Goal: Task Accomplishment & Management: Complete application form

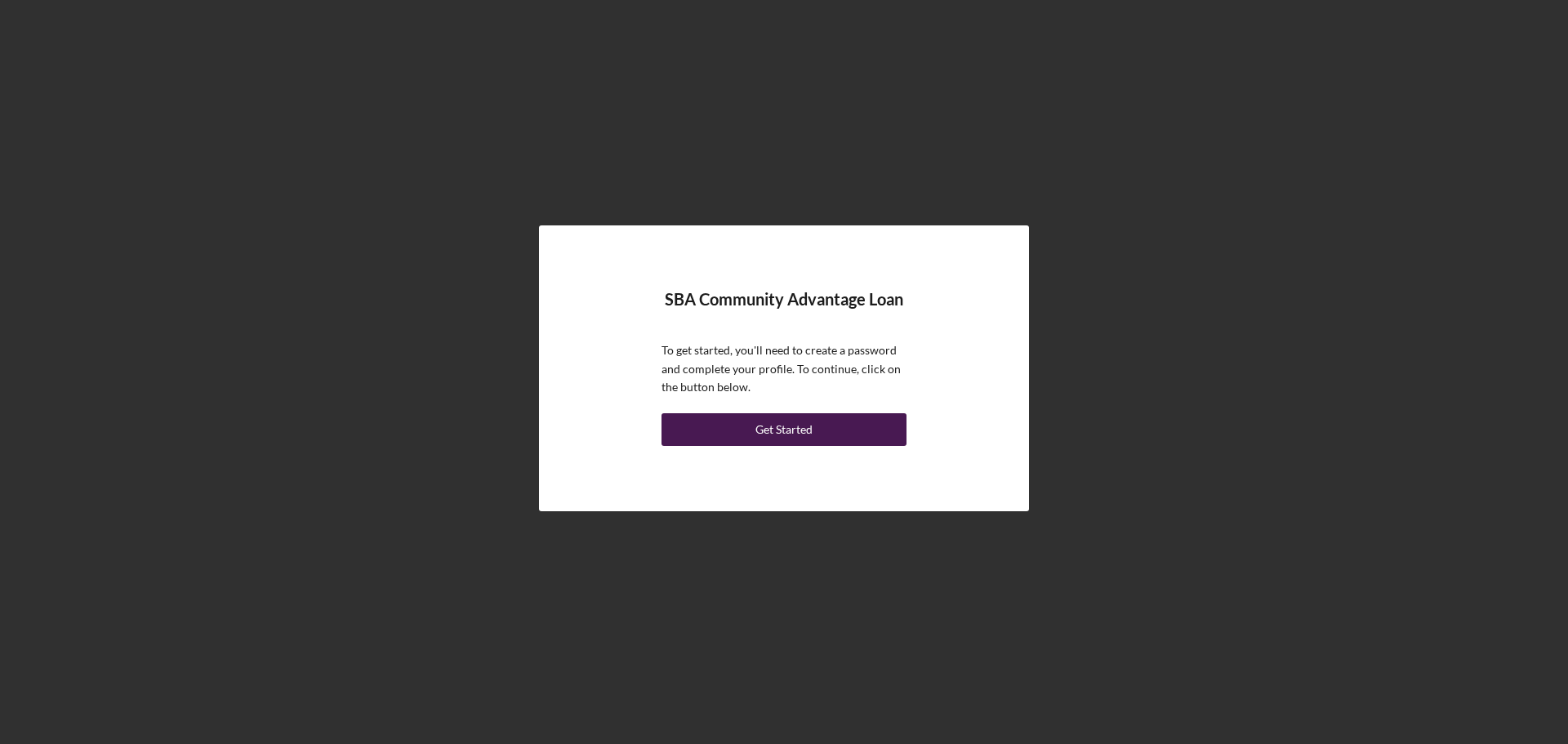
click at [848, 425] on button "Get Started" at bounding box center [784, 429] width 245 height 33
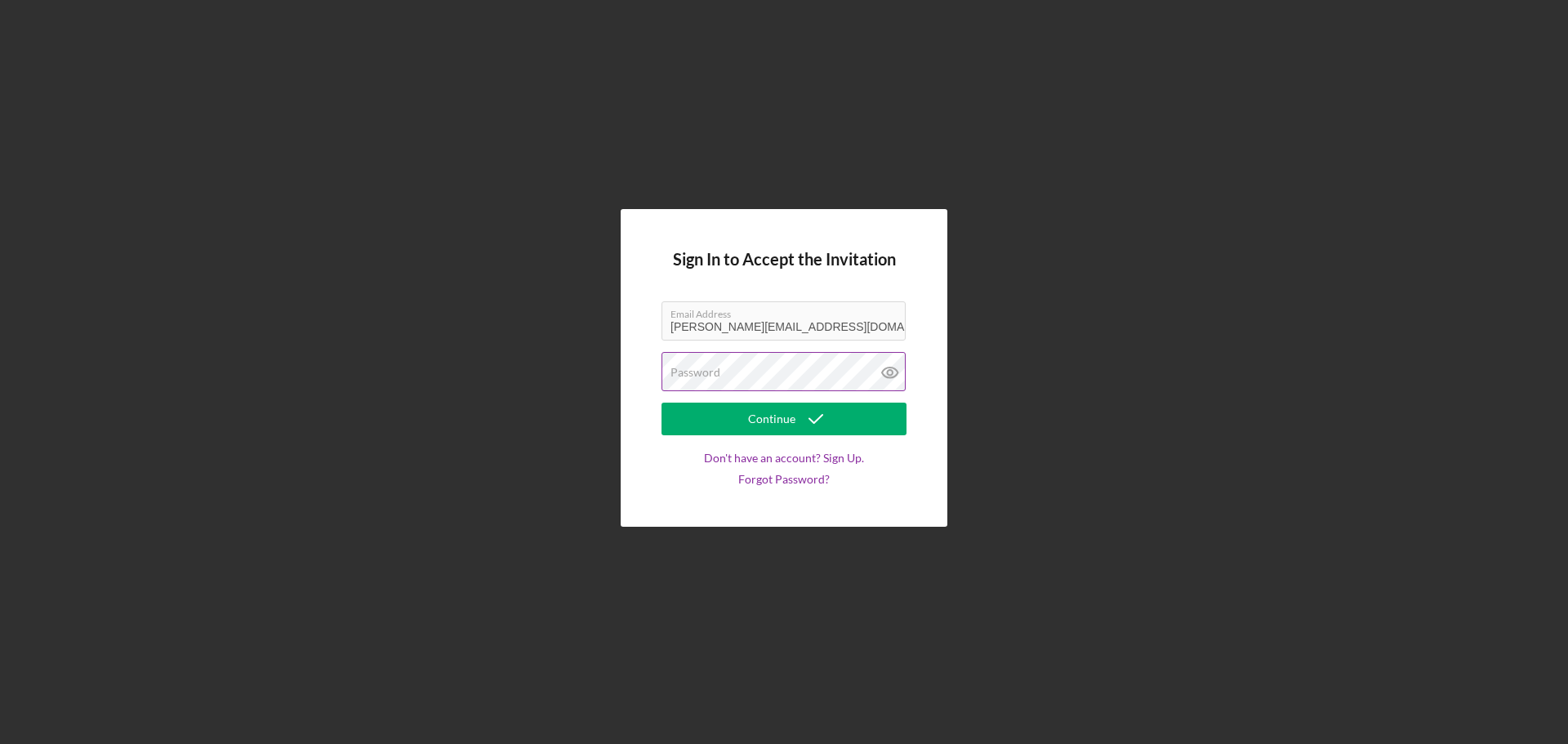
click at [825, 369] on div "Password" at bounding box center [784, 372] width 245 height 41
click at [812, 420] on icon "submit" at bounding box center [816, 419] width 41 height 41
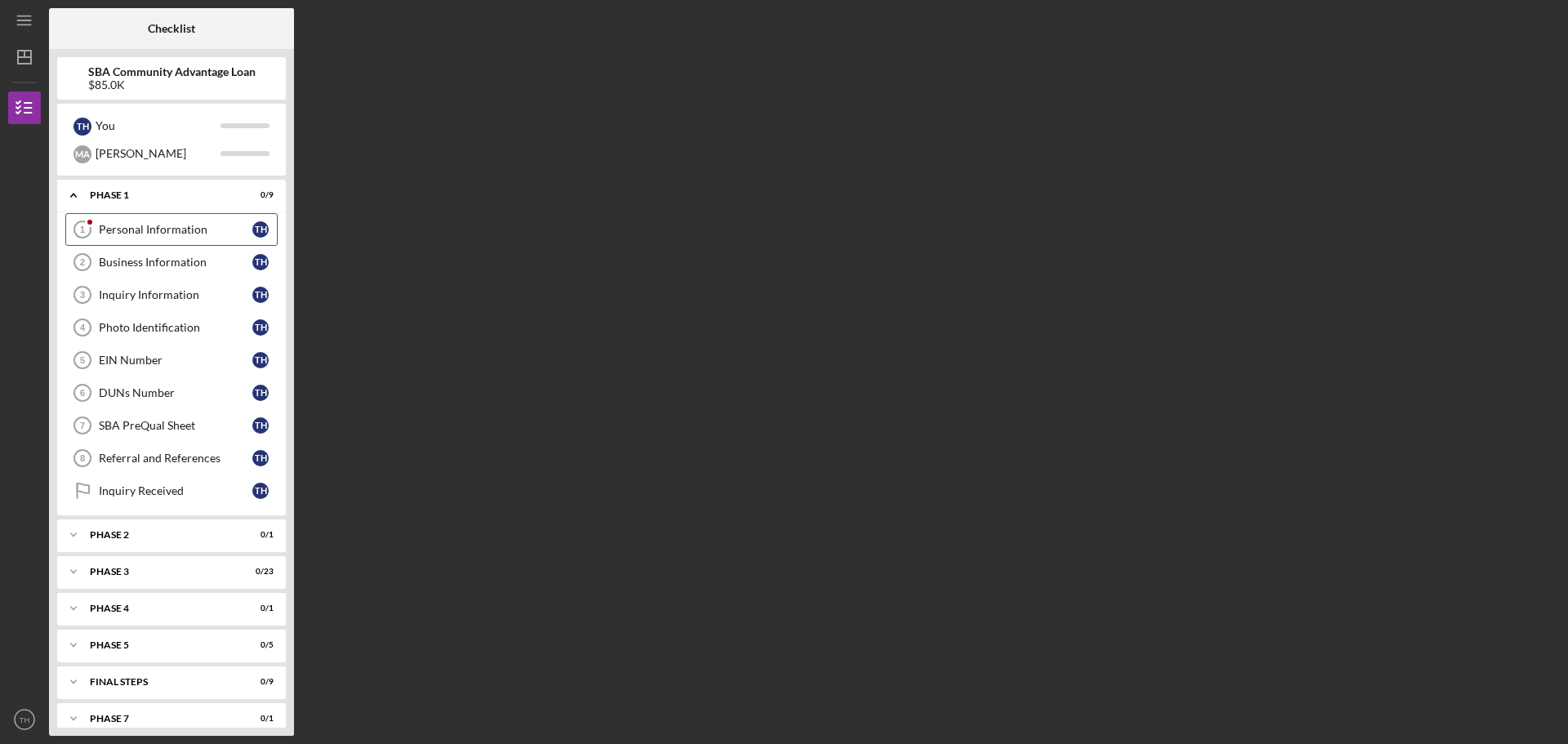
click at [213, 229] on div "Personal Information" at bounding box center [175, 229] width 154 height 13
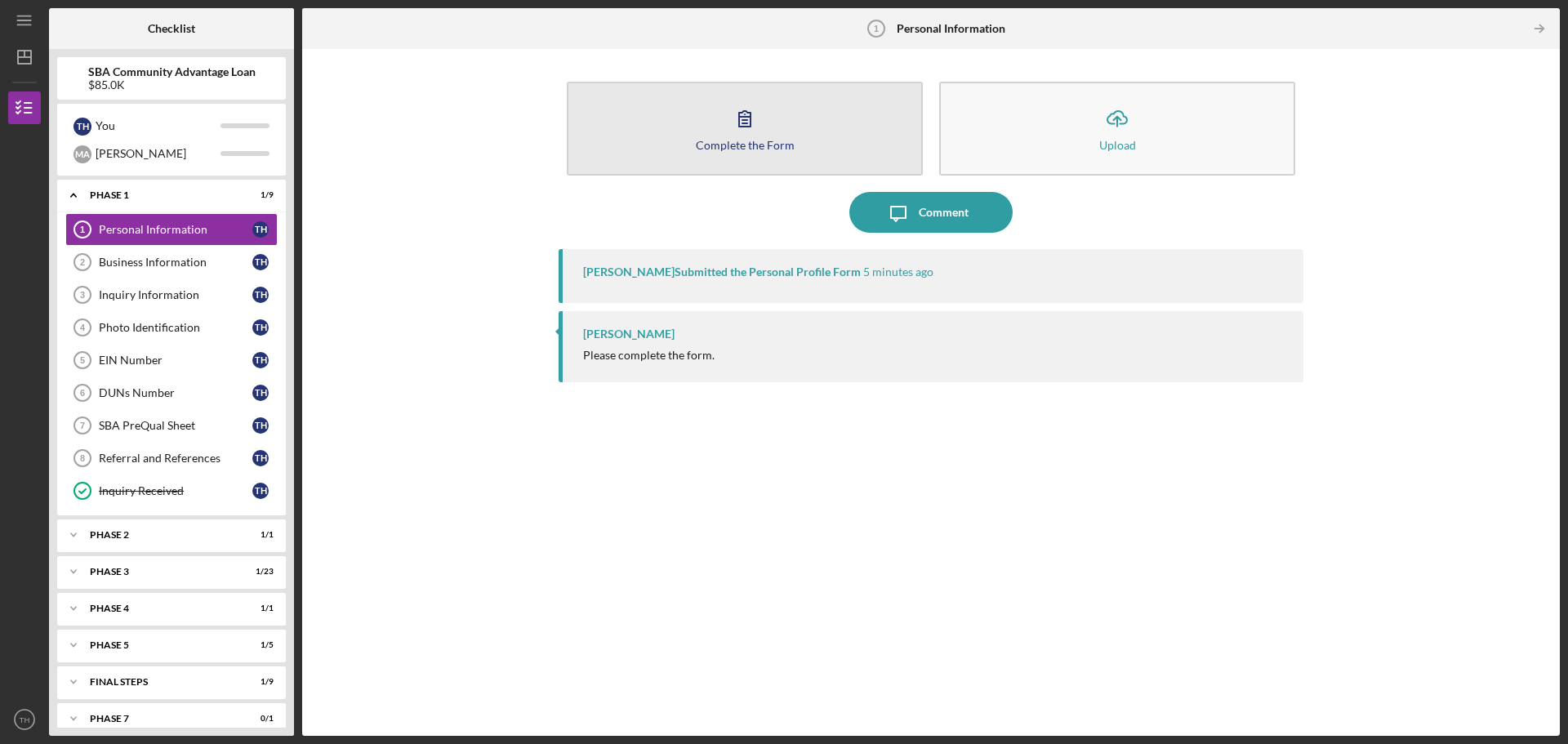
click at [804, 136] on button "Complete the Form Form" at bounding box center [744, 128] width 356 height 94
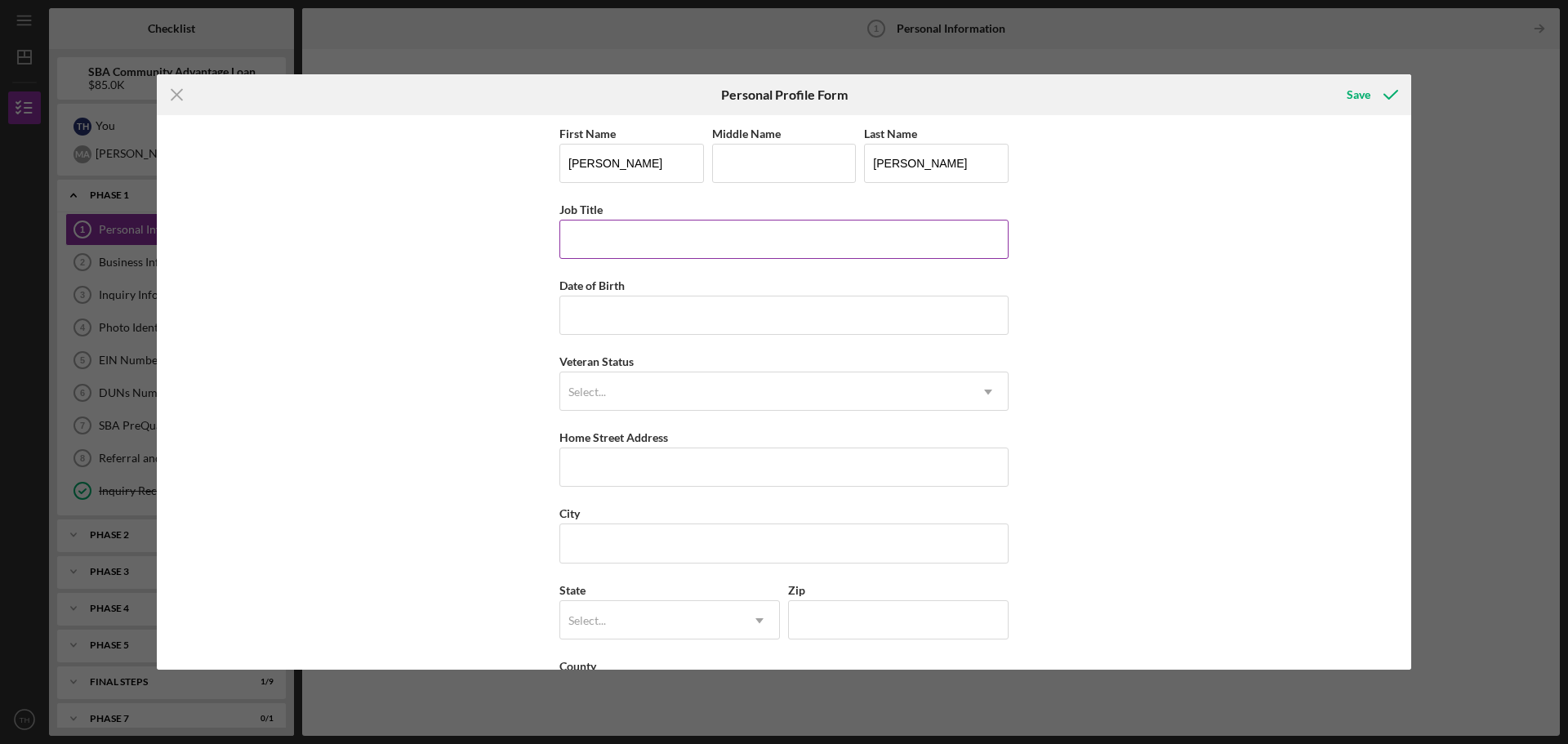
click at [725, 242] on input "Job Title" at bounding box center [784, 239] width 449 height 39
type input "CEO"
click at [666, 316] on input "Date of Birth" at bounding box center [784, 315] width 449 height 39
type input "[DATE]"
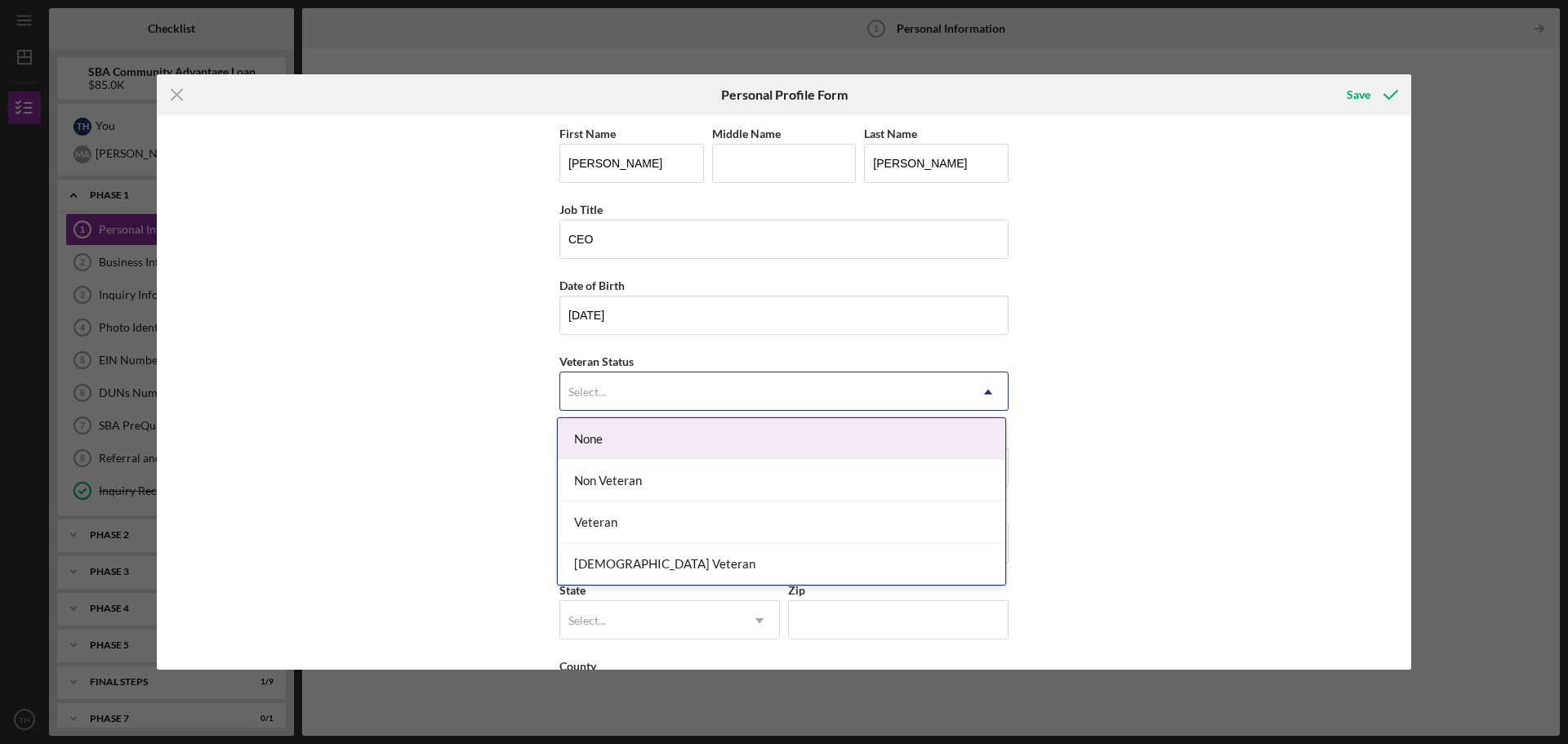
click at [740, 388] on div "Select..." at bounding box center [764, 392] width 408 height 38
click at [750, 447] on div "None" at bounding box center [781, 439] width 448 height 42
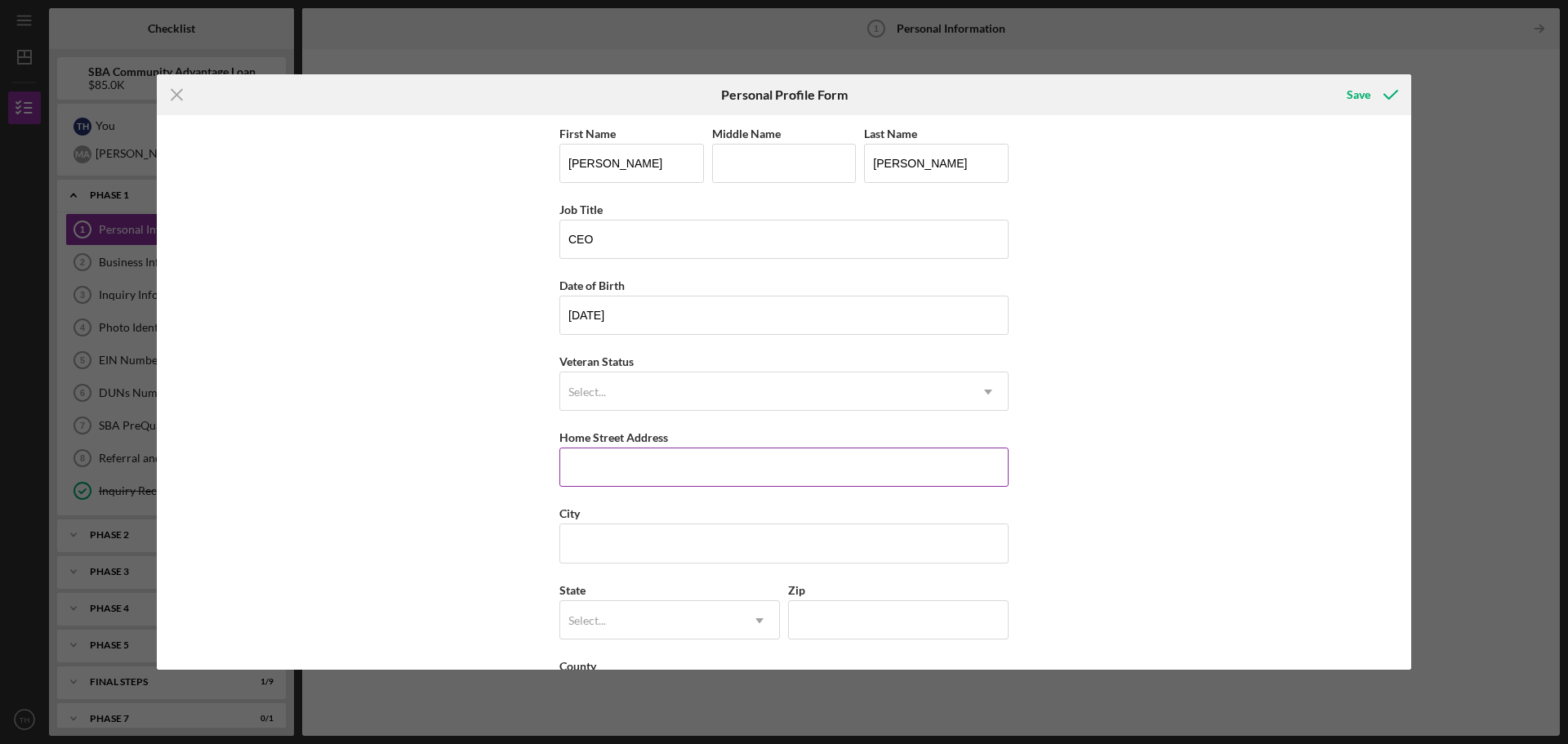
click at [749, 469] on input "Home Street Address" at bounding box center [784, 467] width 449 height 39
type input "[STREET_ADDRESS]"
type input "BALLWIN"
type input "[US_STATE]"
type input "63021"
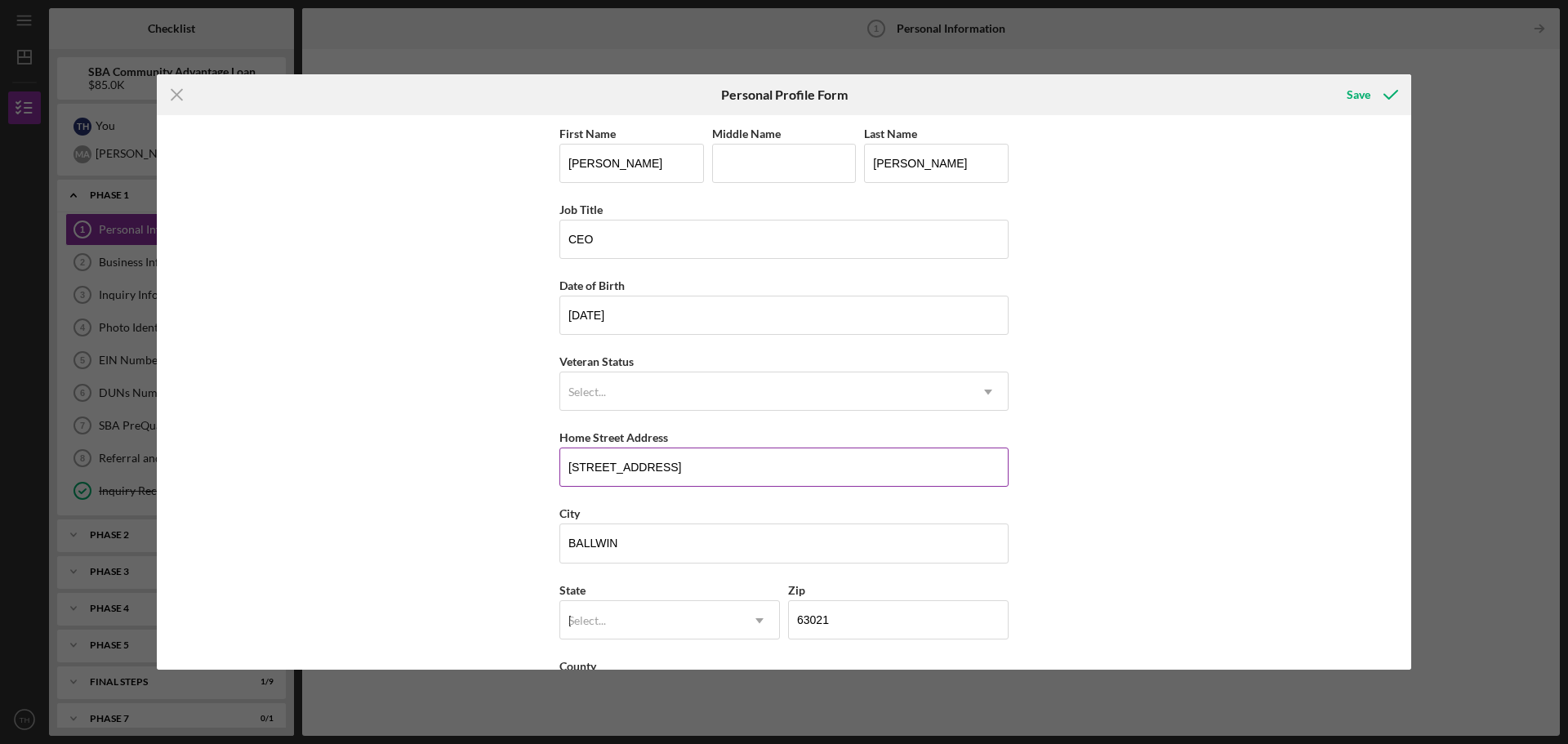
type input "[GEOGRAPHIC_DATA]"
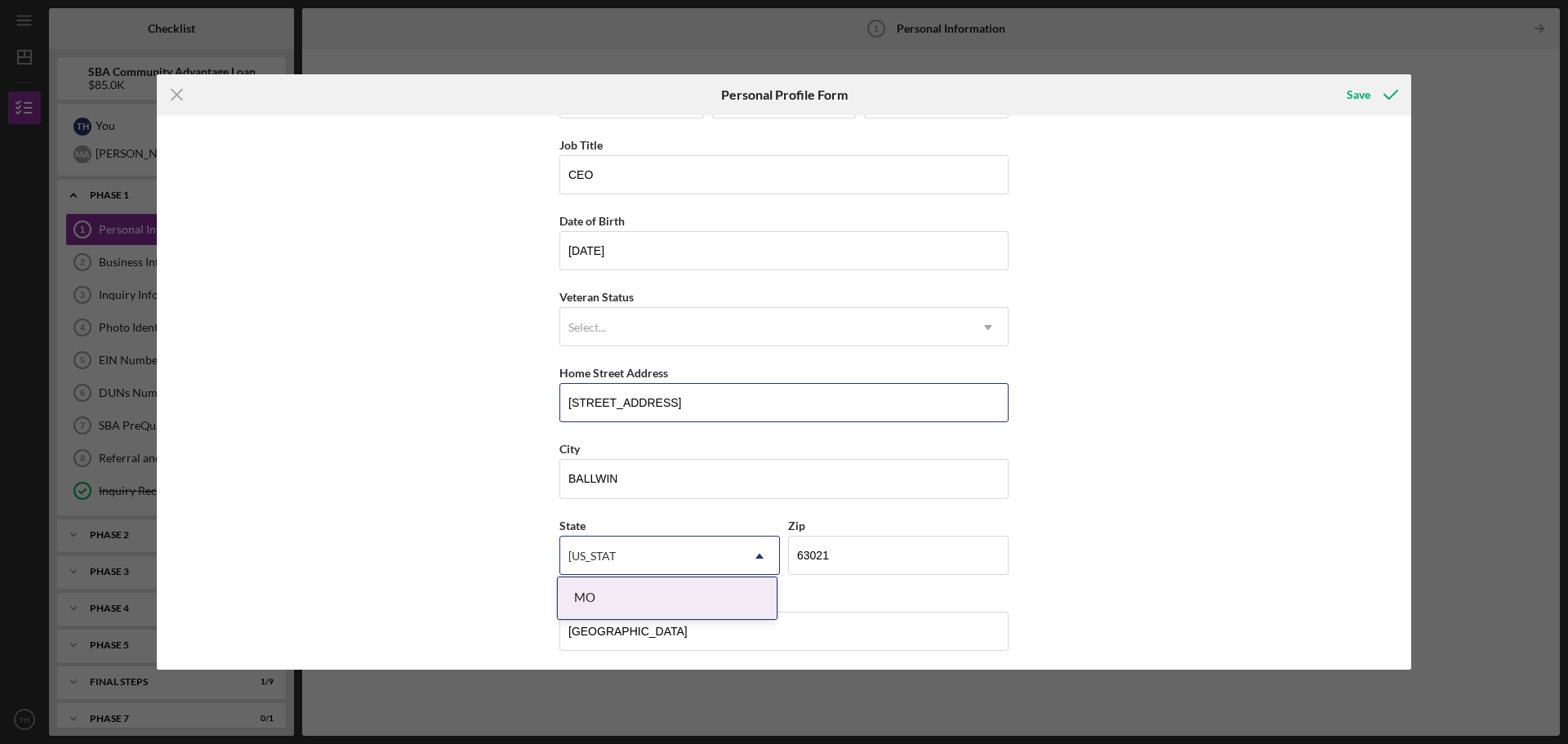
scroll to position [70, 0]
click at [634, 613] on div "MO" at bounding box center [667, 597] width 218 height 42
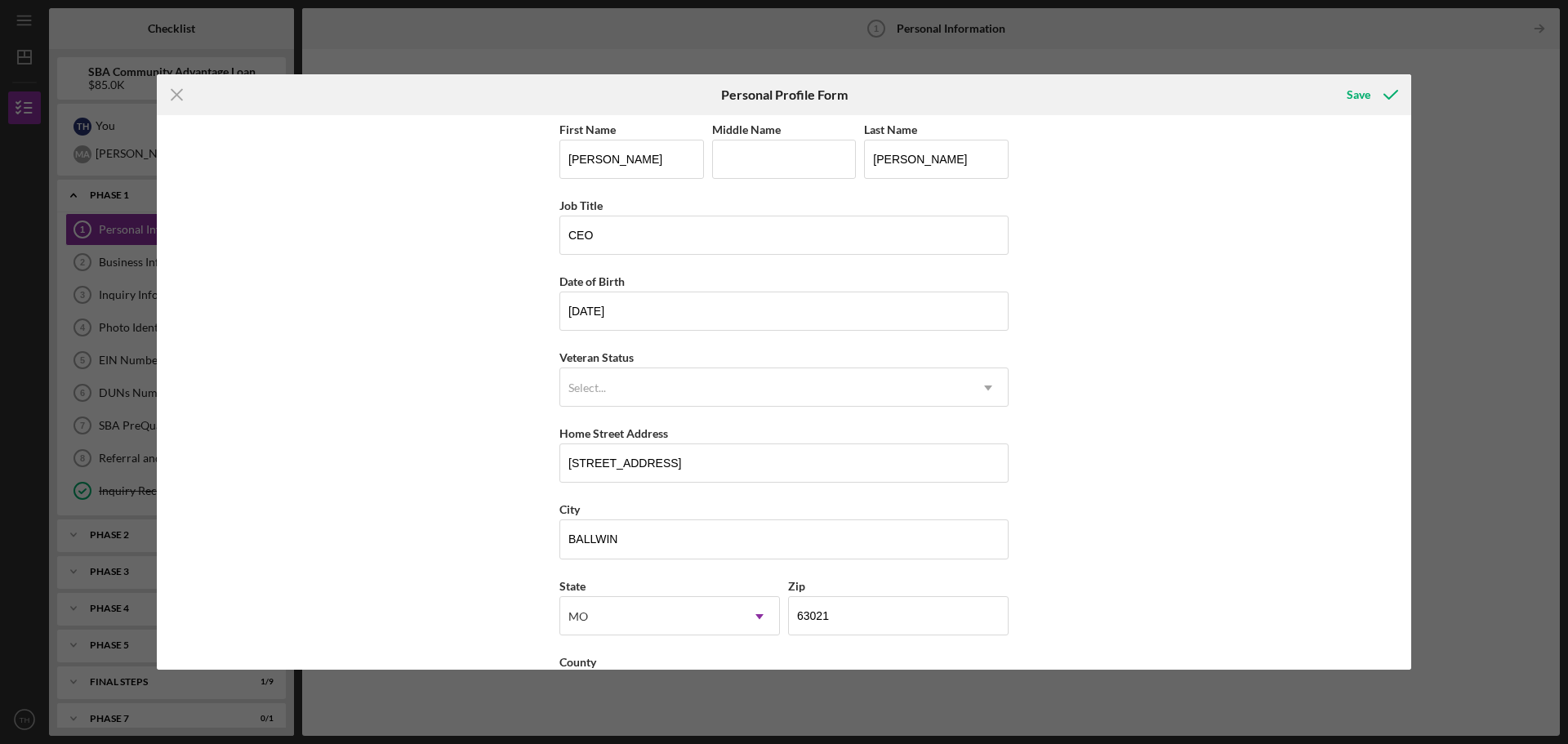
scroll to position [0, 0]
click at [1363, 90] on div "Save" at bounding box center [1358, 94] width 24 height 33
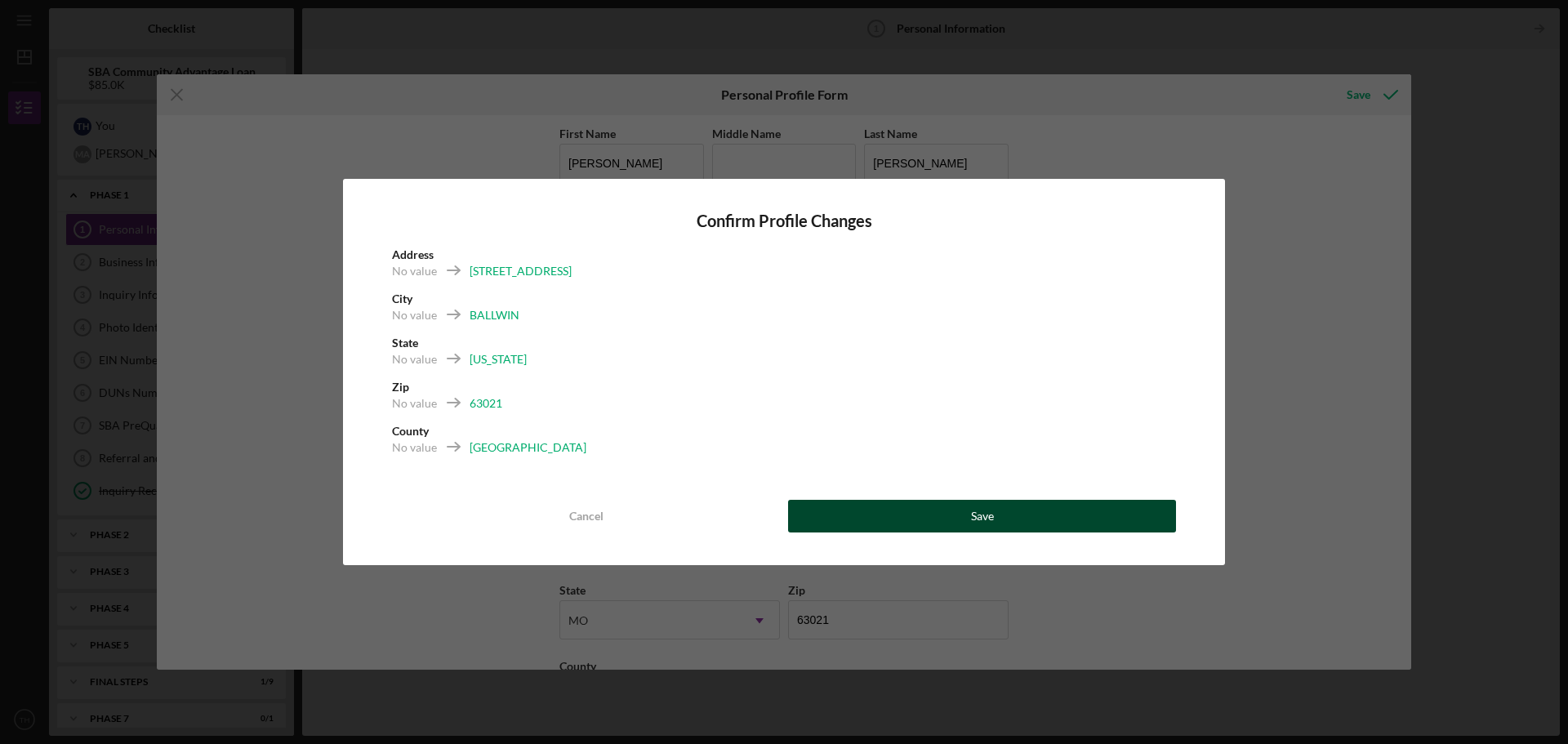
click at [971, 514] on div "Save" at bounding box center [982, 516] width 23 height 33
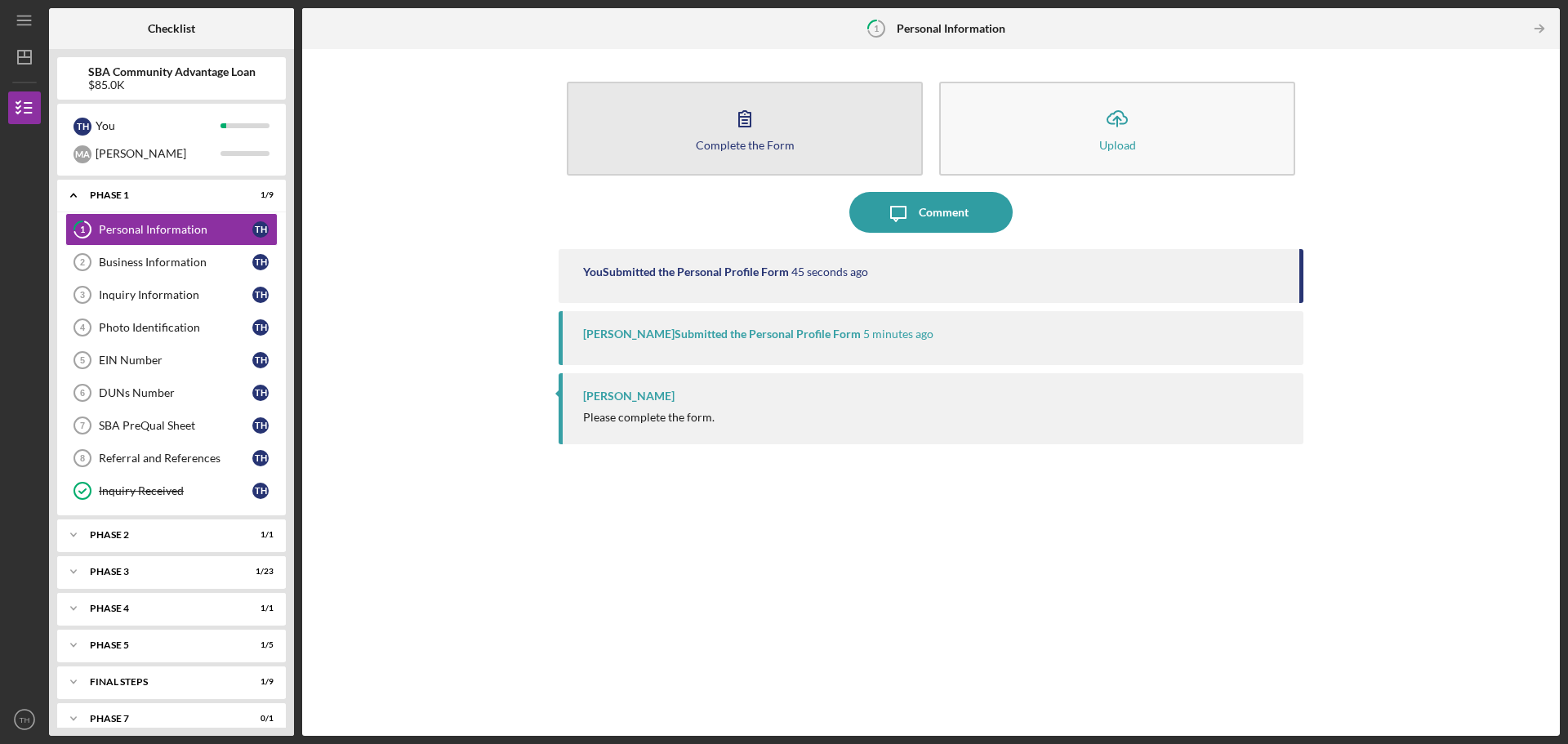
click at [823, 140] on button "Complete the Form Form" at bounding box center [744, 128] width 356 height 94
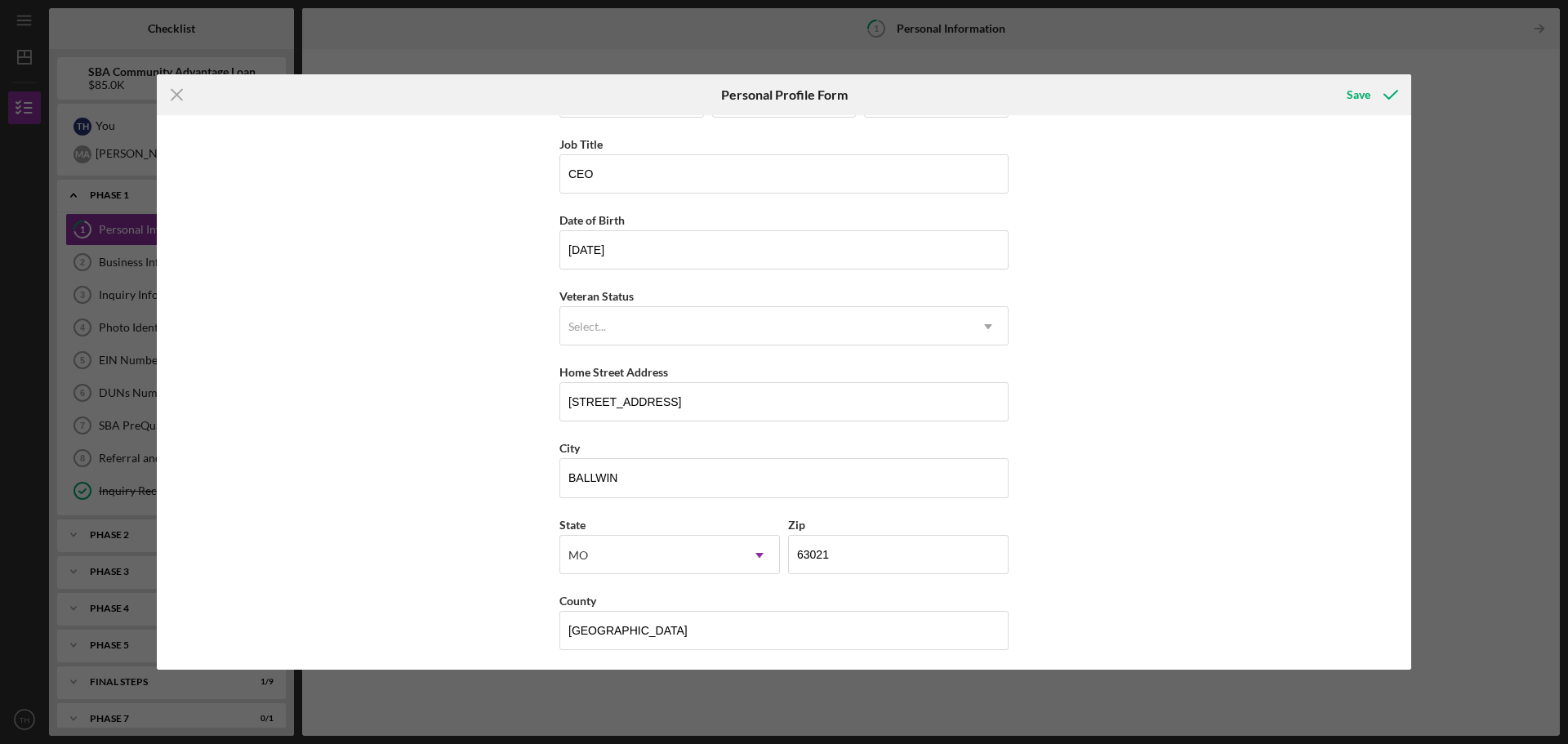
scroll to position [70, 0]
click at [170, 99] on icon "Icon/Menu Close" at bounding box center [177, 94] width 41 height 41
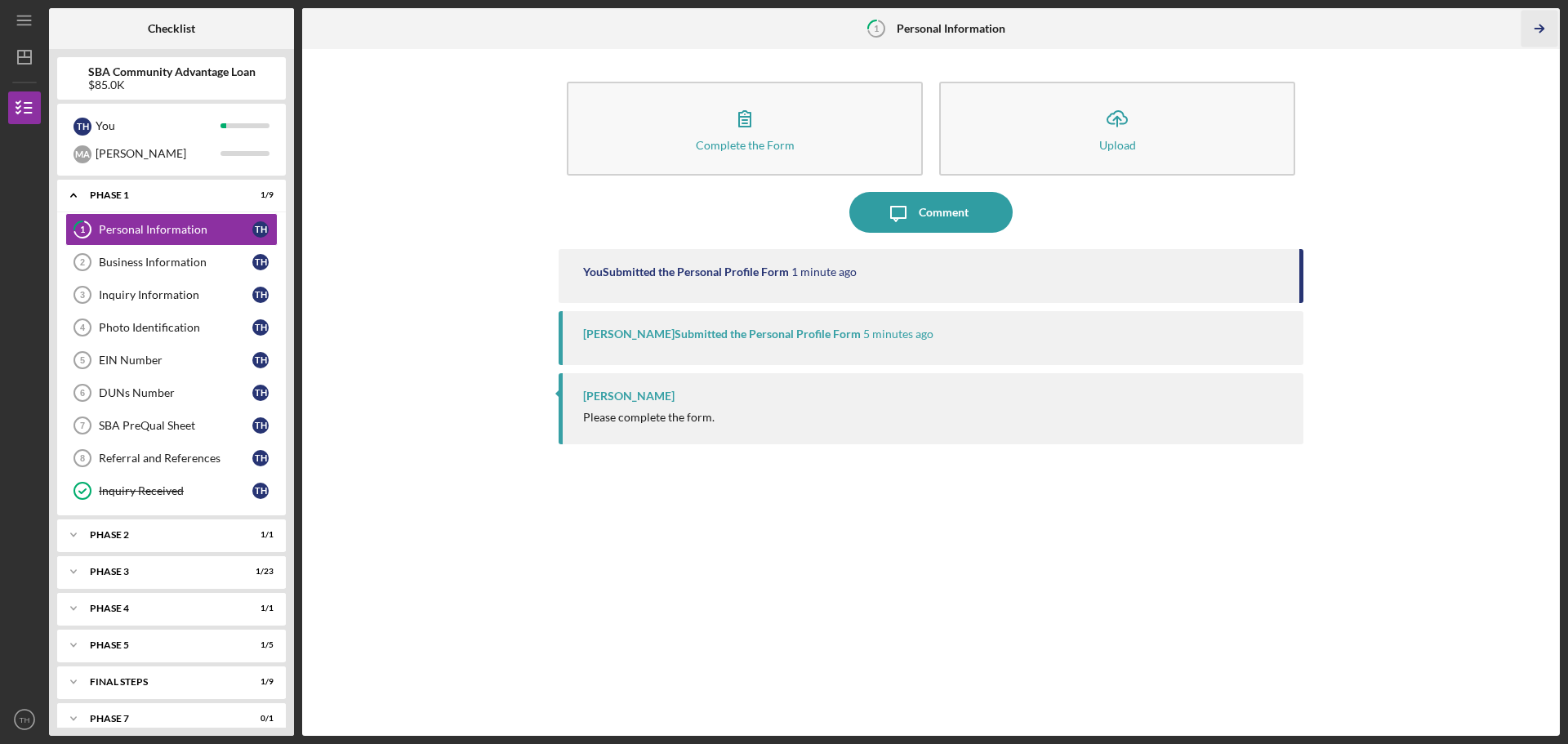
click at [1540, 27] on icon "Icon/Table Pagination Arrow" at bounding box center [1538, 29] width 37 height 37
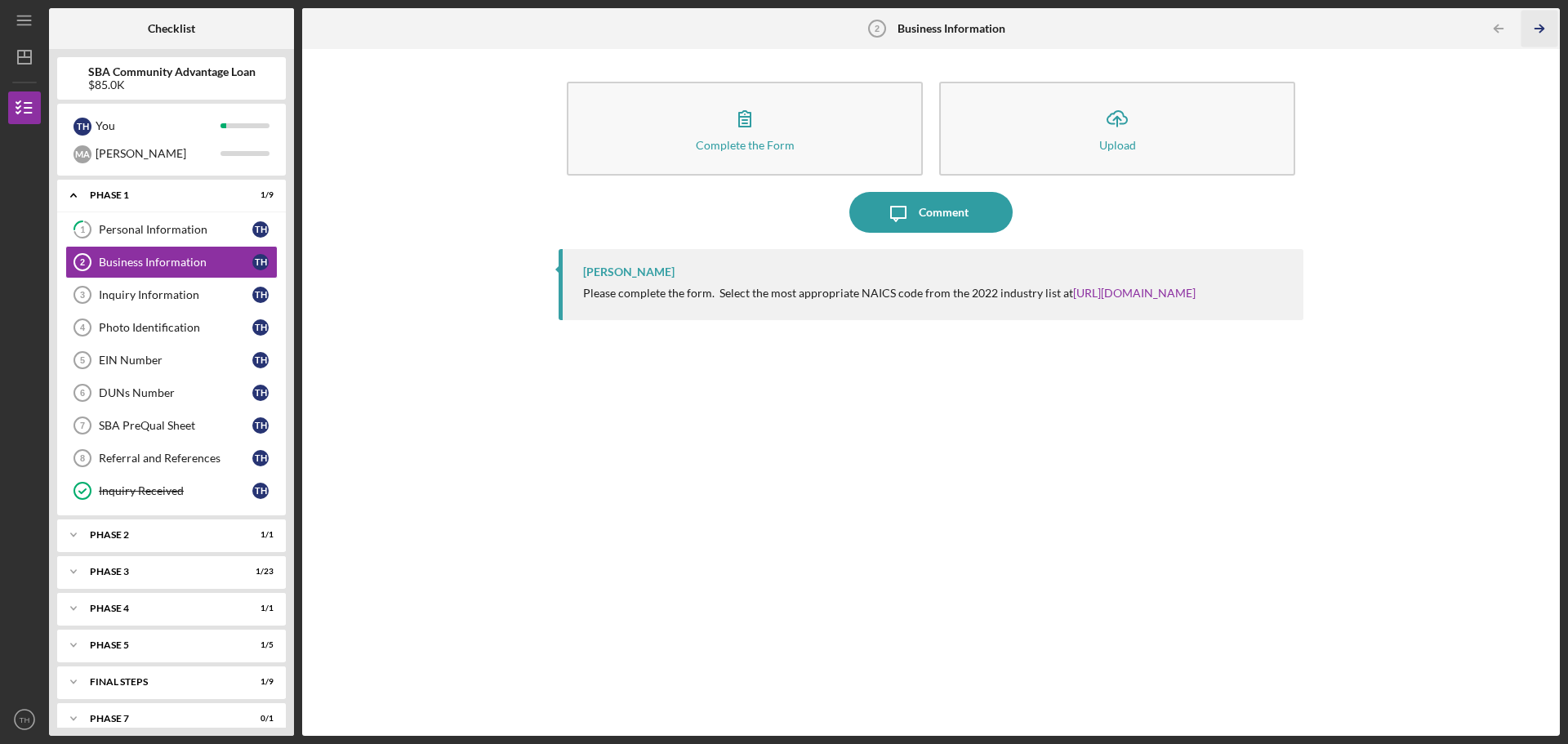
click at [1540, 27] on icon "Icon/Table Pagination Arrow" at bounding box center [1538, 29] width 37 height 37
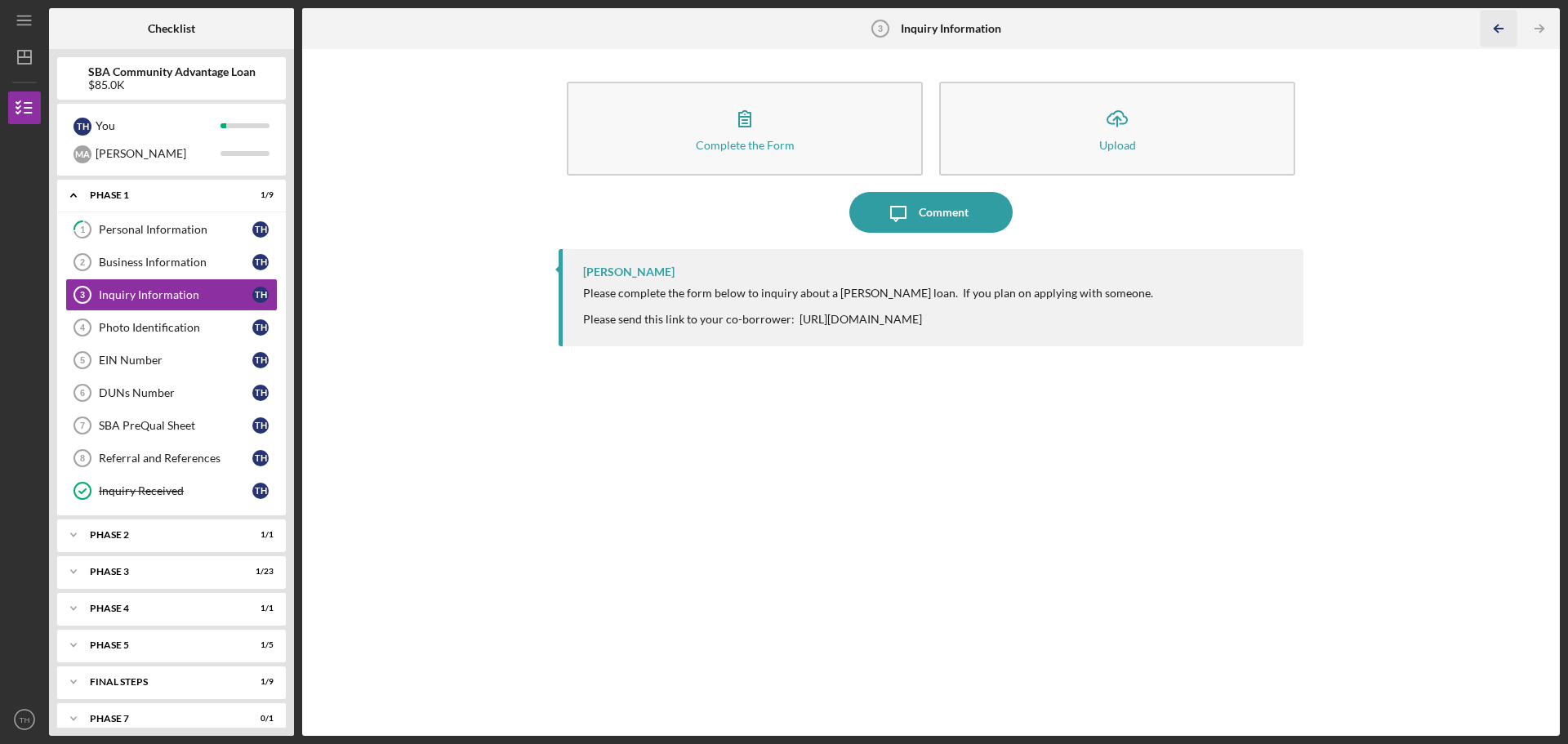
click at [1490, 26] on icon "Icon/Table Pagination Arrow" at bounding box center [1497, 29] width 37 height 37
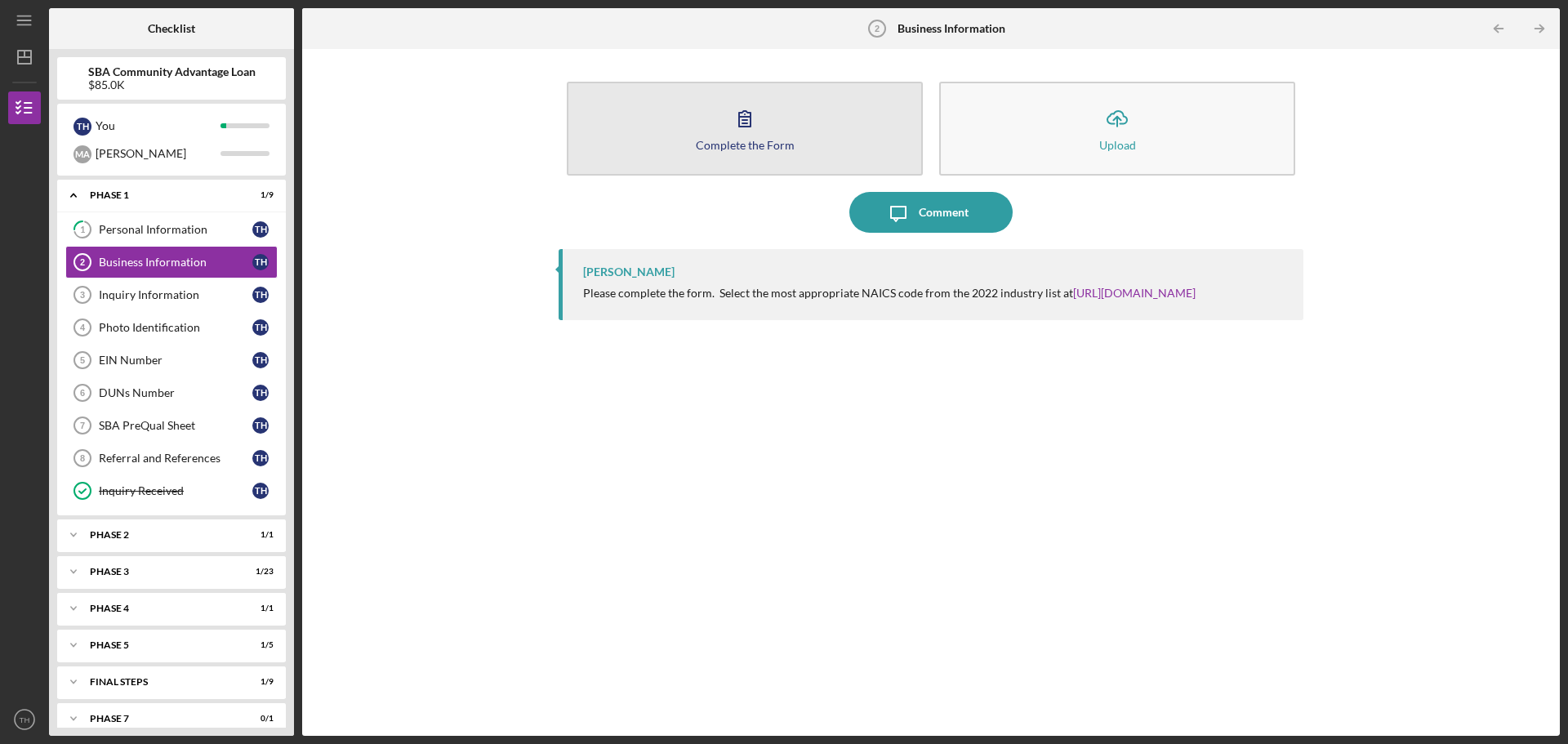
click at [844, 125] on button "Complete the Form Form" at bounding box center [744, 128] width 356 height 94
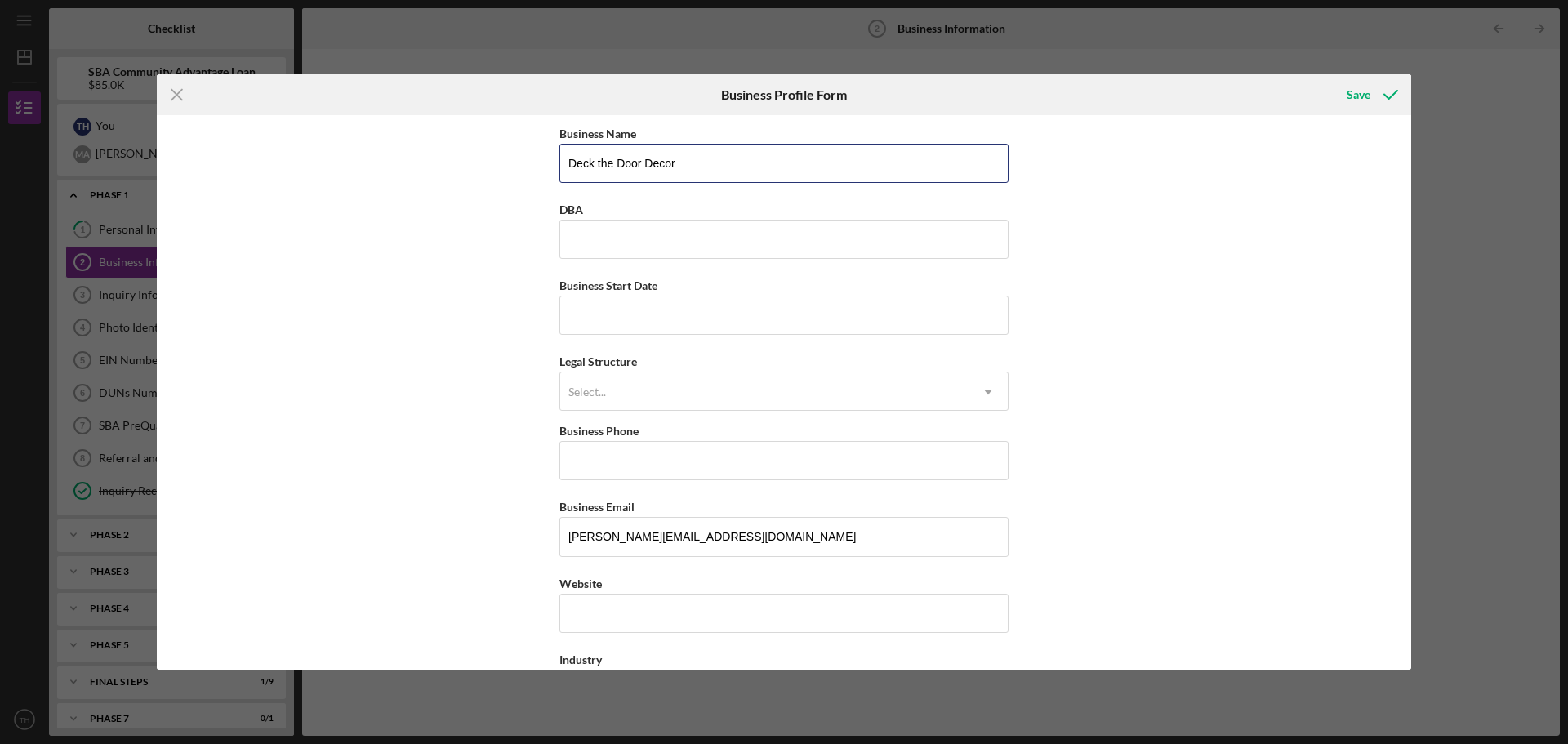
drag, startPoint x: 682, startPoint y: 172, endPoint x: 370, endPoint y: 175, distance: 312.0
click at [370, 175] on div "Business Name Deck the Door Decor DBA Business Start Date Legal Structure Selec…" at bounding box center [784, 392] width 1254 height 554
type input "[PERSON_NAME] Enterprises LLC"
type input "Deck the Door Decor"
click at [660, 305] on input "Business Start Date" at bounding box center [784, 315] width 449 height 39
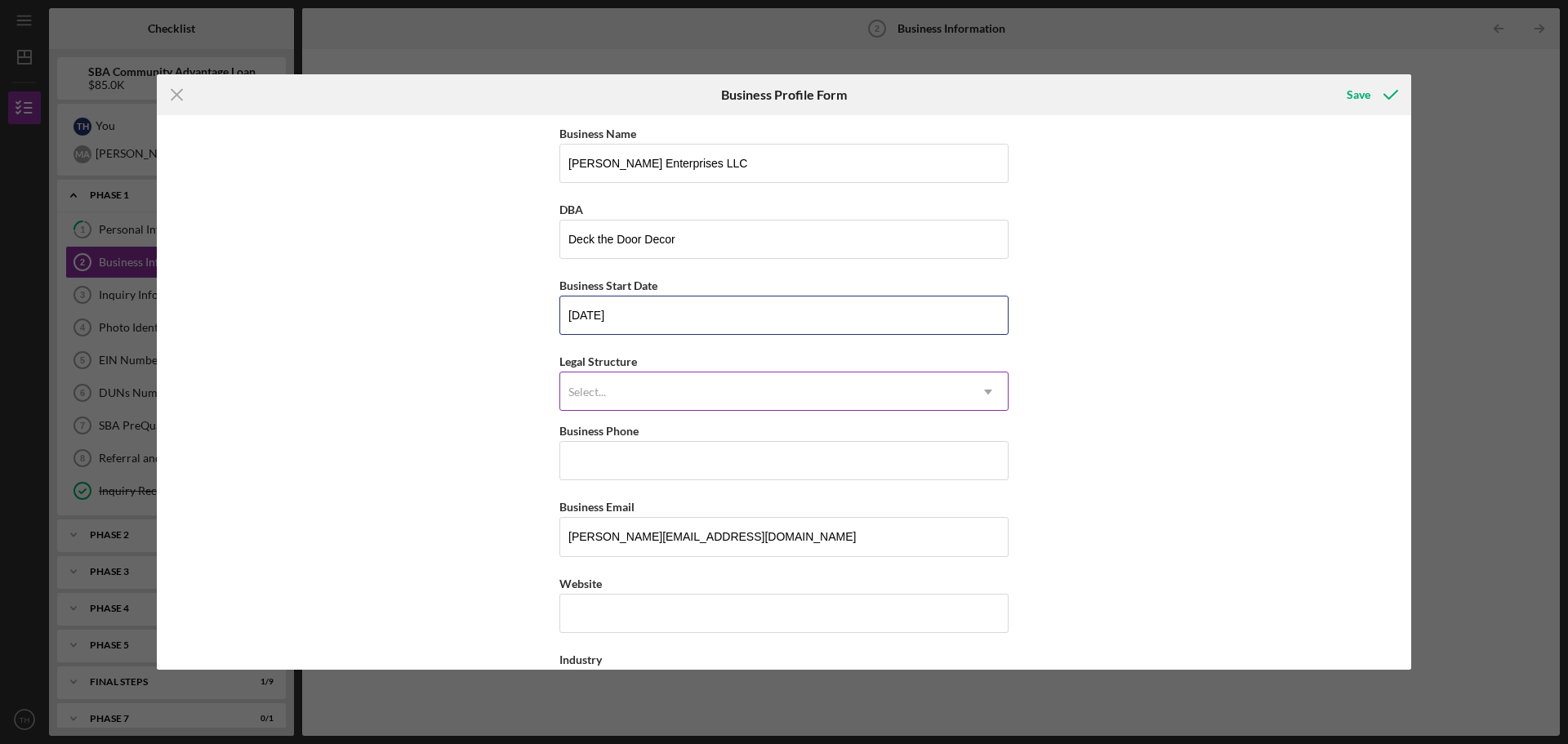
type input "[DATE]"
click at [692, 392] on div "Select..." at bounding box center [764, 392] width 408 height 38
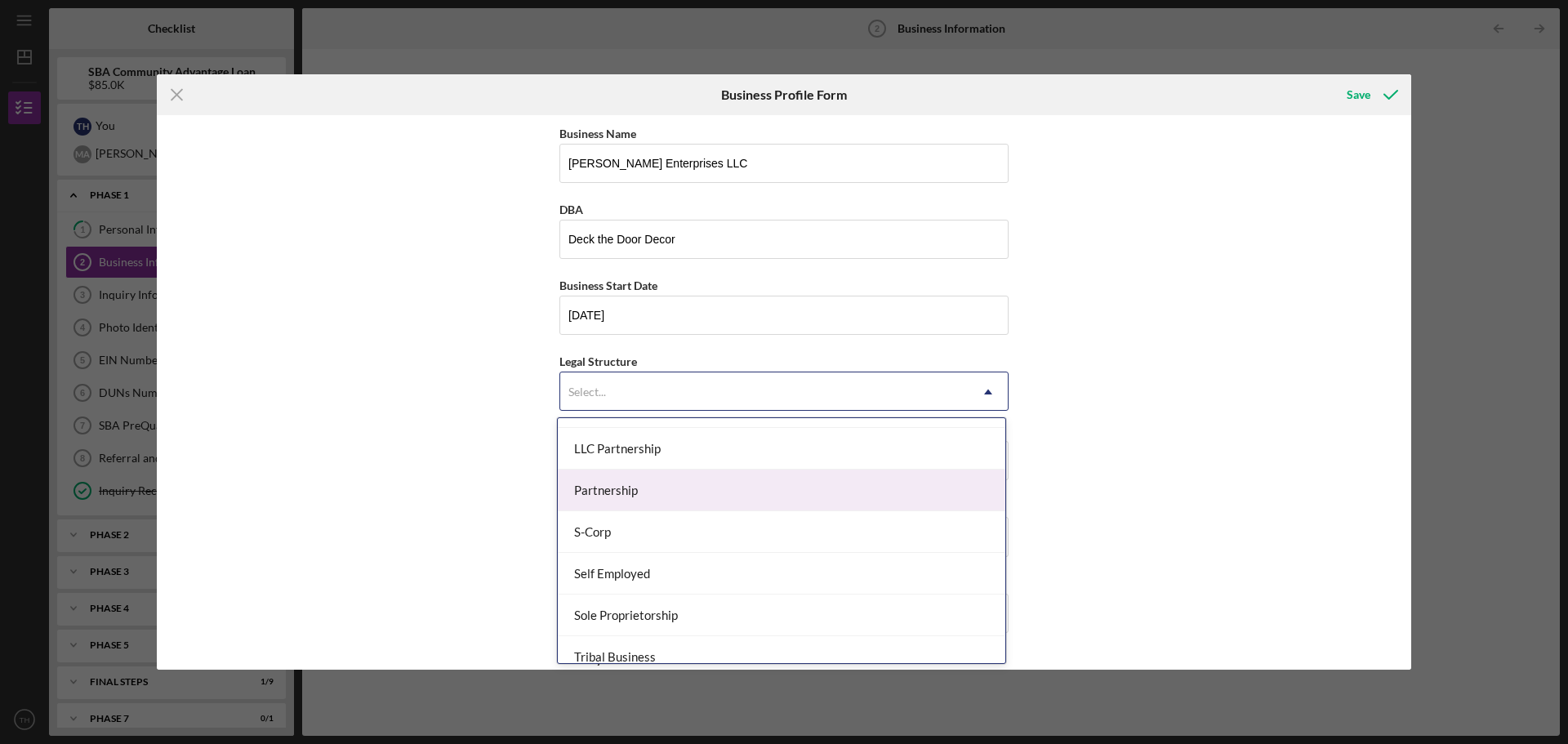
scroll to position [327, 0]
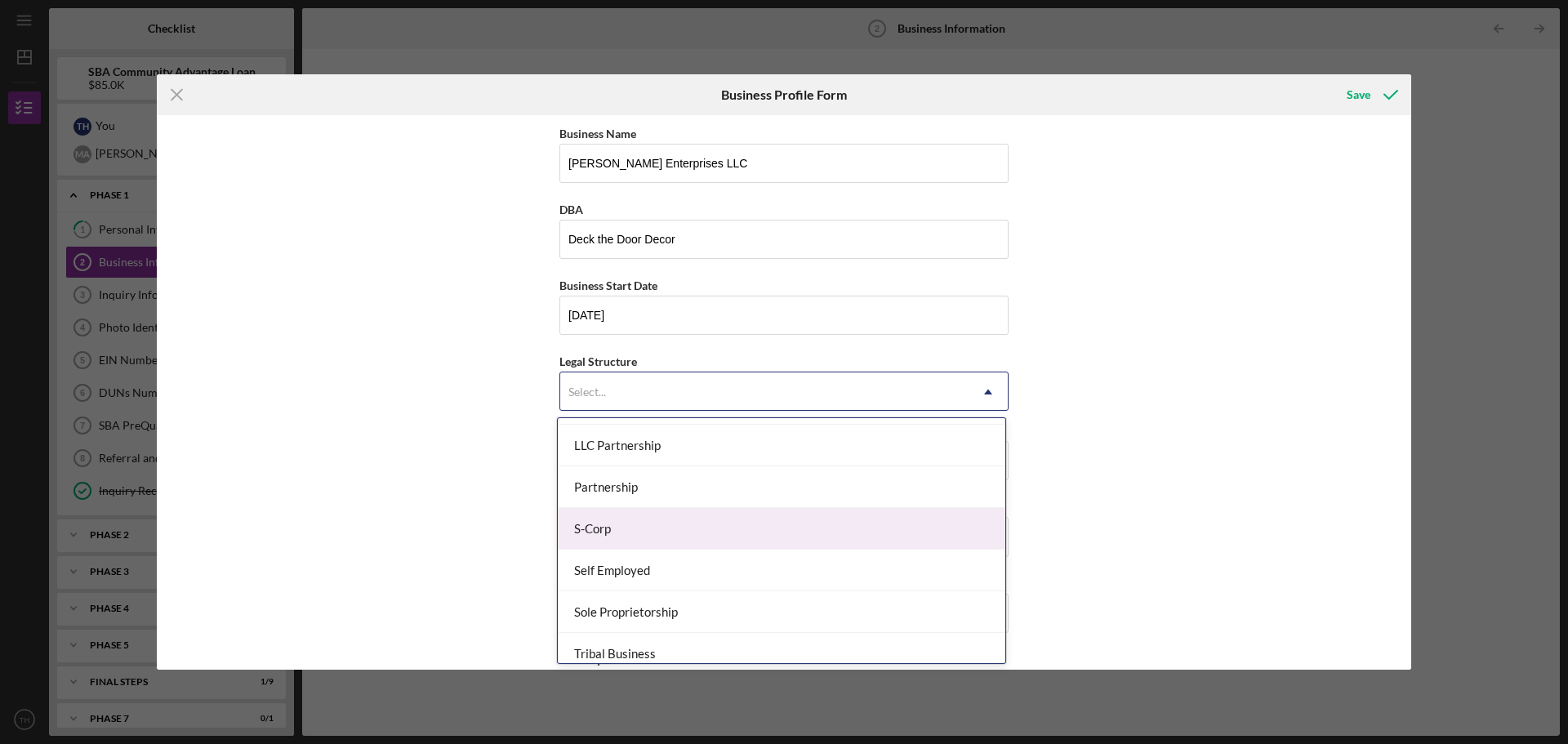
click at [748, 533] on div "S-Corp" at bounding box center [781, 528] width 448 height 42
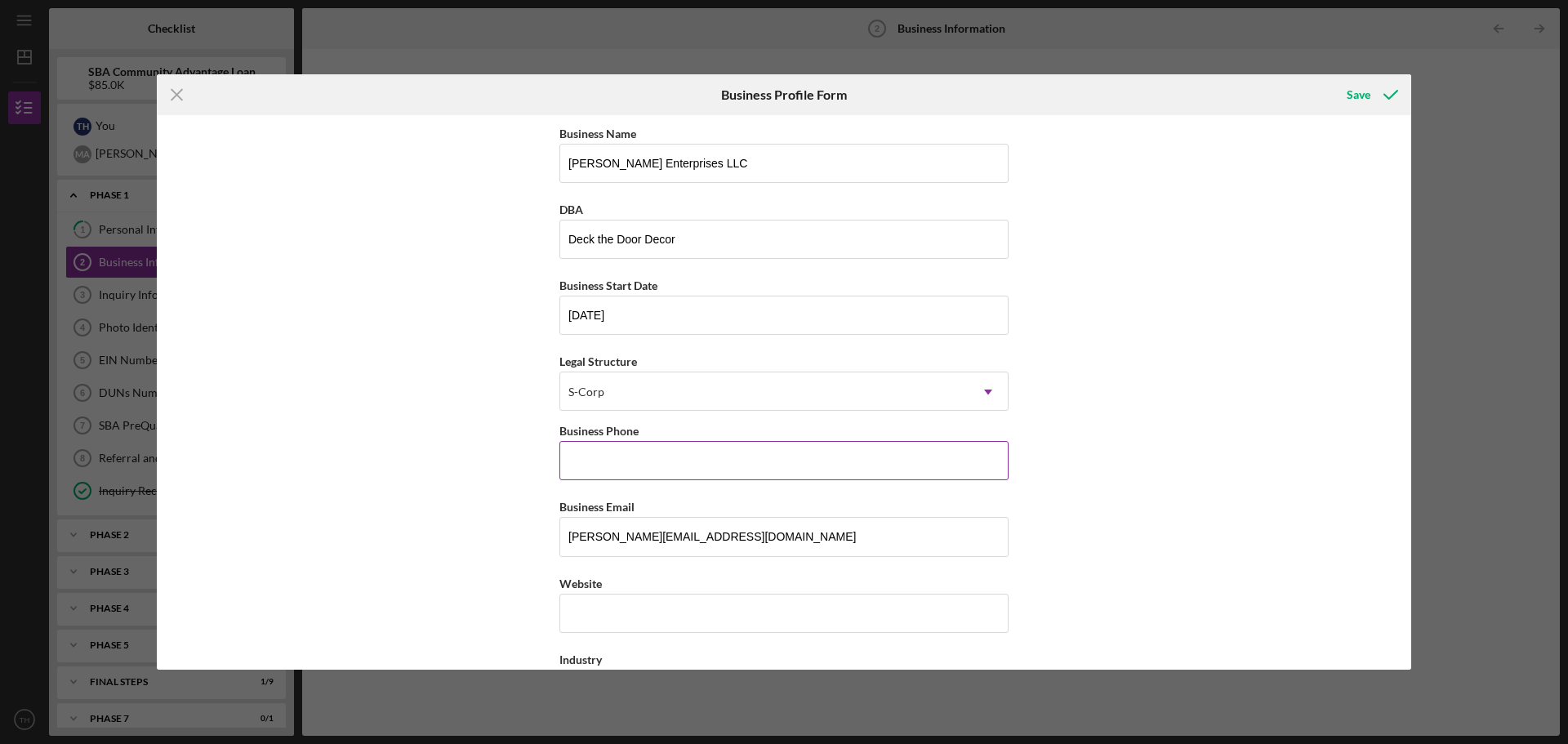
click at [718, 448] on input "Business Phone" at bounding box center [784, 461] width 449 height 39
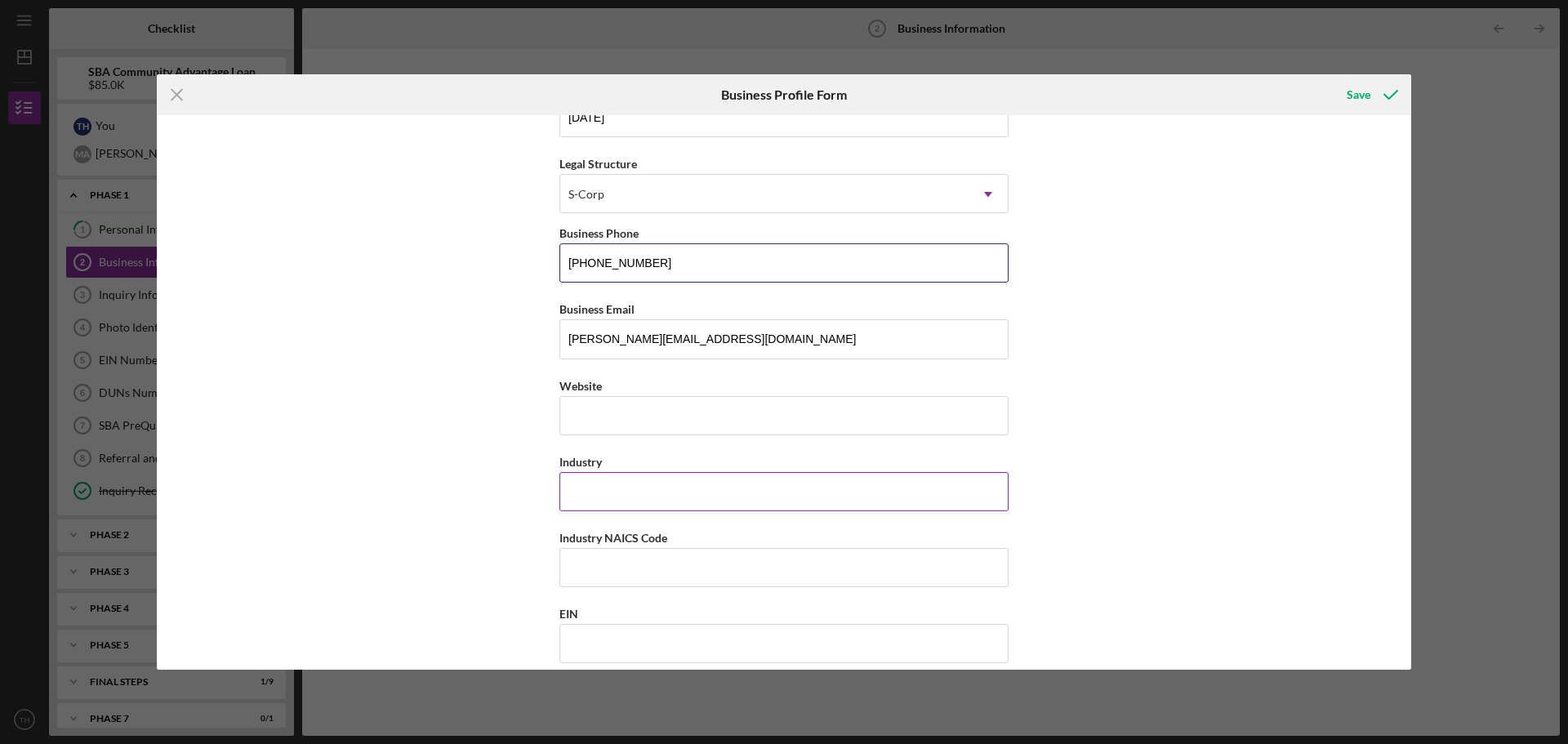
scroll to position [245, 0]
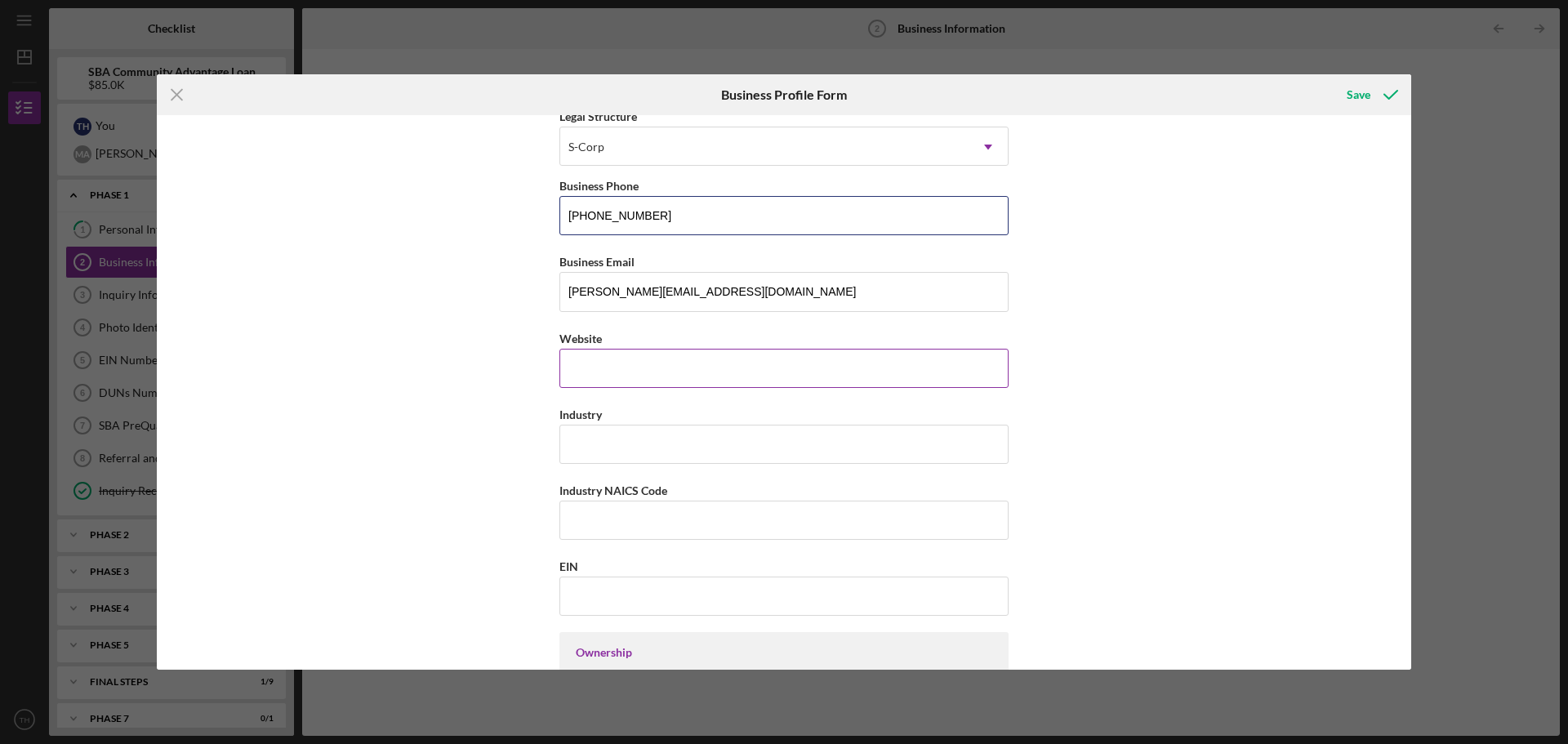
type input "[PHONE_NUMBER]"
click at [687, 361] on input "Website" at bounding box center [784, 369] width 449 height 39
type input "[DOMAIN_NAME]"
click at [696, 445] on input "Industry" at bounding box center [784, 444] width 449 height 39
type input "Door Hardware"
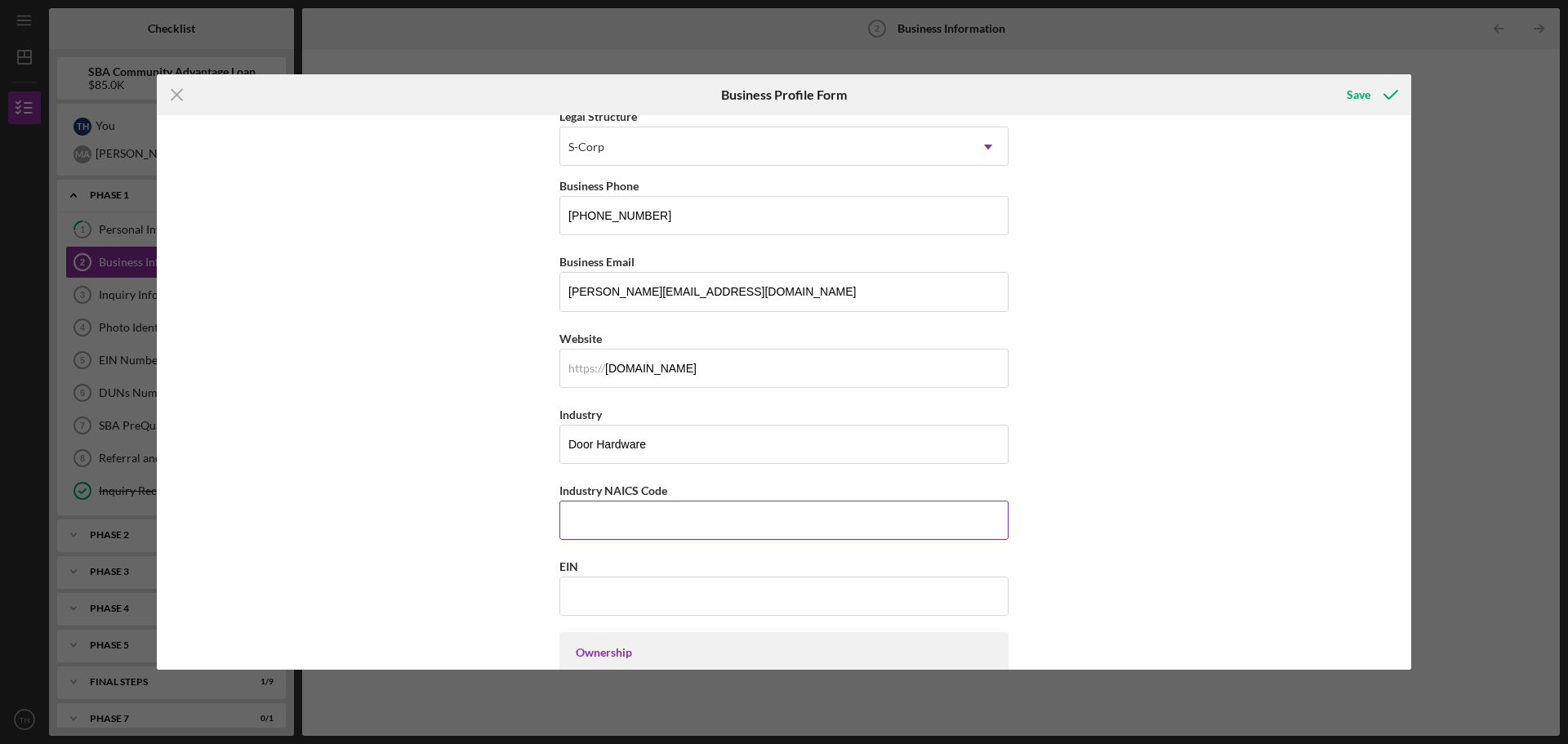
click at [650, 511] on input "Industry NAICS Code" at bounding box center [784, 520] width 449 height 39
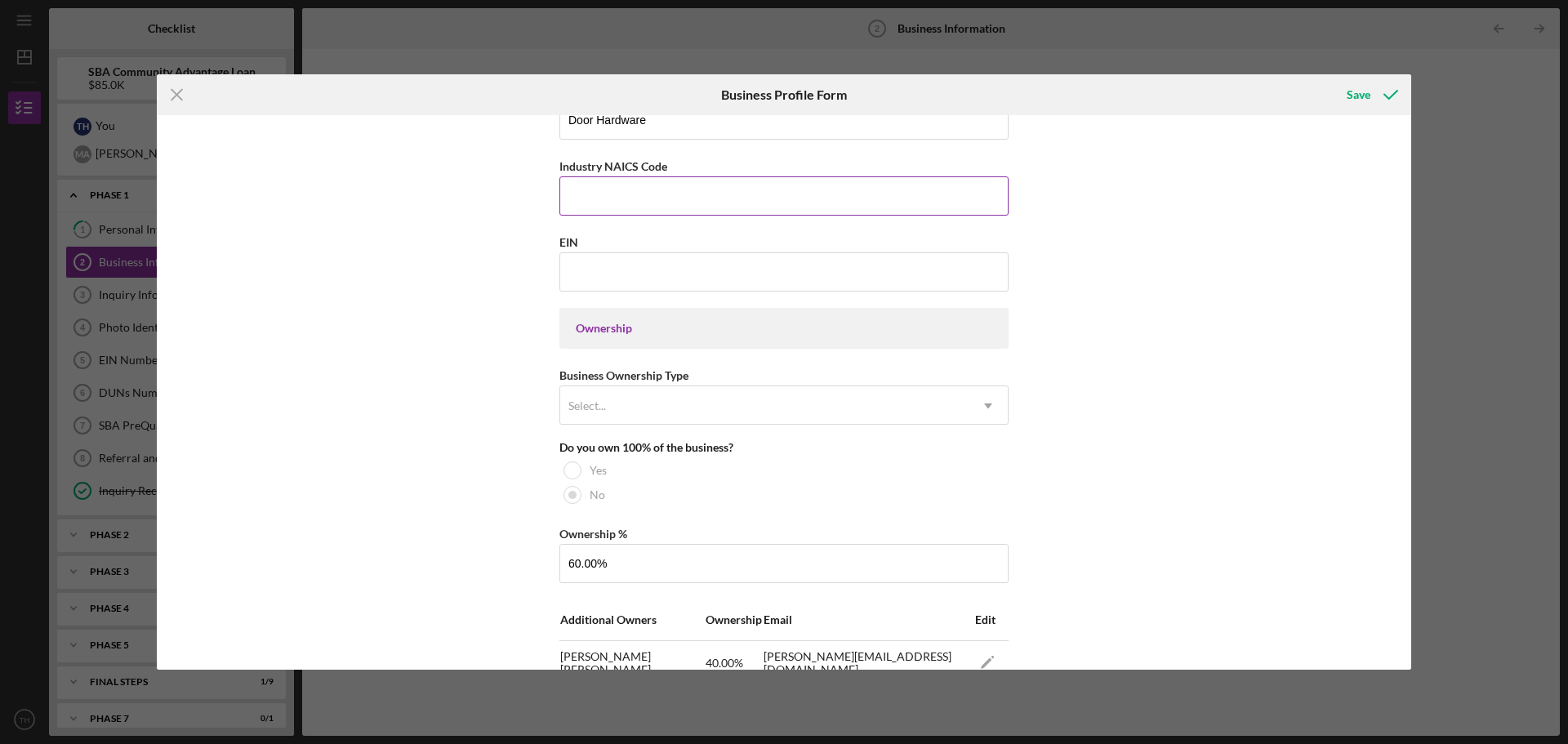
scroll to position [572, 0]
click at [591, 266] on input "EIN" at bounding box center [784, 269] width 449 height 39
click at [608, 183] on input "Industry NAICS Code" at bounding box center [784, 194] width 449 height 39
type input "444140"
click at [614, 265] on input "EIN" at bounding box center [784, 269] width 449 height 39
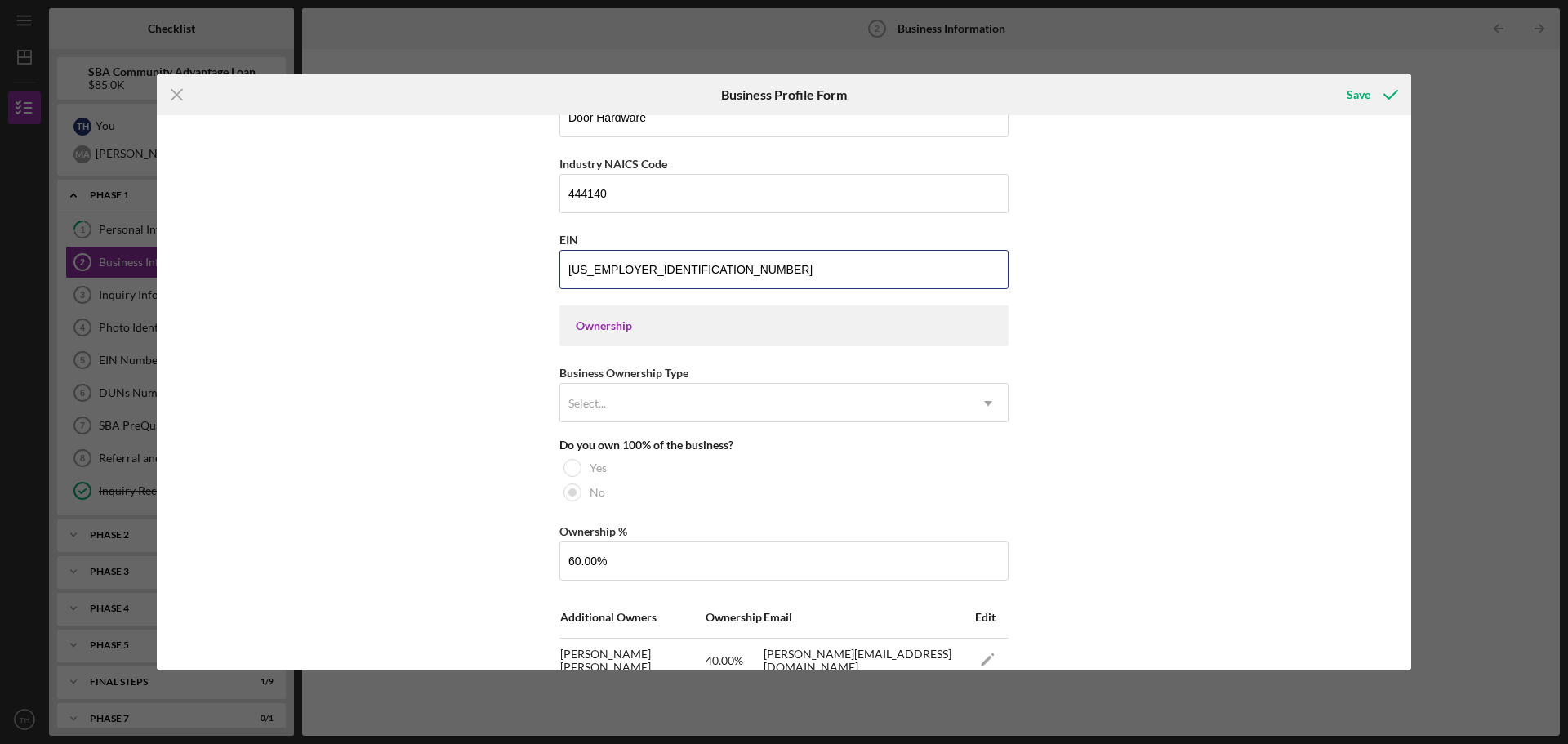
type input "[US_EMPLOYER_IDENTIFICATION_NUMBER]"
click at [680, 330] on div "Ownership" at bounding box center [784, 326] width 416 height 13
click at [710, 401] on div "Select..." at bounding box center [764, 403] width 408 height 38
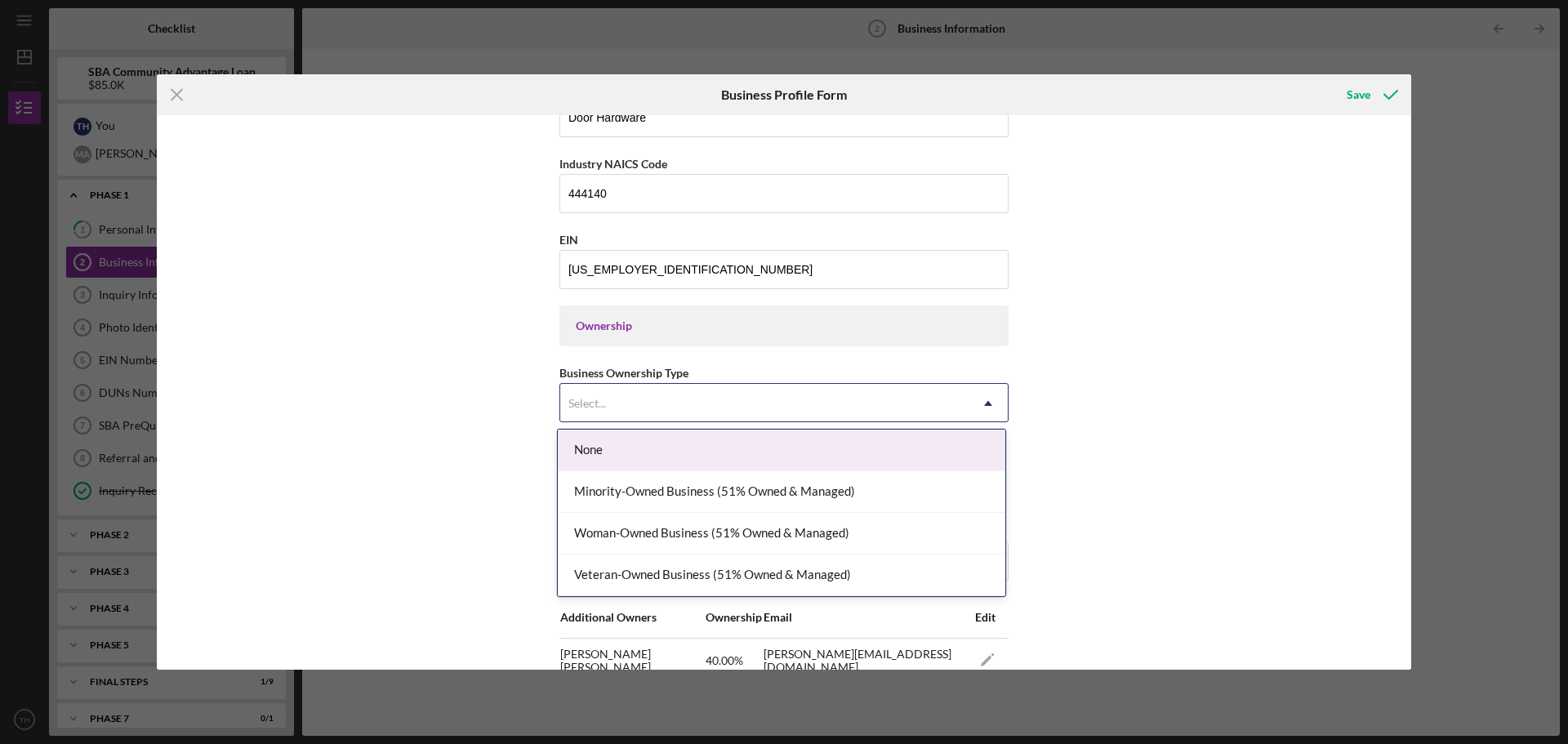
click at [709, 457] on div "None" at bounding box center [781, 450] width 448 height 42
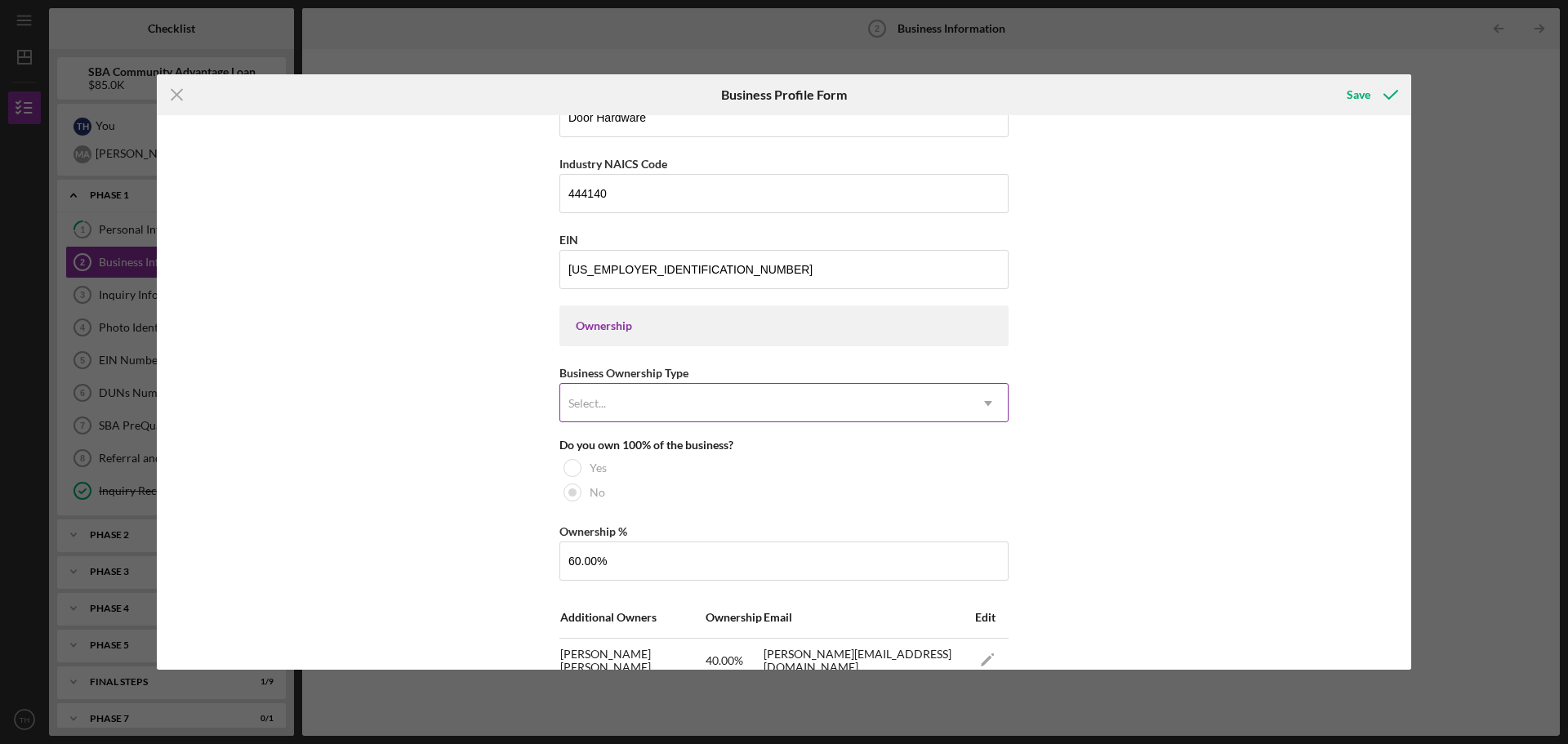
click at [652, 409] on div "Select..." at bounding box center [764, 403] width 408 height 38
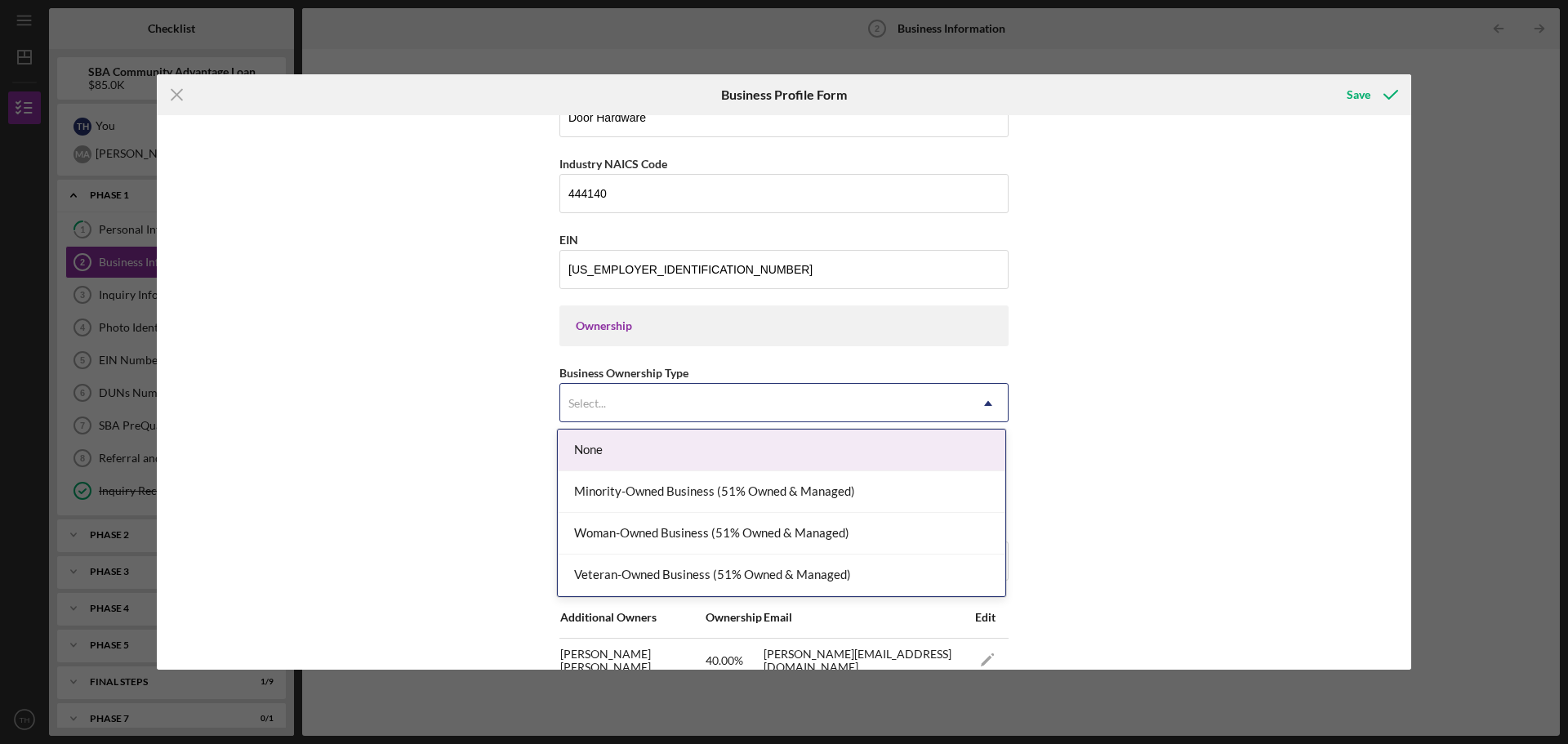
click at [688, 451] on div "None" at bounding box center [781, 450] width 448 height 42
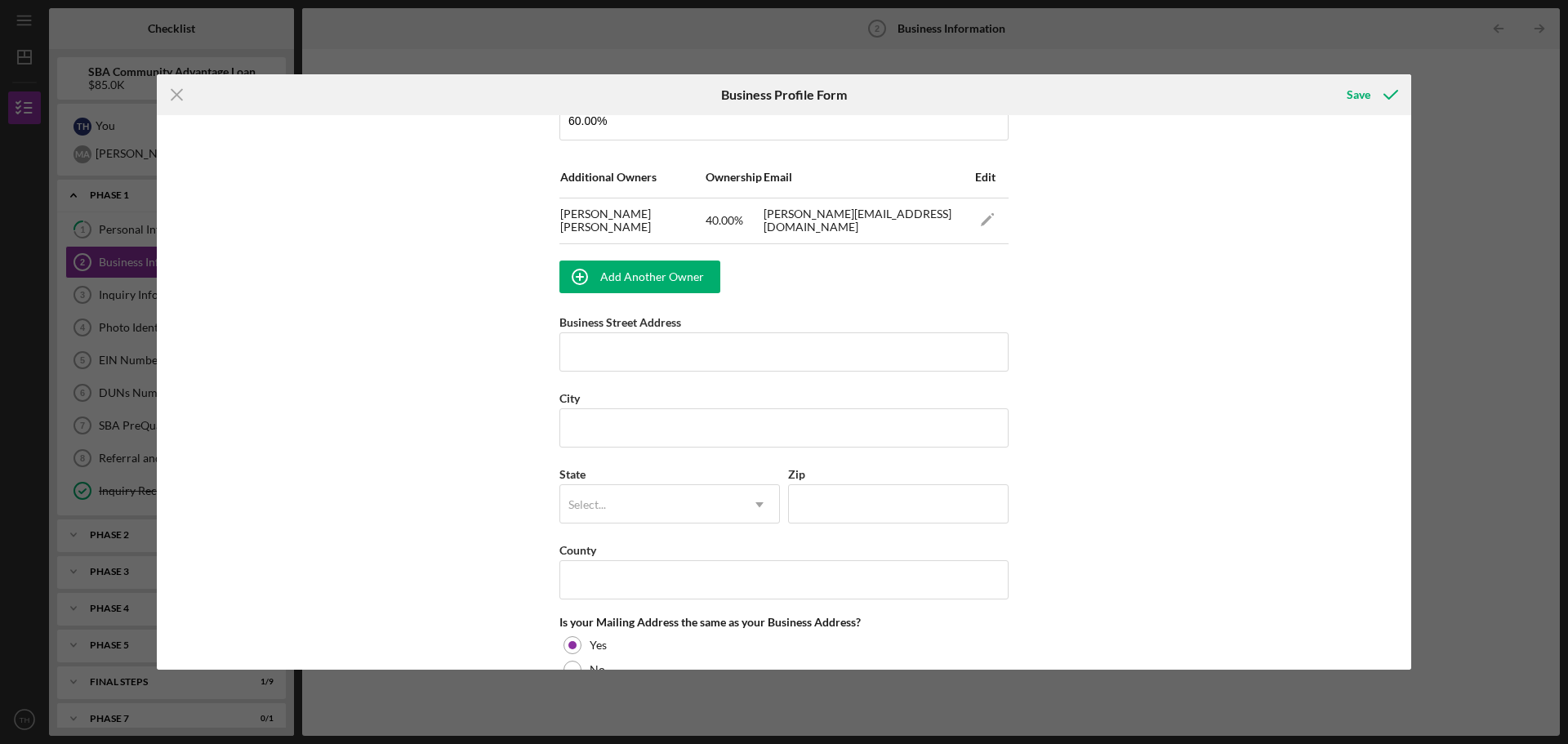
scroll to position [1143, 0]
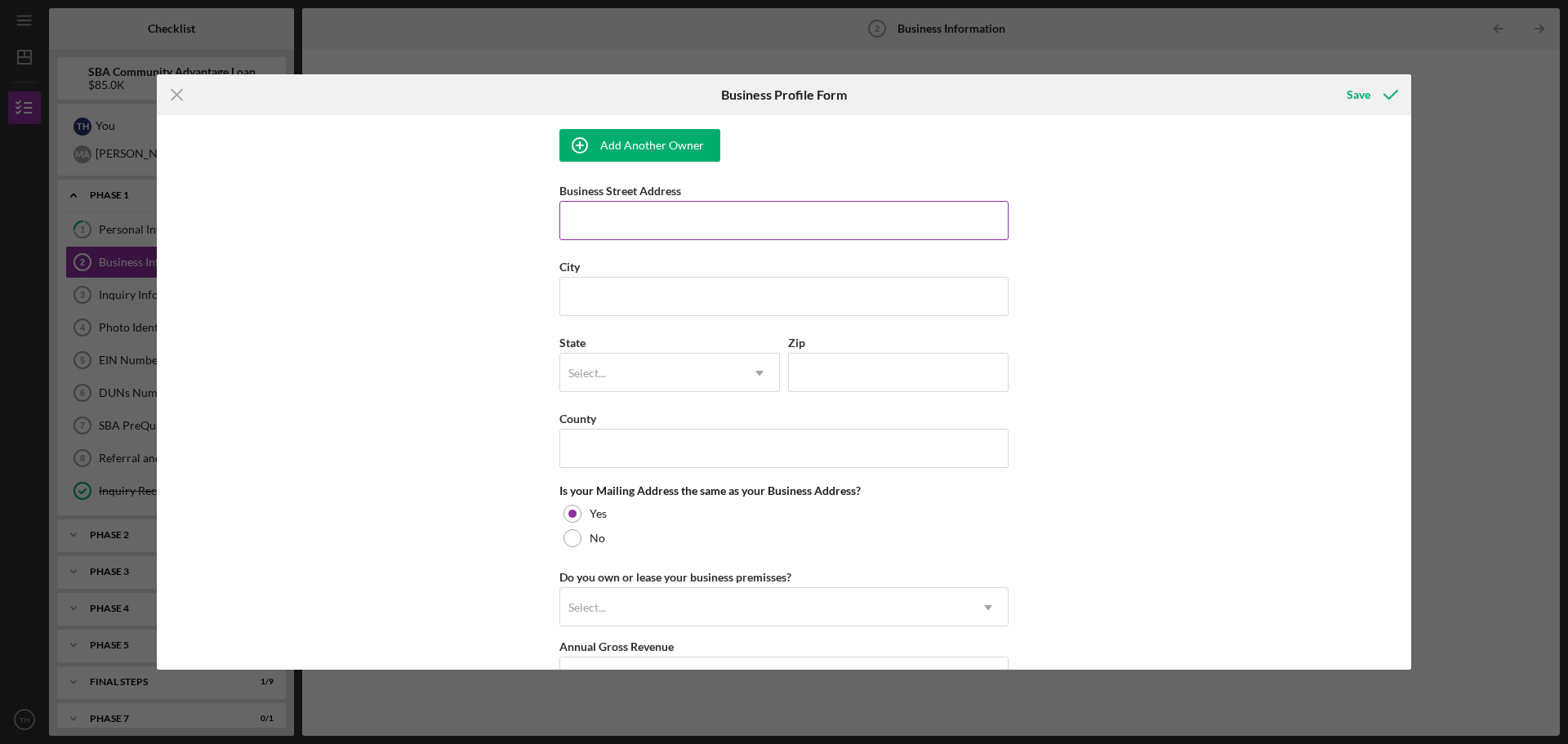
click at [676, 210] on input "Business Street Address" at bounding box center [784, 221] width 449 height 39
type input "[STREET_ADDRESS]"
type input "[US_STATE][GEOGRAPHIC_DATA]"
type input "63043"
type input "[US_STATE]"
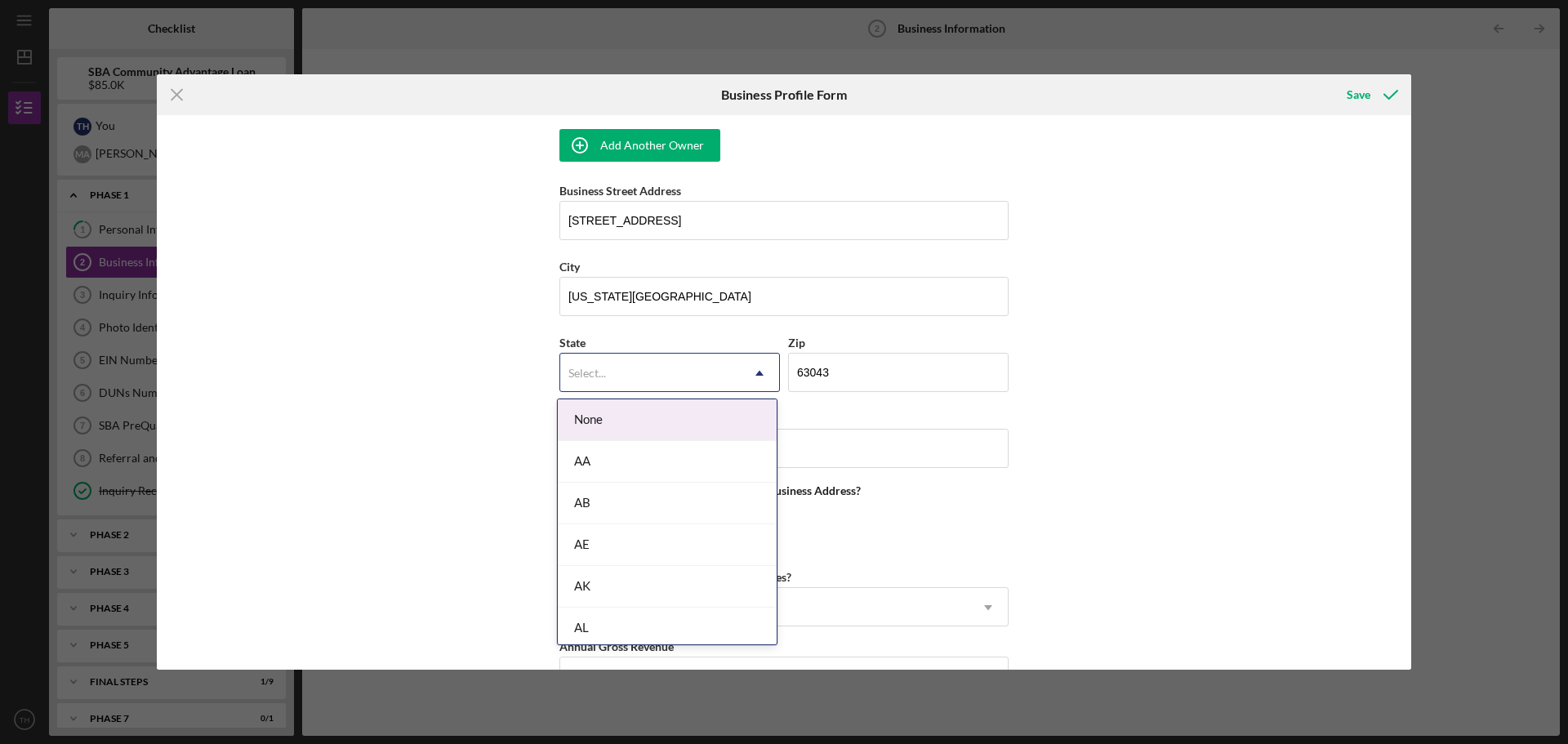
click at [678, 379] on div "Select..." at bounding box center [650, 373] width 180 height 38
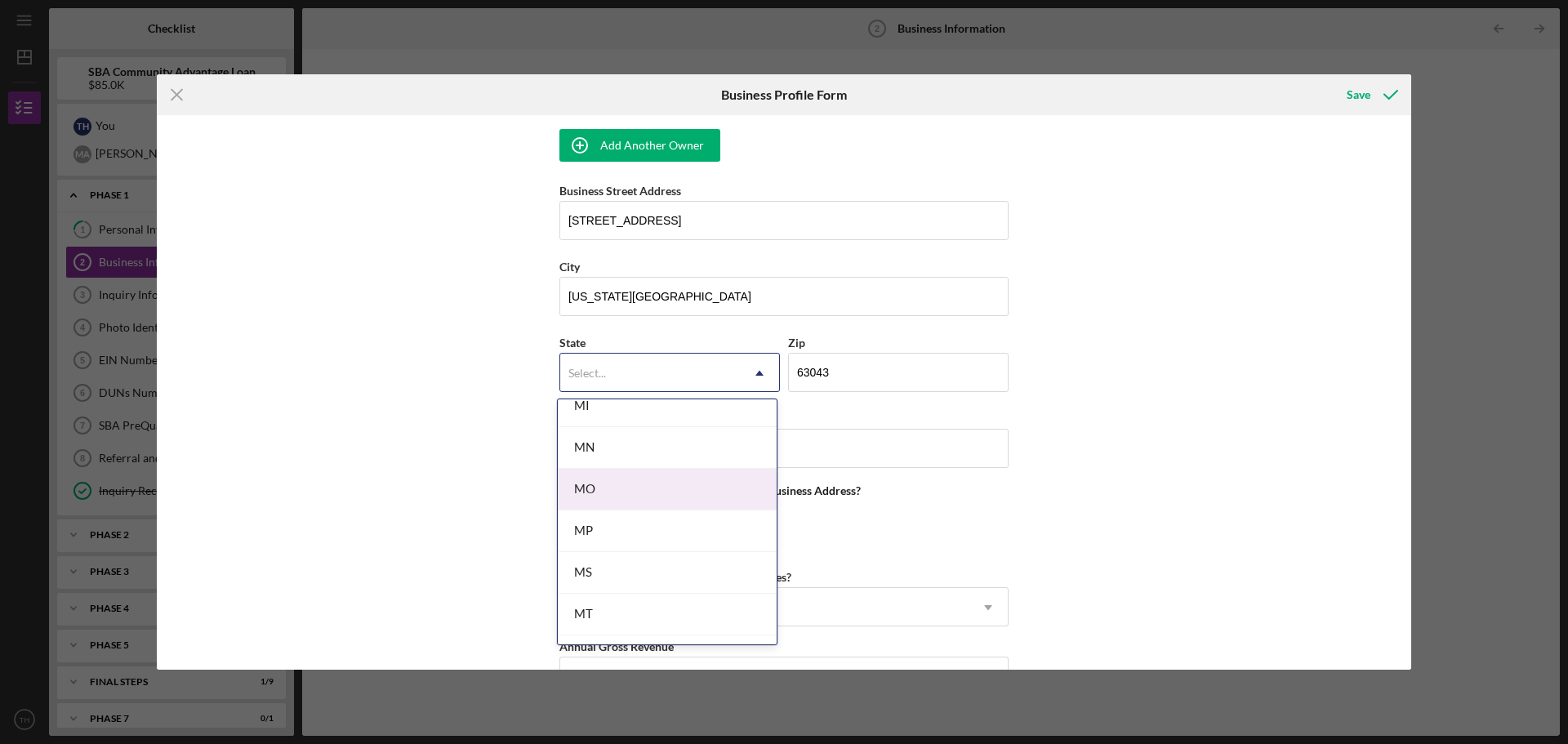
click at [641, 485] on div "MO" at bounding box center [667, 489] width 218 height 42
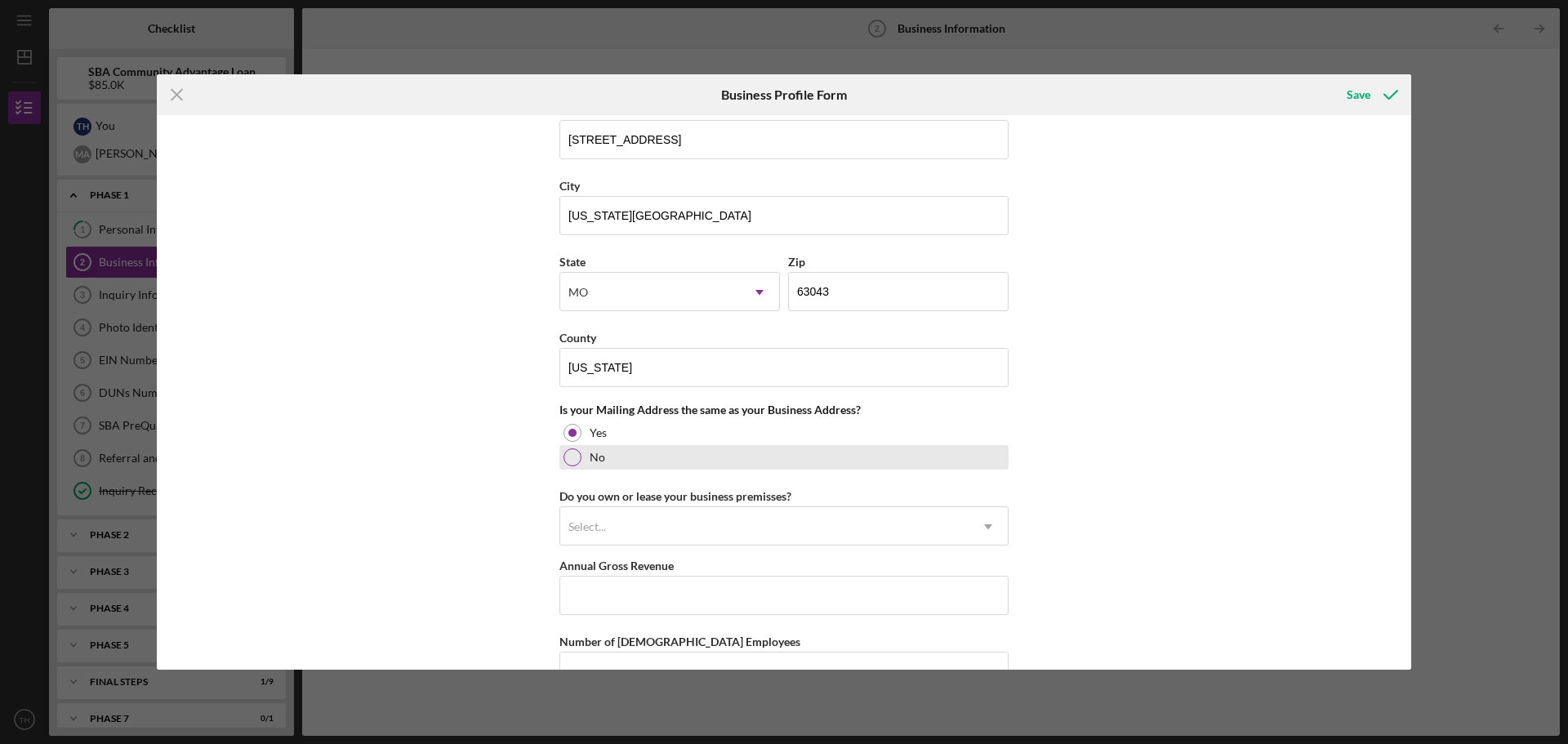
scroll to position [1307, 0]
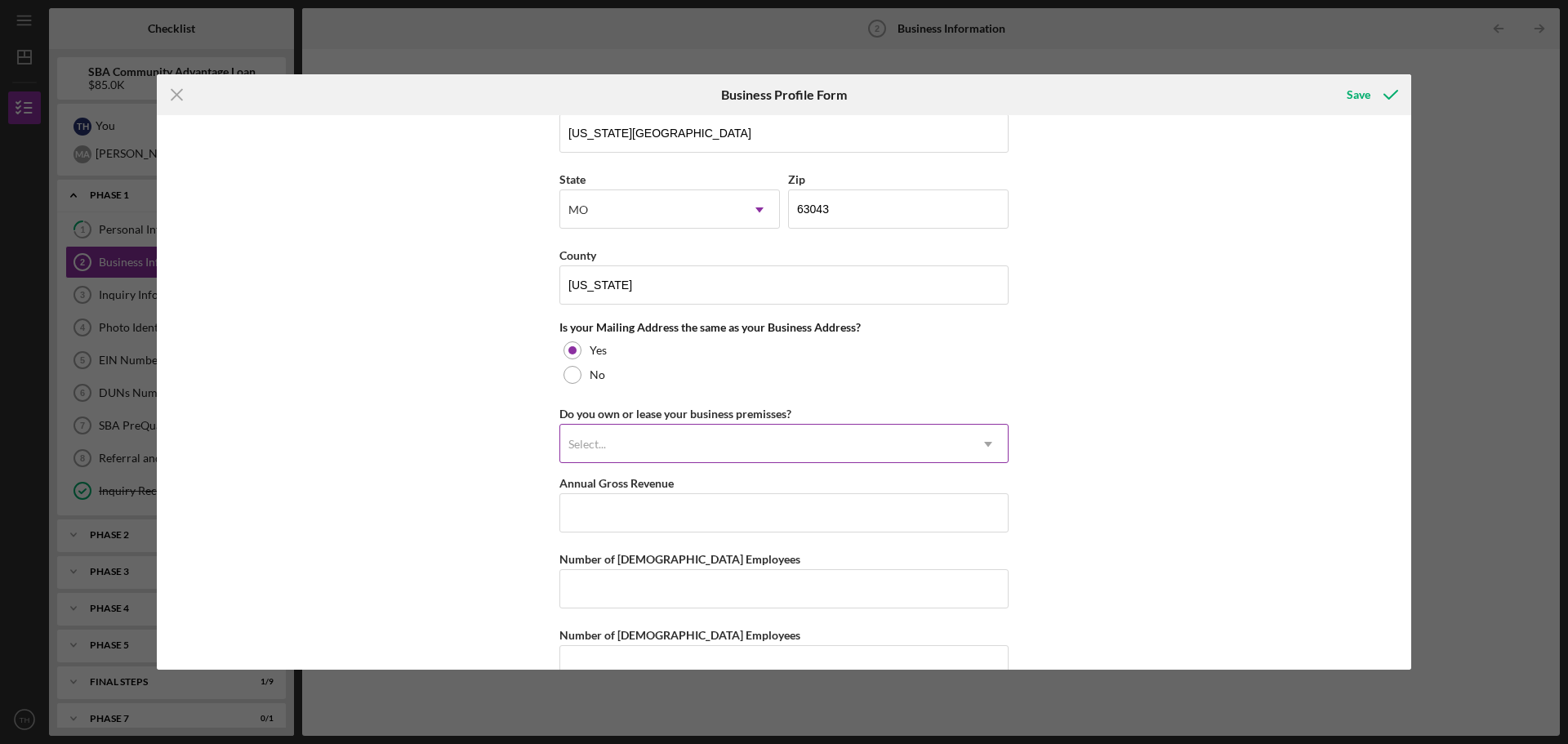
click at [681, 442] on div "Select..." at bounding box center [764, 444] width 408 height 38
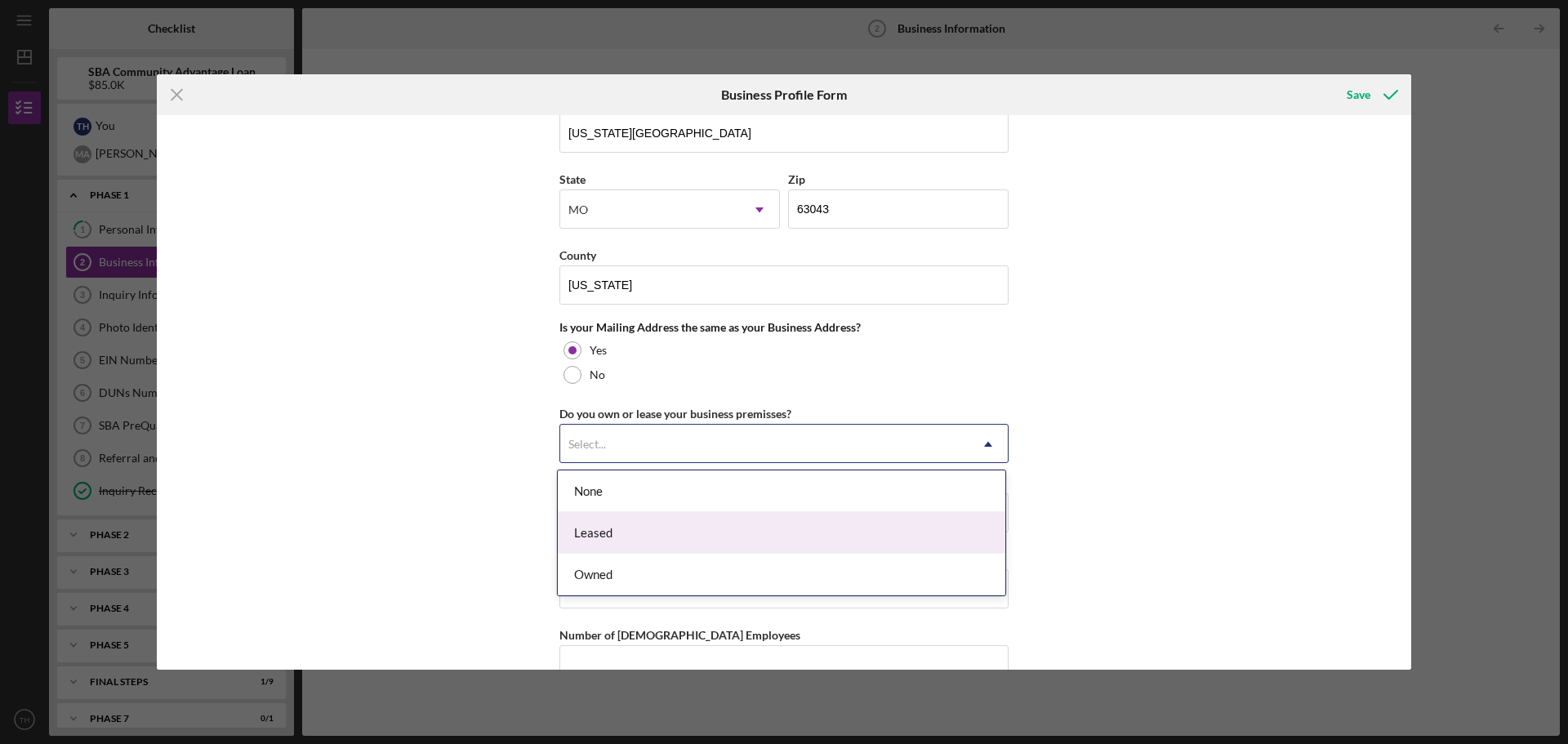
click at [671, 534] on div "Leased" at bounding box center [781, 532] width 448 height 42
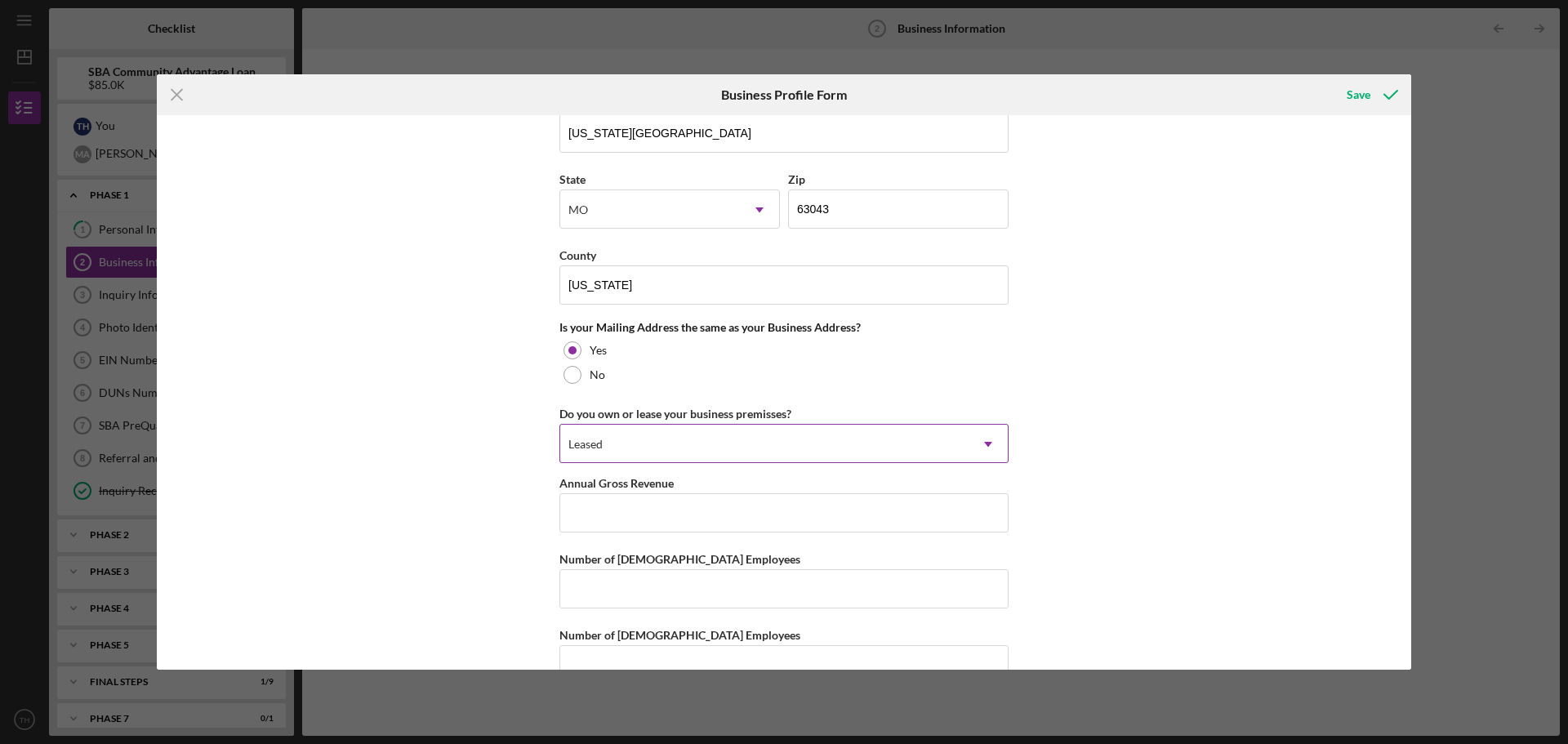
scroll to position [1345, 0]
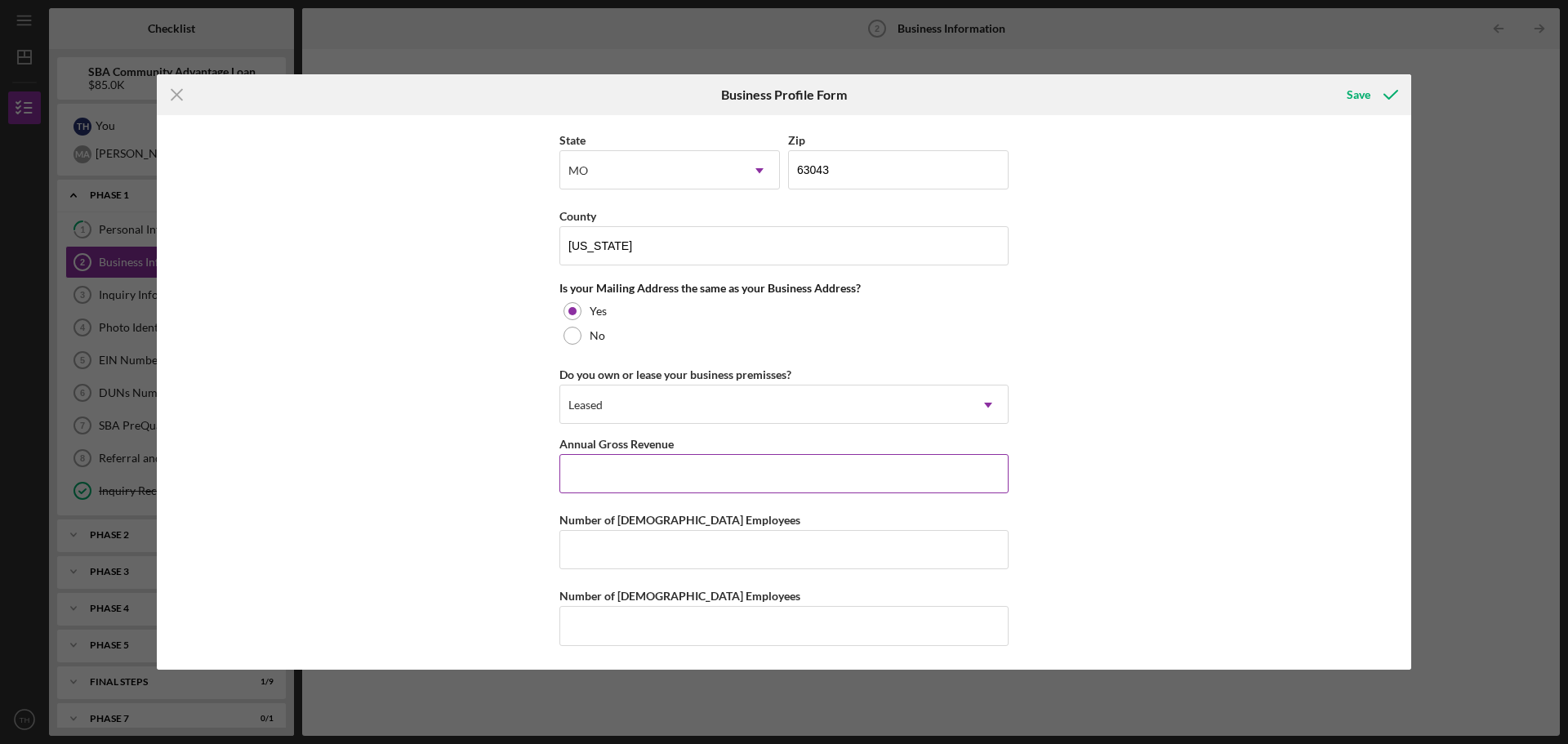
click at [683, 480] on input "Annual Gross Revenue" at bounding box center [784, 474] width 449 height 39
type input "$1,063,000"
click at [885, 550] on input "Number of [DEMOGRAPHIC_DATA] Employees" at bounding box center [784, 549] width 449 height 39
type input "2"
click at [785, 630] on input "Number of [DEMOGRAPHIC_DATA] Employees" at bounding box center [784, 626] width 449 height 39
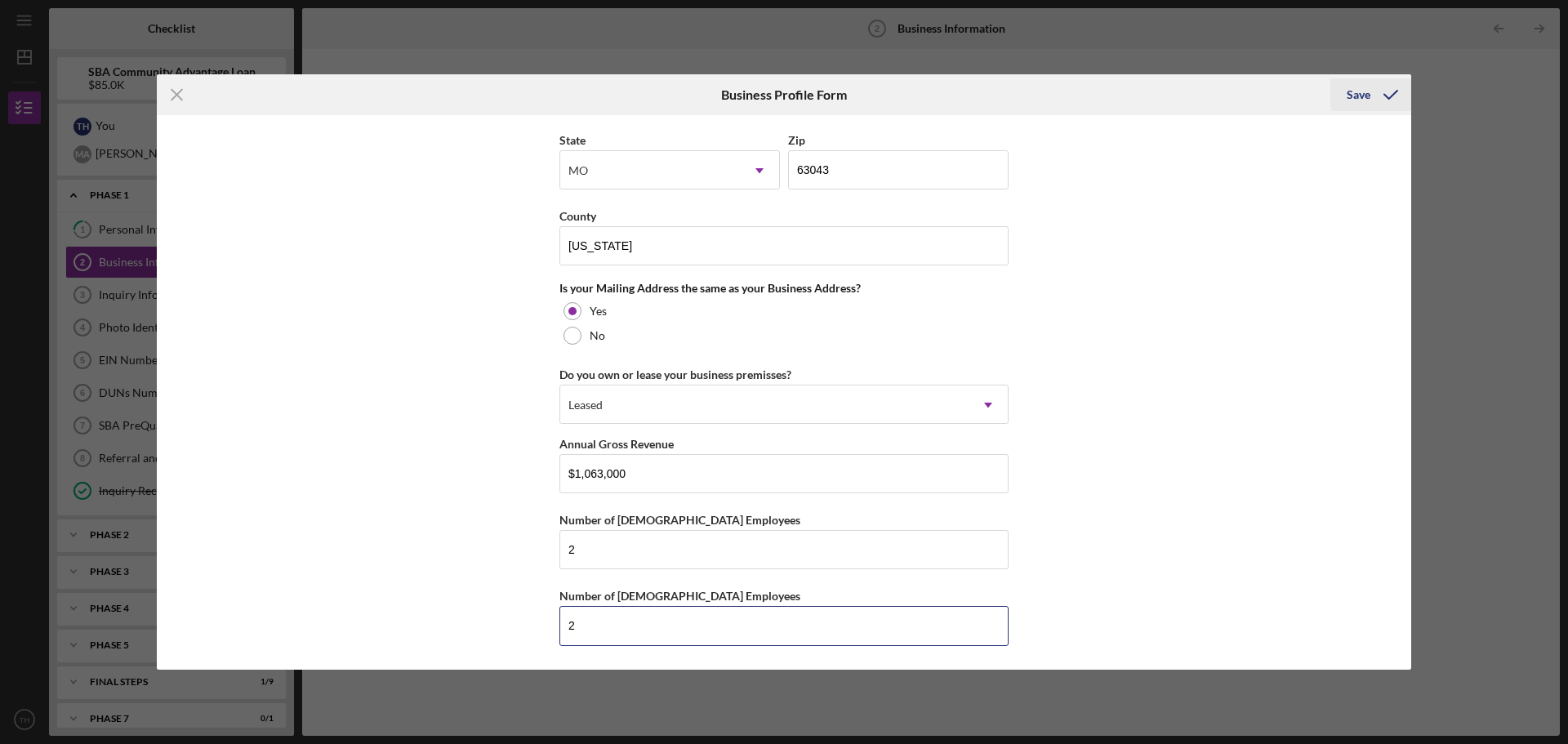
type input "2"
click at [1374, 96] on icon "submit" at bounding box center [1391, 94] width 41 height 41
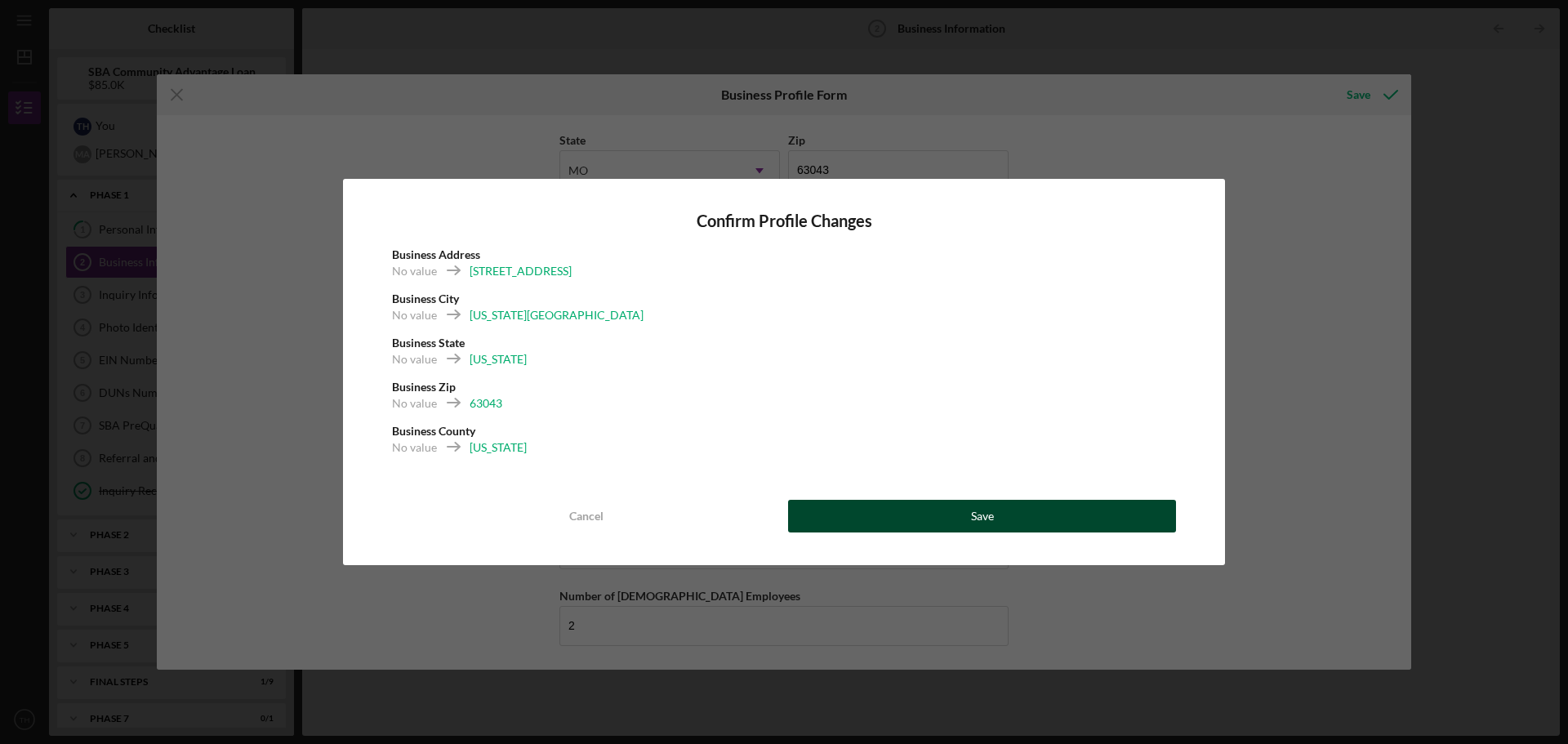
click at [972, 511] on div "Save" at bounding box center [982, 516] width 23 height 33
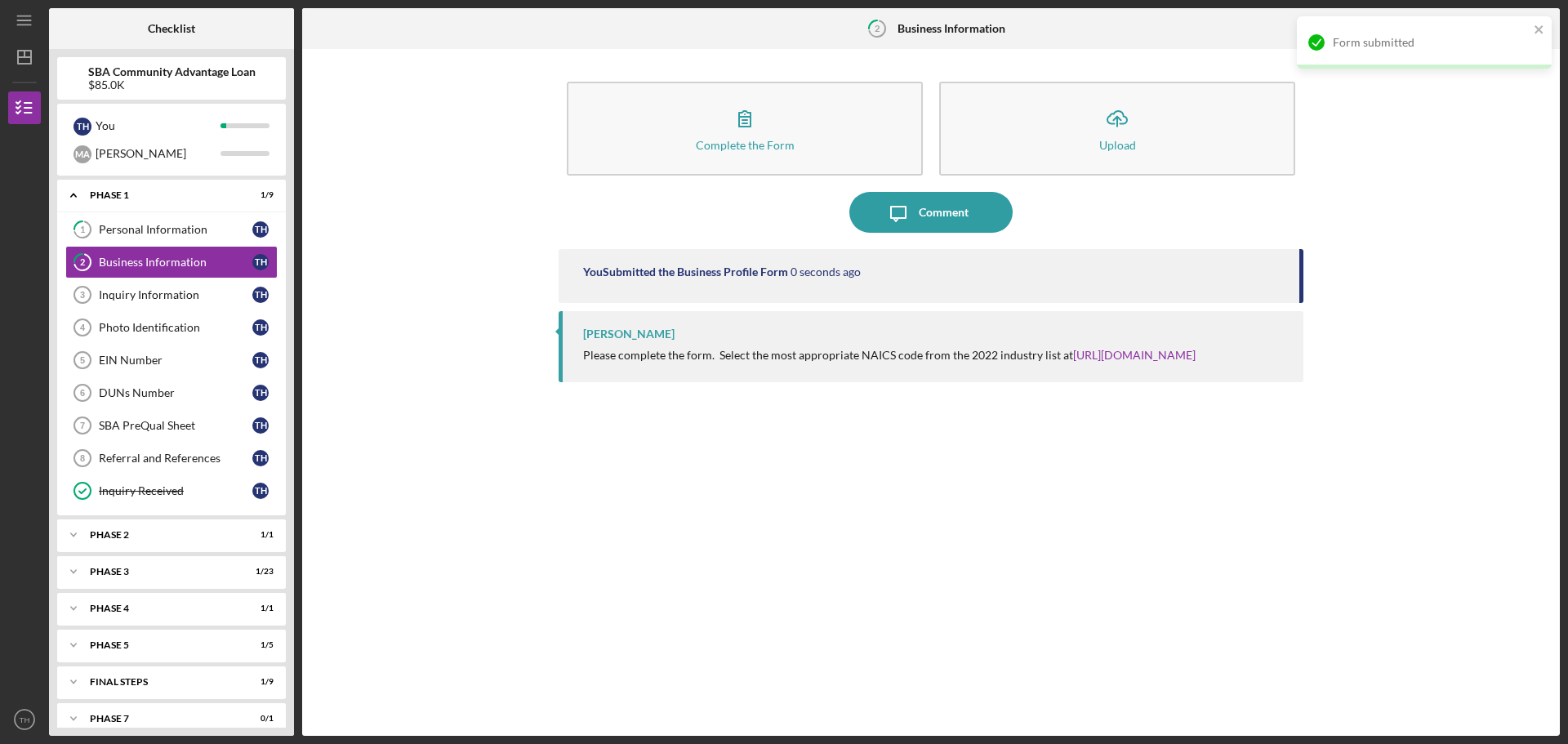
click at [1531, 26] on div "Form submitted" at bounding box center [1424, 43] width 255 height 53
click at [1536, 27] on icon "Icon/Table Pagination Arrow" at bounding box center [1538, 29] width 37 height 37
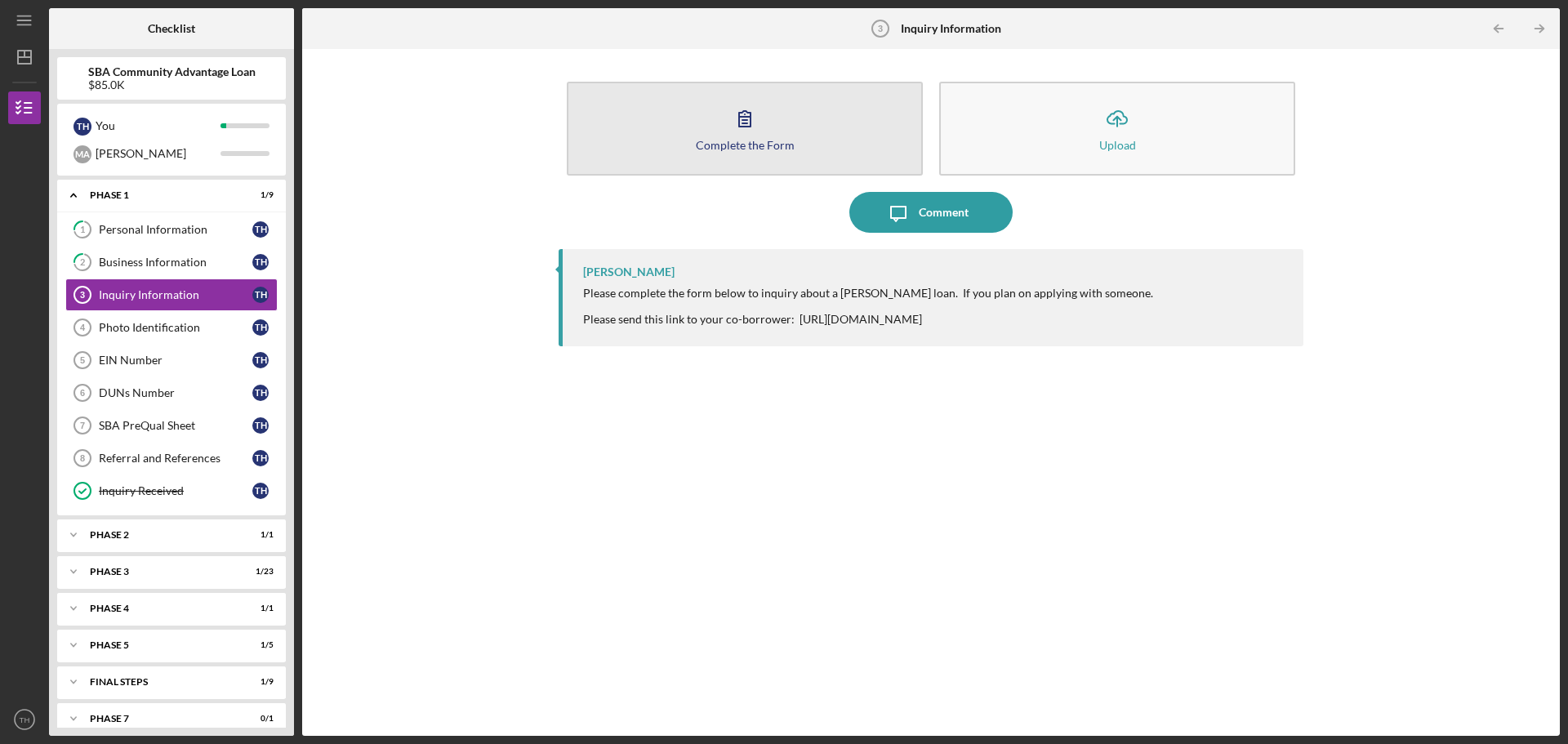
click at [815, 136] on button "Complete the Form Form" at bounding box center [744, 128] width 356 height 94
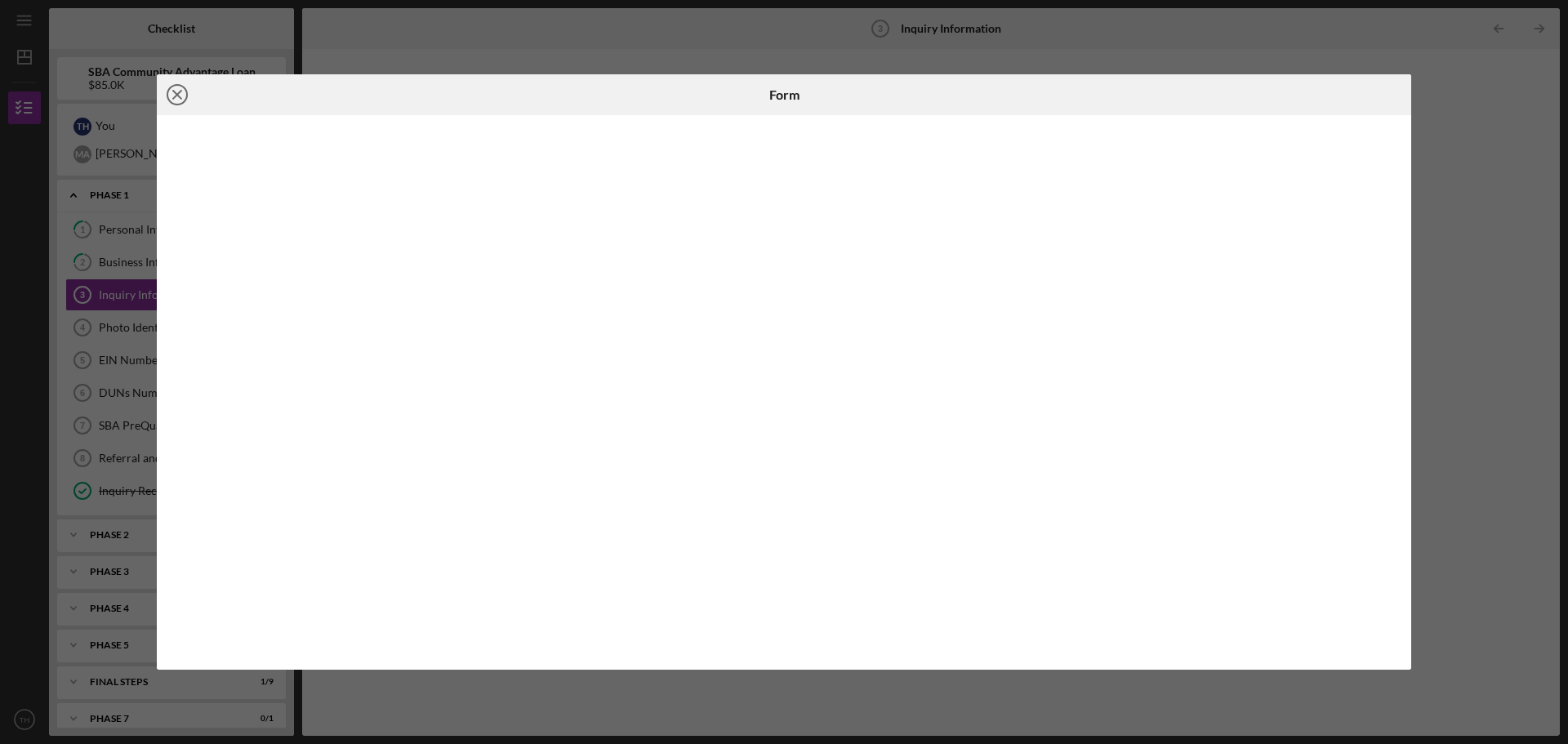
click at [182, 94] on icon "Icon/Close" at bounding box center [177, 94] width 41 height 41
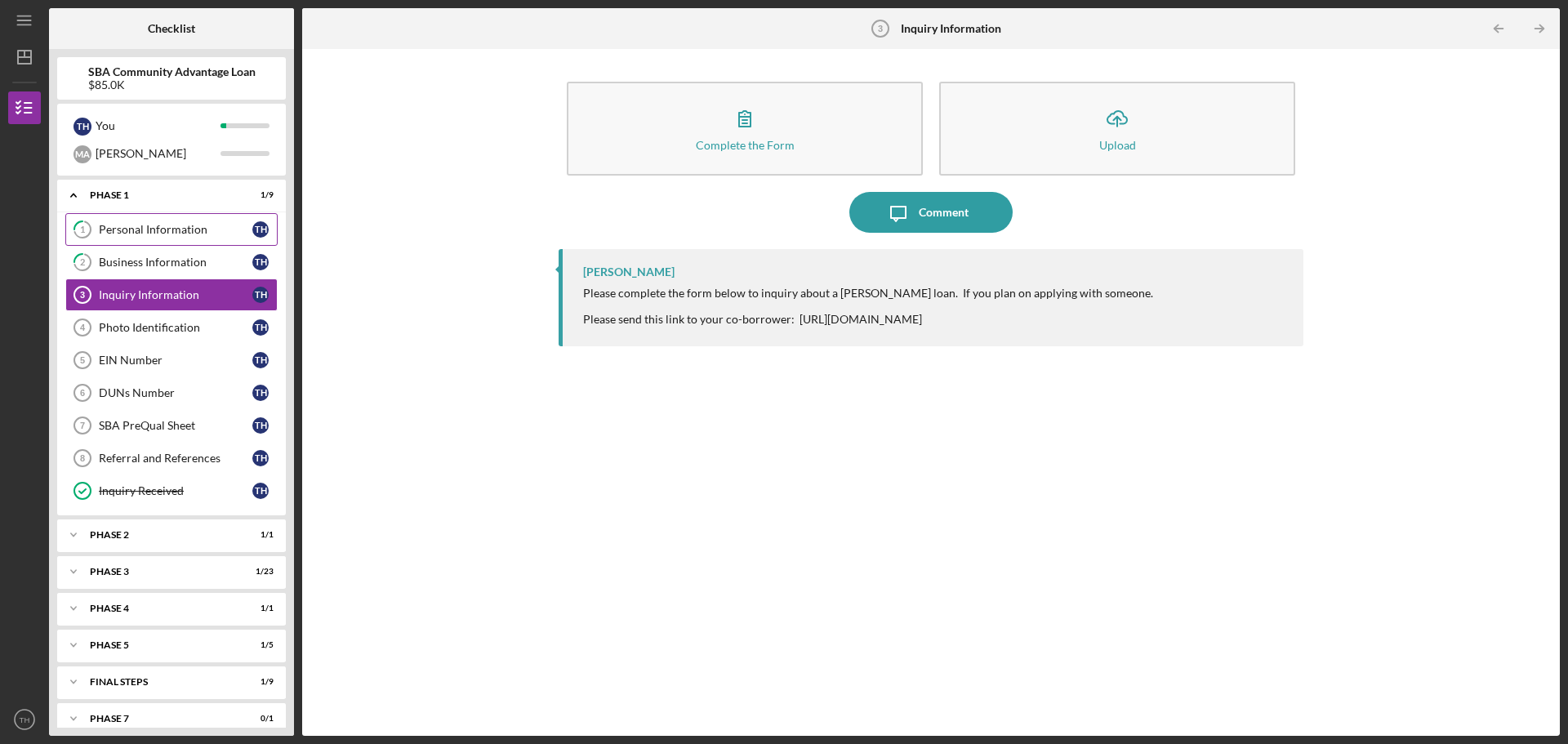
click at [176, 233] on div "Personal Information" at bounding box center [175, 229] width 154 height 13
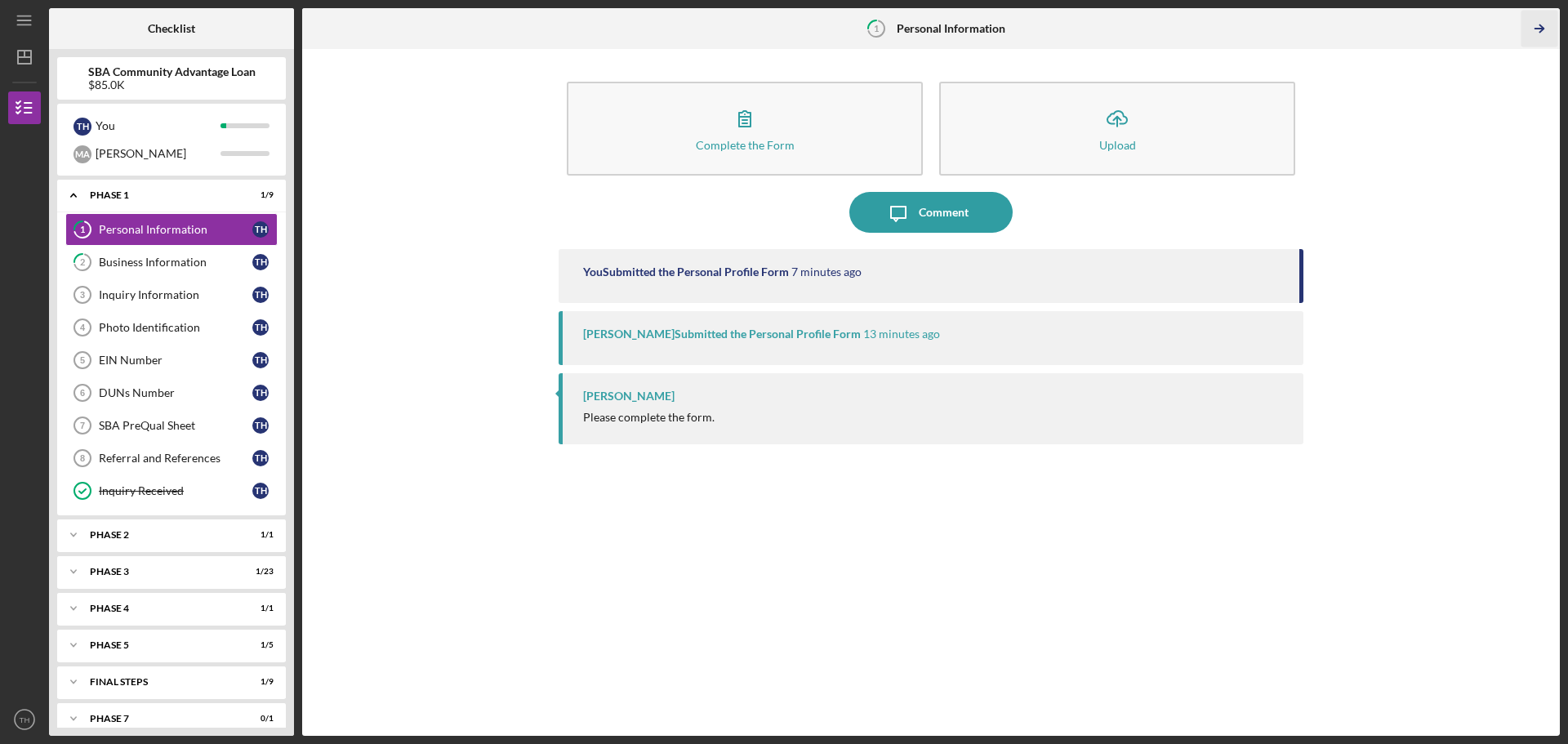
click at [1538, 30] on icon "Icon/Table Pagination Arrow" at bounding box center [1538, 29] width 37 height 37
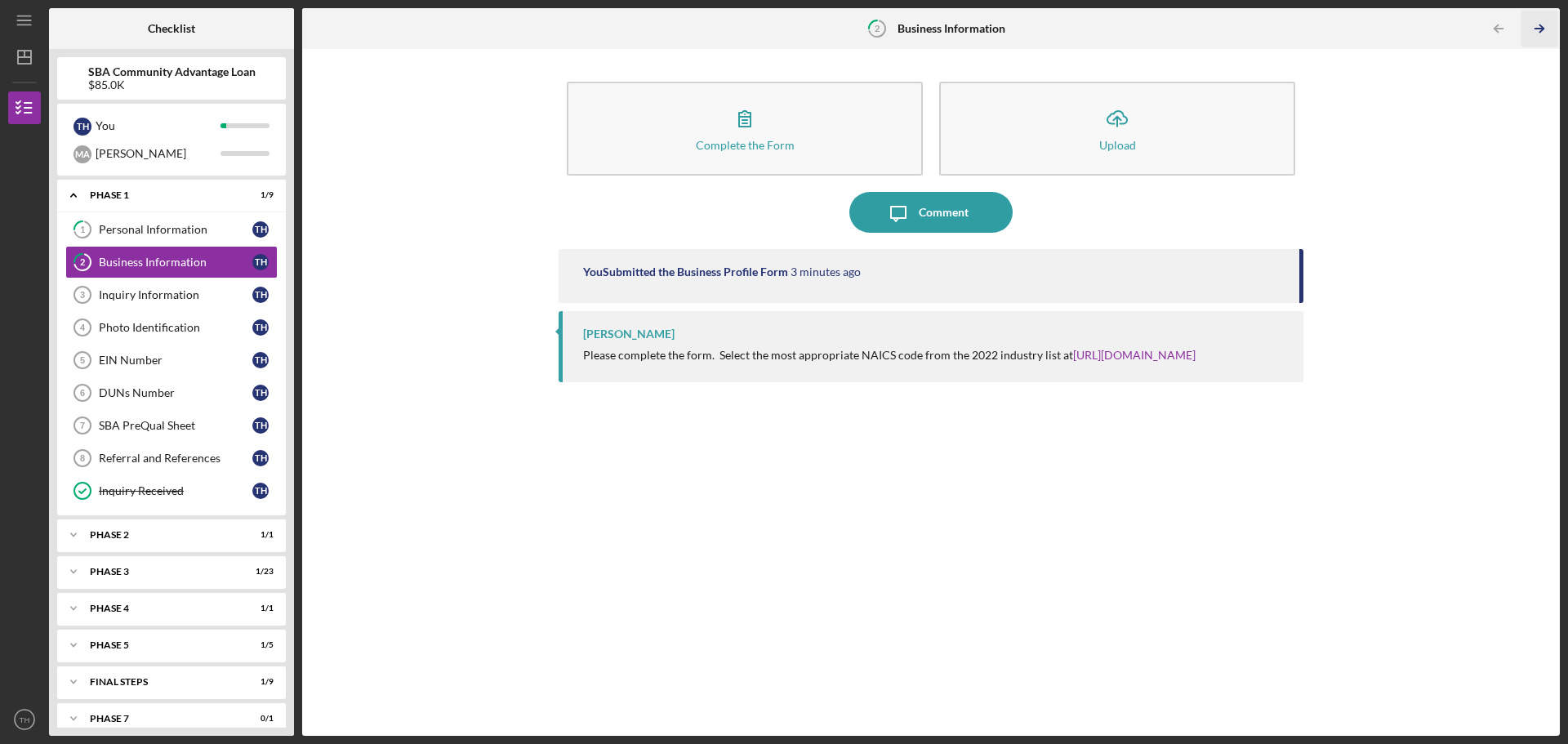
click at [1538, 30] on icon "Icon/Table Pagination Arrow" at bounding box center [1538, 29] width 37 height 37
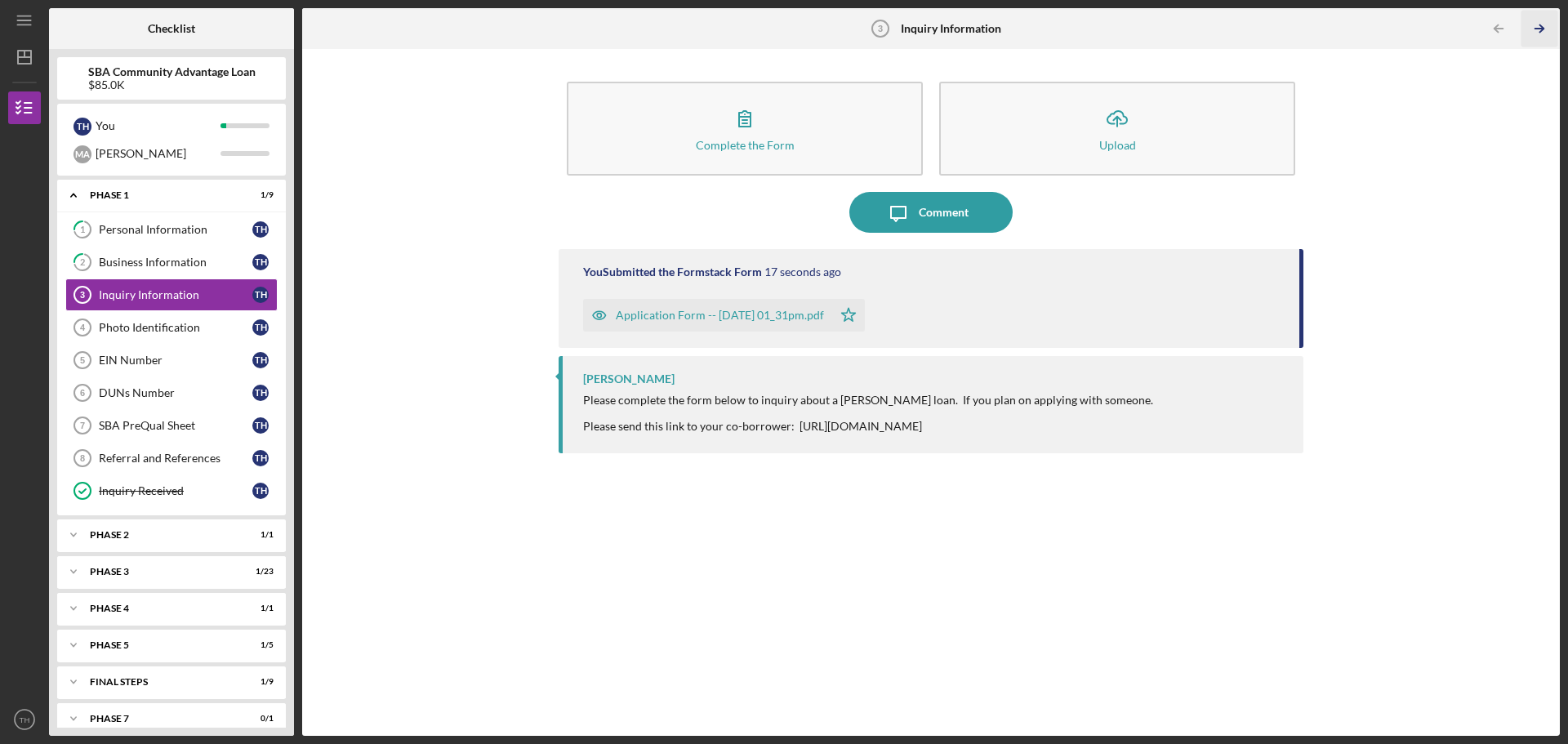
click at [1538, 30] on icon "Icon/Table Pagination Arrow" at bounding box center [1538, 29] width 37 height 37
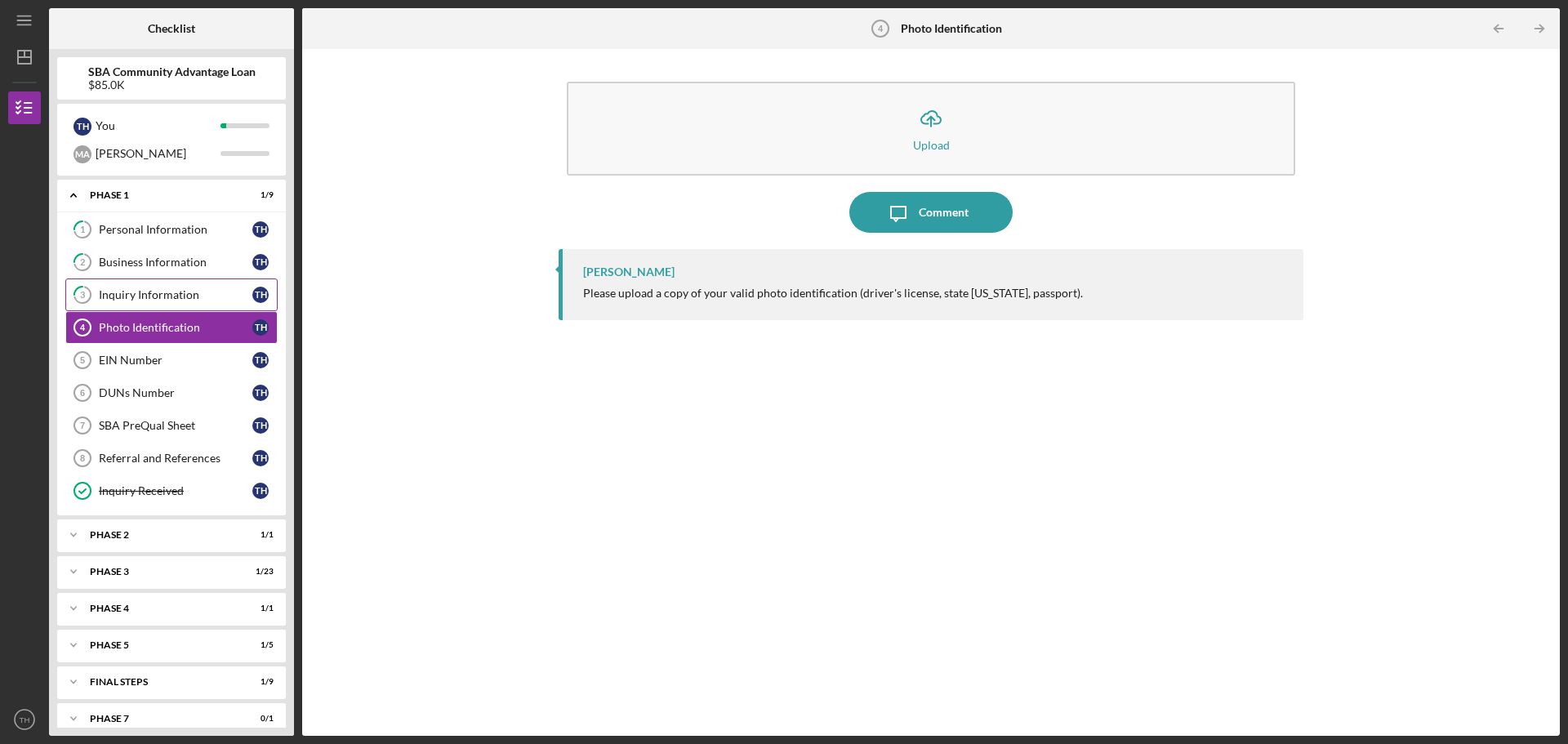
click at [120, 293] on div "Inquiry Information" at bounding box center [175, 295] width 154 height 13
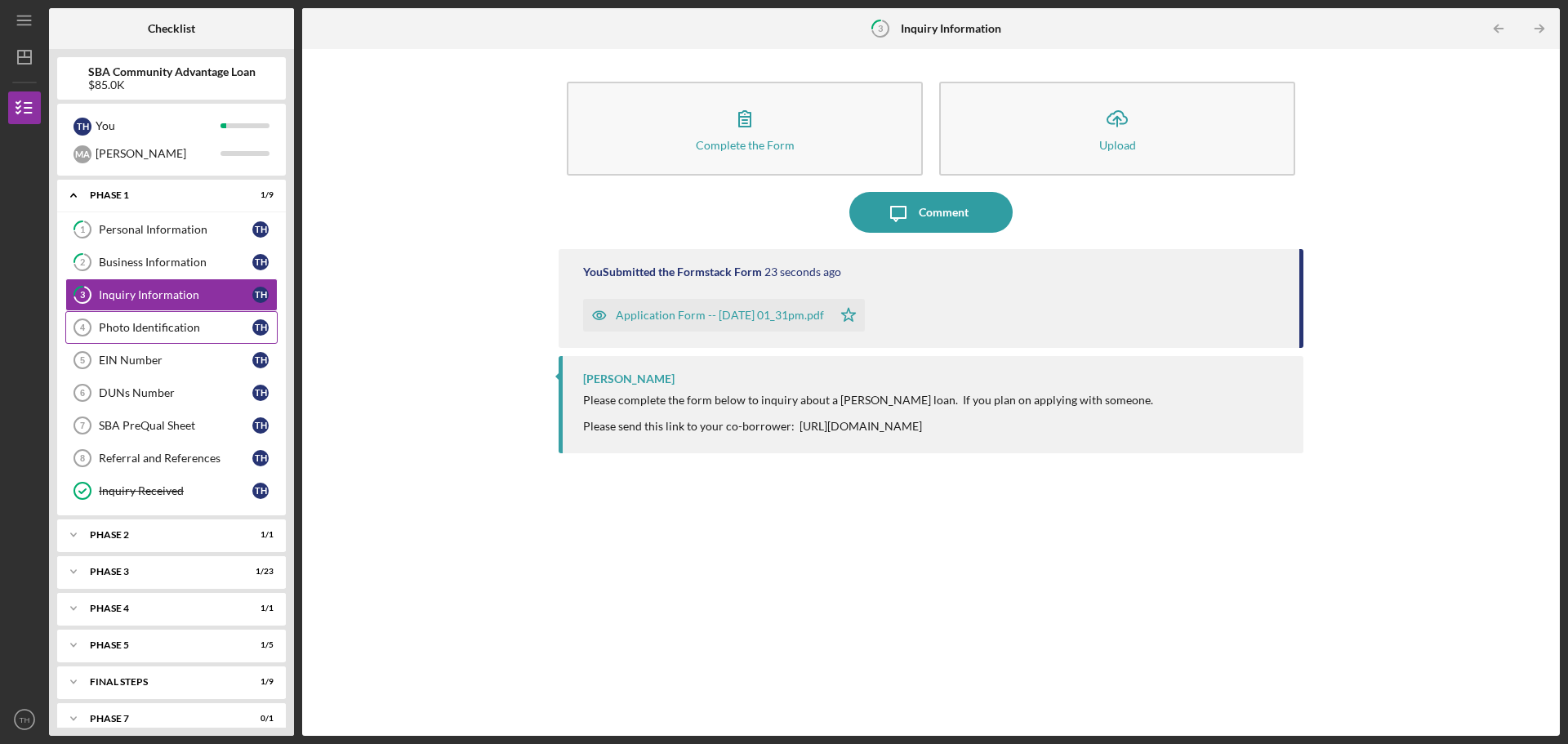
click at [126, 330] on div "Photo Identification" at bounding box center [175, 328] width 154 height 13
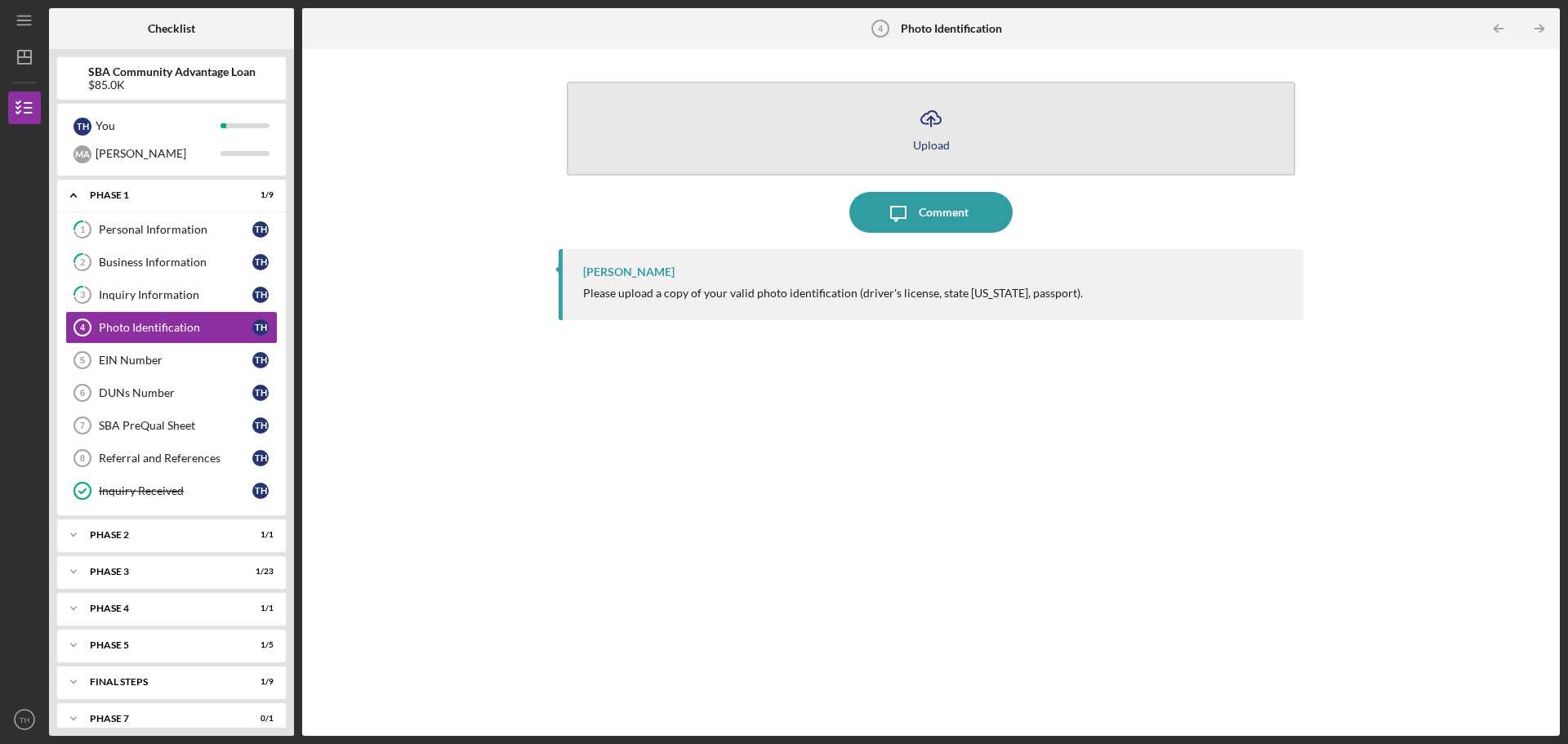
click at [936, 149] on div "Upload" at bounding box center [931, 145] width 37 height 12
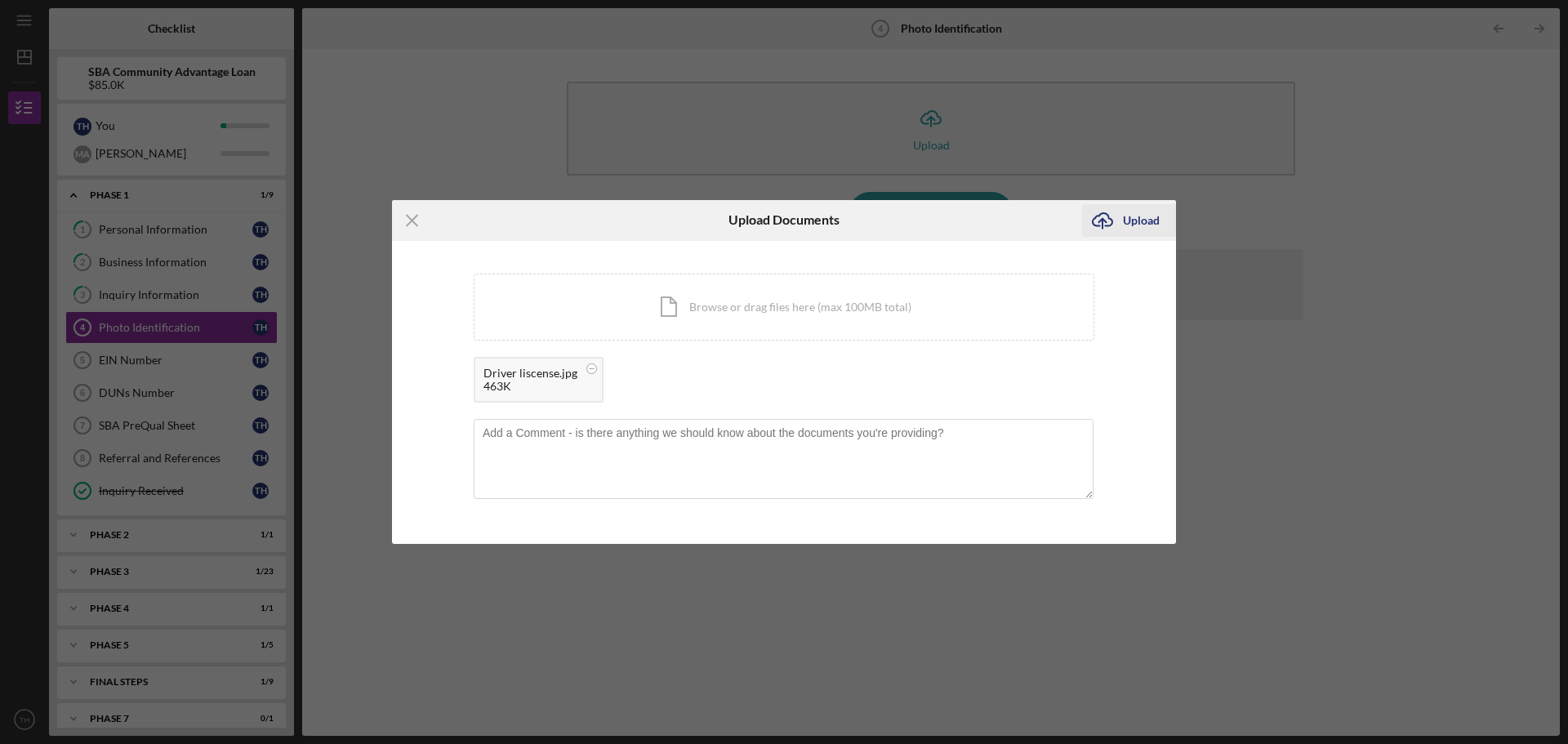
click at [1138, 227] on div "Upload" at bounding box center [1141, 221] width 37 height 33
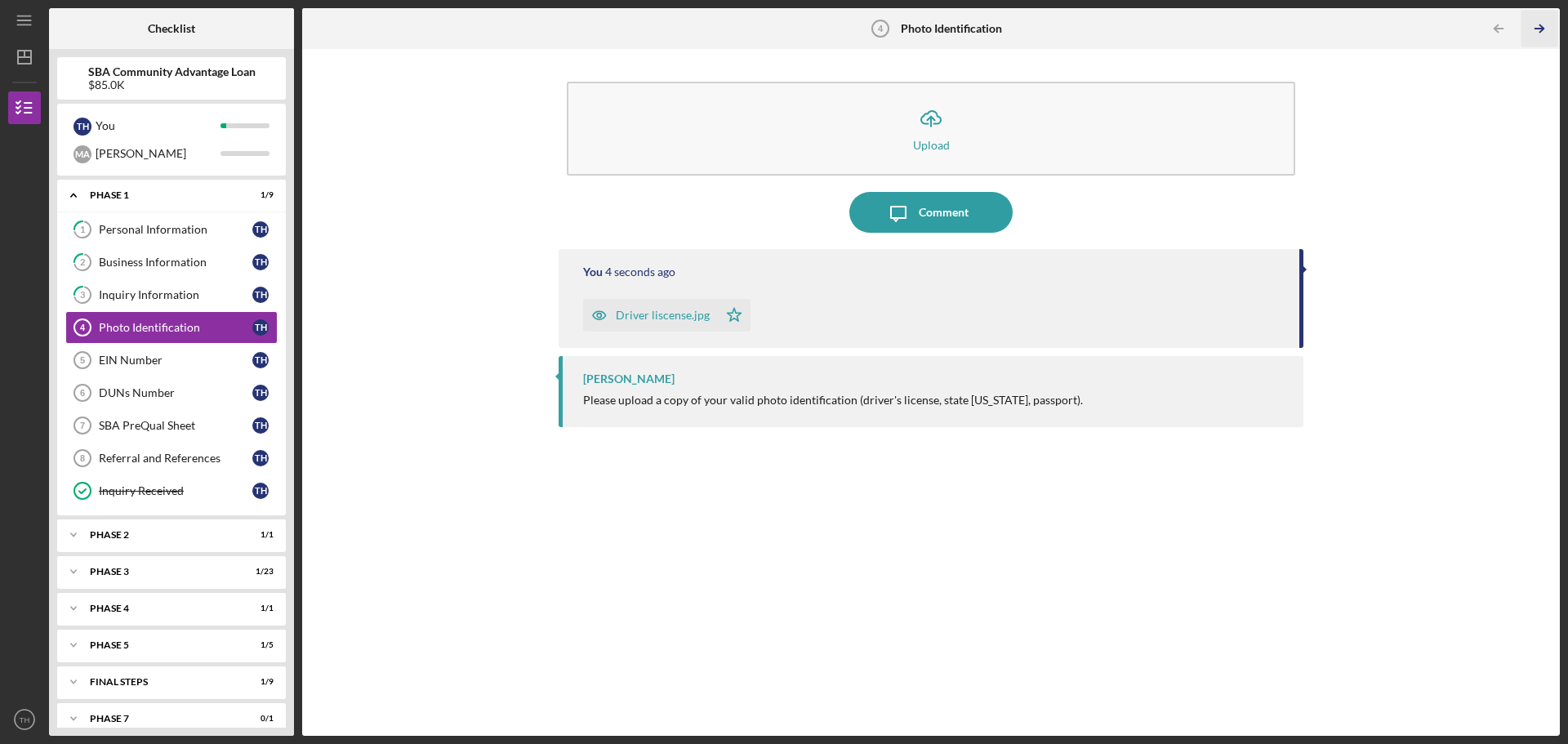
click at [1529, 26] on icon "Icon/Table Pagination Arrow" at bounding box center [1538, 29] width 37 height 37
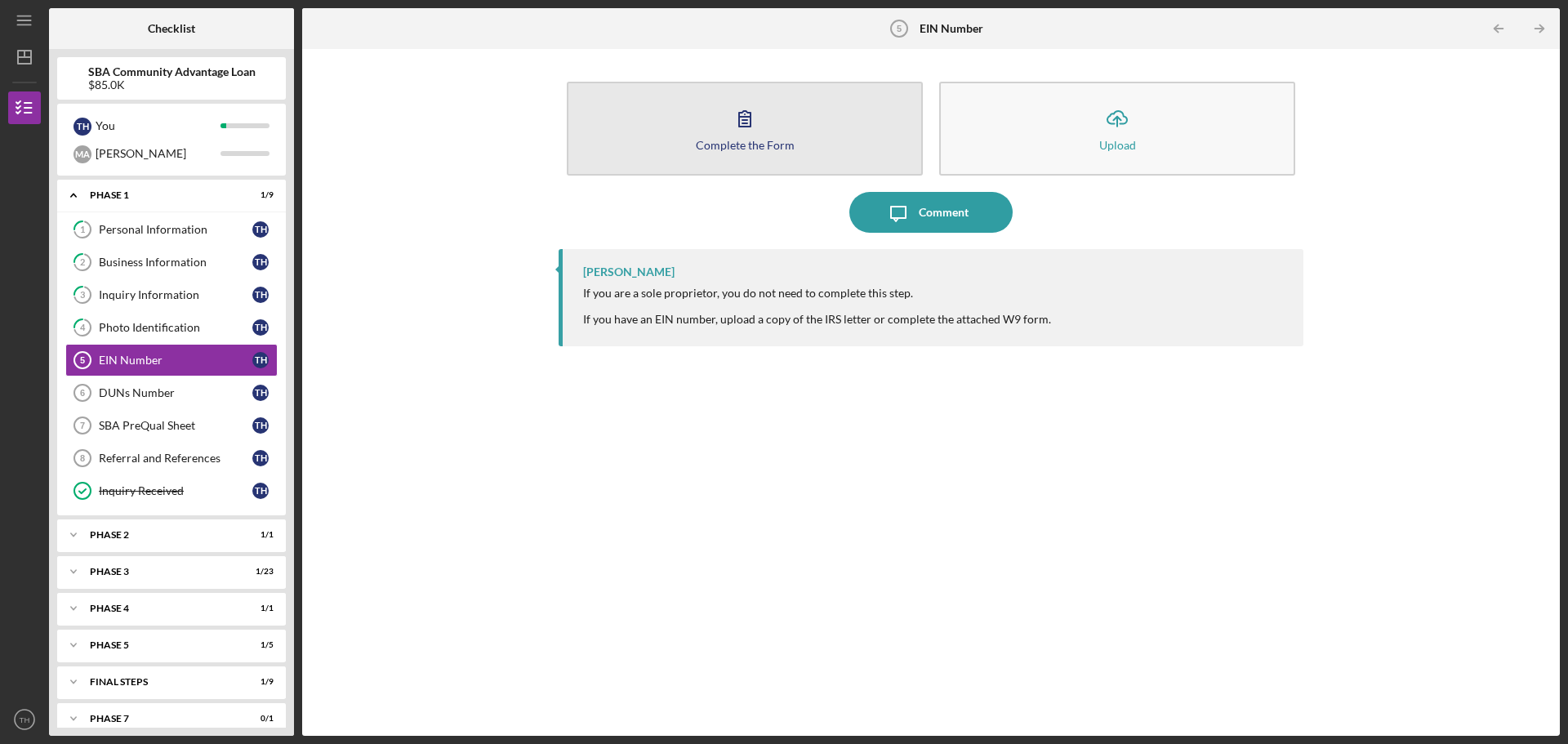
click at [734, 137] on button "Complete the Form Form" at bounding box center [744, 128] width 356 height 94
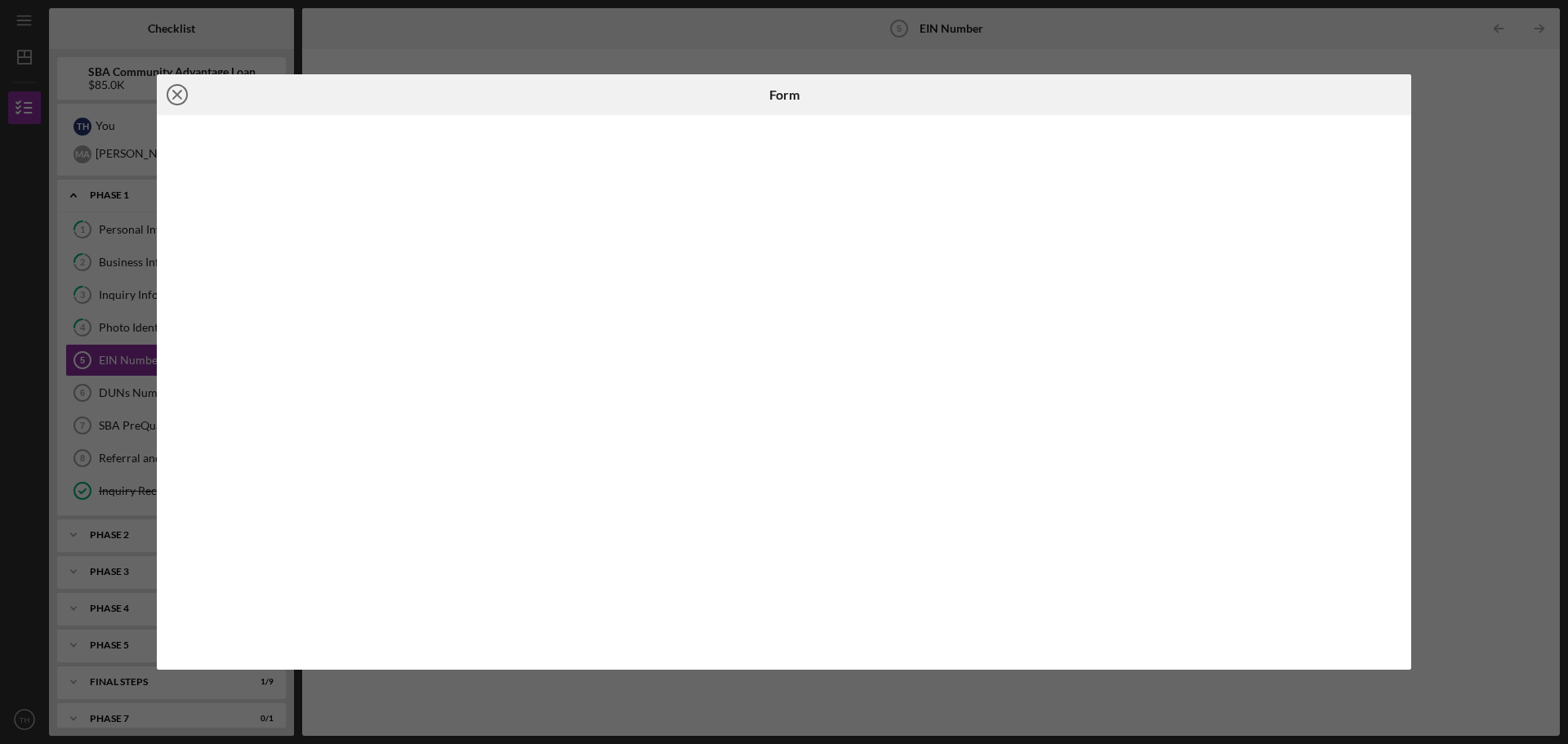
click at [176, 96] on line at bounding box center [177, 94] width 8 height 8
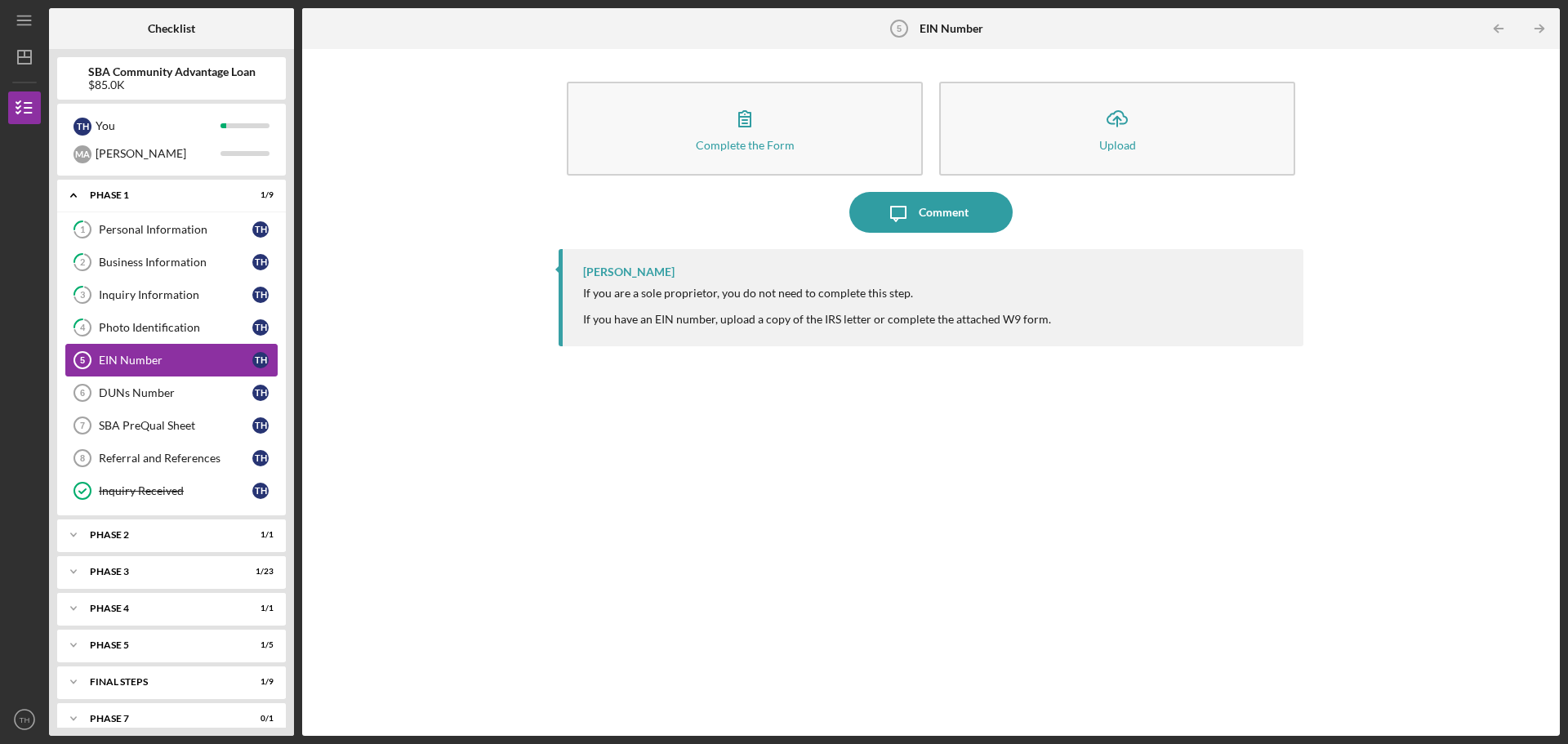
click at [225, 360] on div "EIN Number" at bounding box center [175, 360] width 154 height 13
click at [205, 389] on div "DUNs Number" at bounding box center [175, 393] width 154 height 13
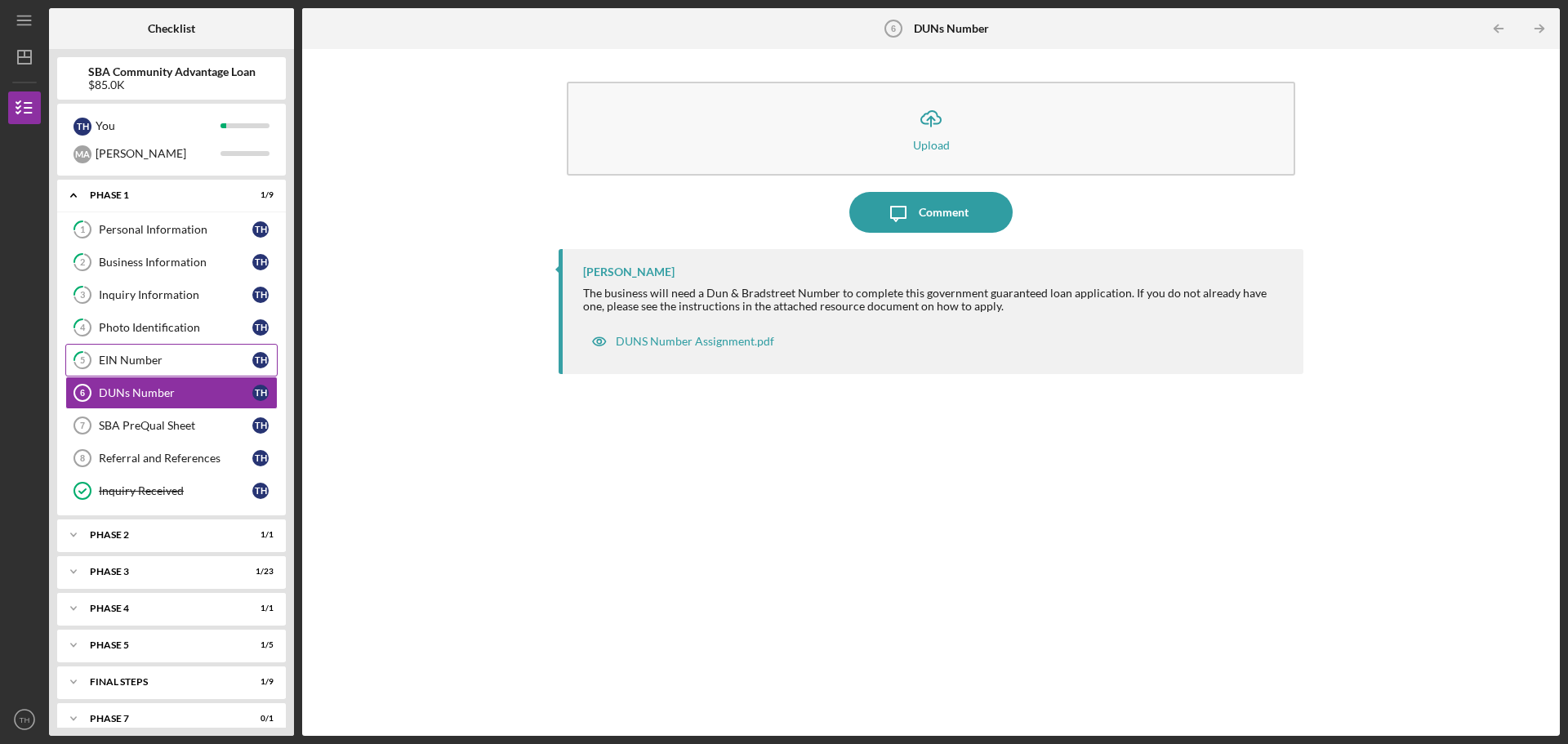
click at [183, 355] on div "EIN Number" at bounding box center [175, 360] width 154 height 13
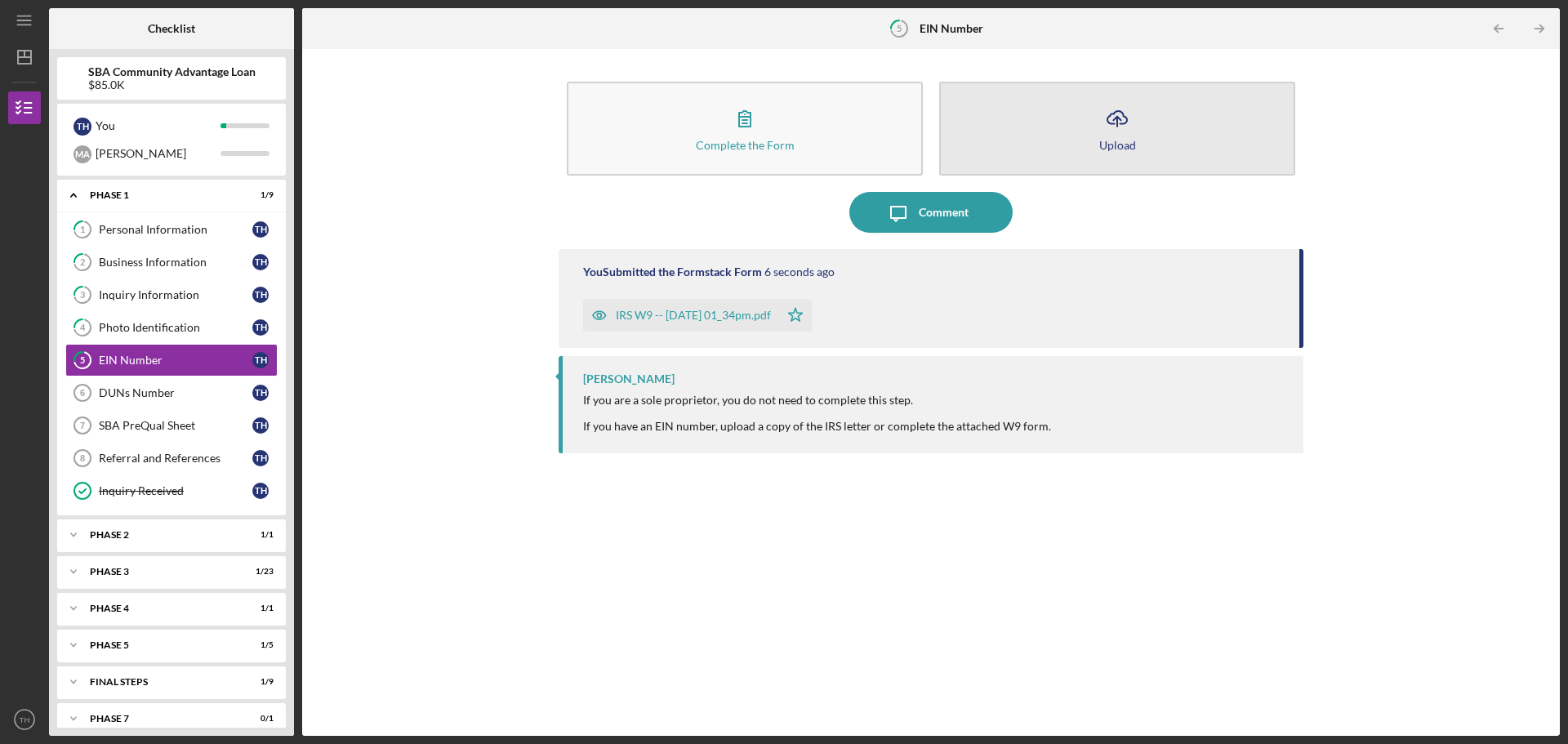
click at [1122, 141] on div "Upload" at bounding box center [1117, 145] width 37 height 12
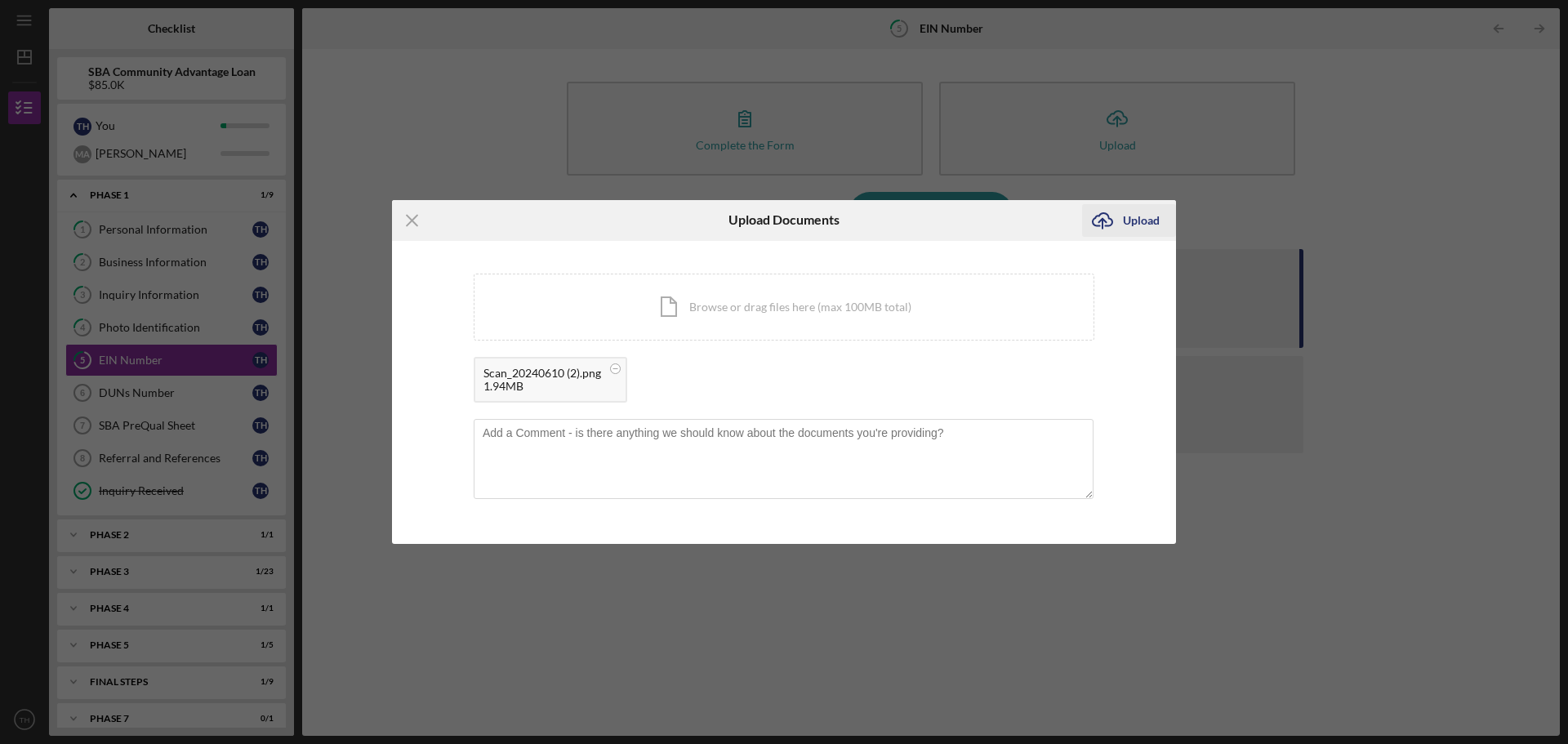
click at [1140, 220] on div "Upload" at bounding box center [1141, 221] width 37 height 33
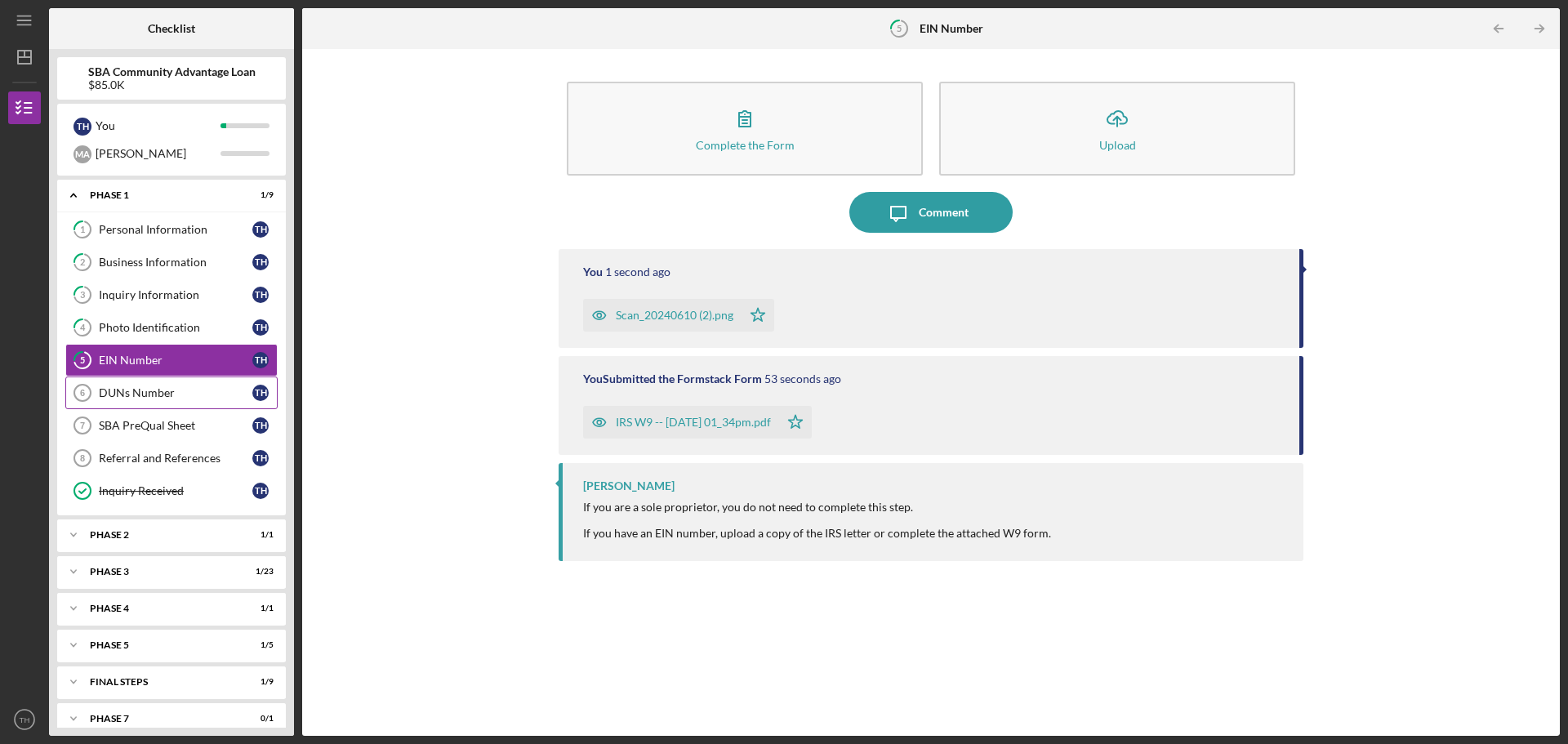
click at [182, 393] on div "DUNs Number" at bounding box center [175, 393] width 154 height 13
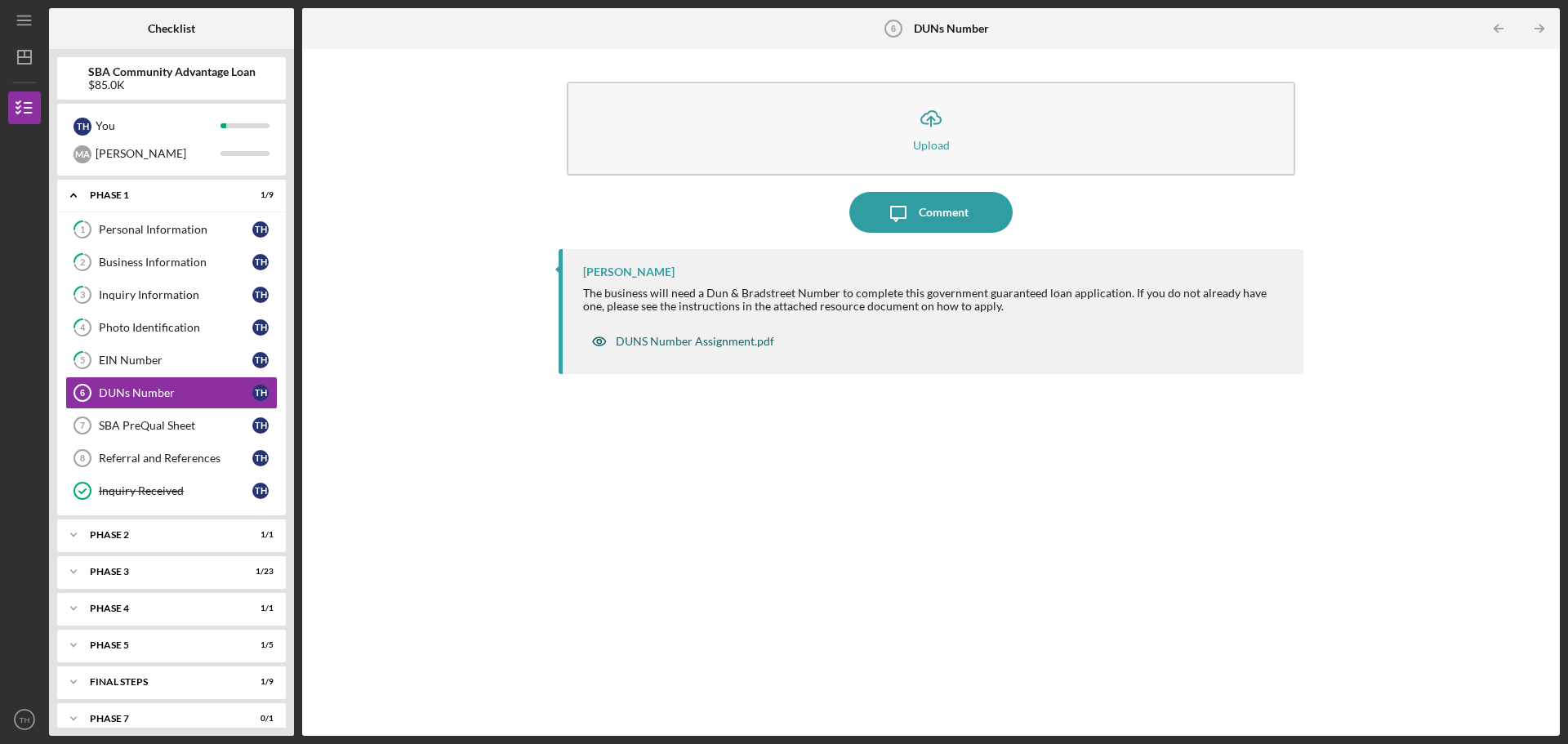
click at [739, 343] on div "DUNS Number Assignment.pdf" at bounding box center [695, 342] width 159 height 13
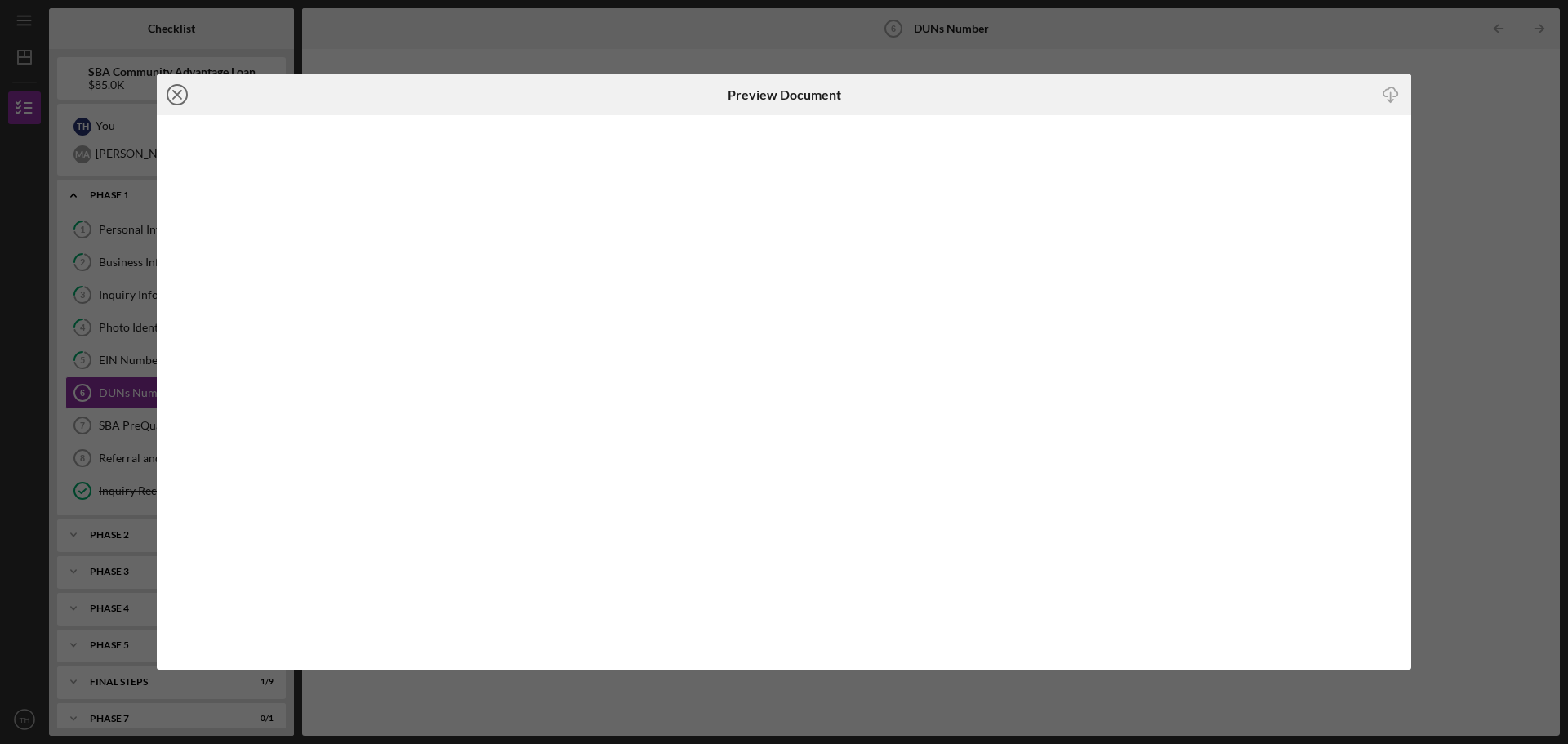
click at [166, 96] on icon "Icon/Close" at bounding box center [177, 94] width 41 height 41
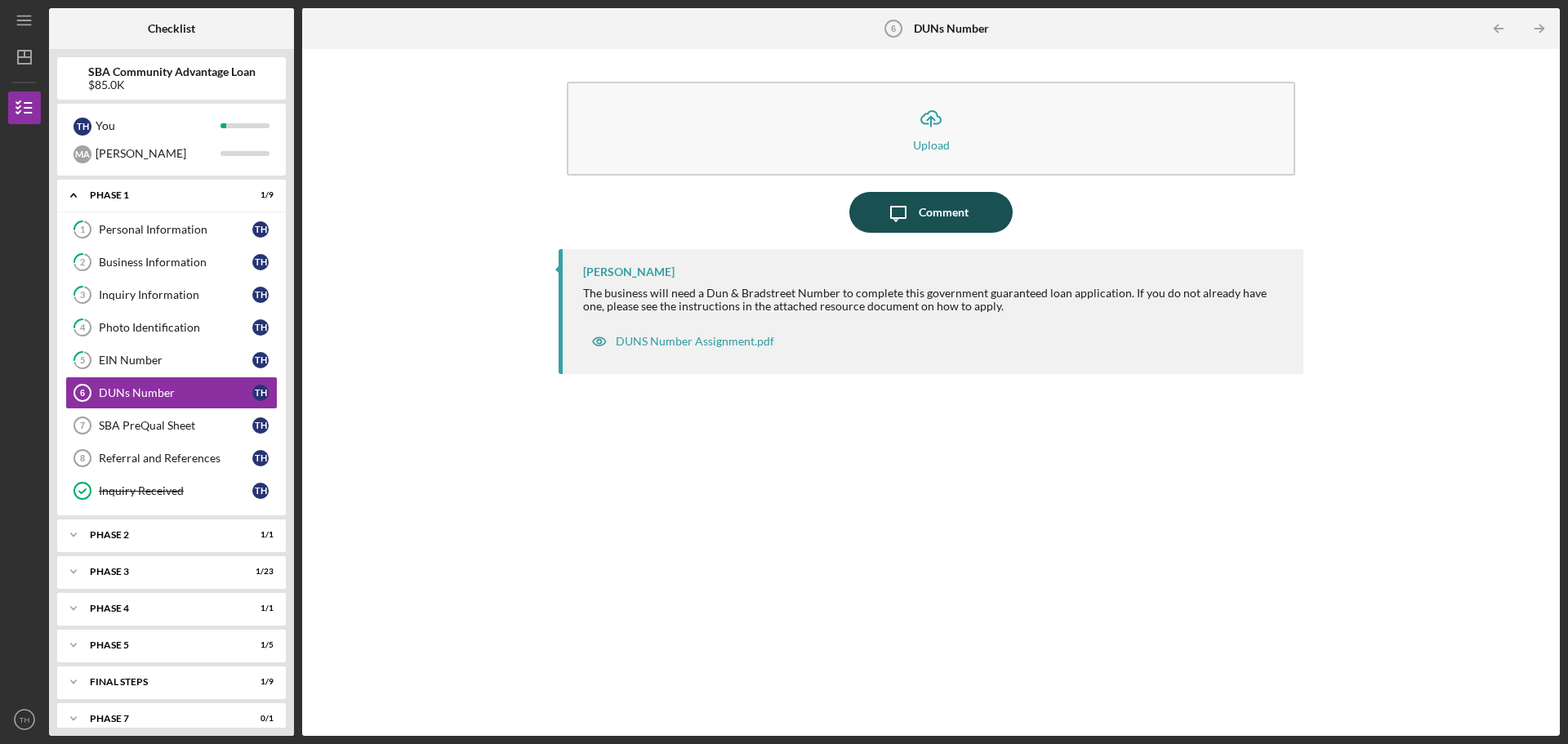
click at [963, 212] on div "Comment" at bounding box center [943, 213] width 50 height 41
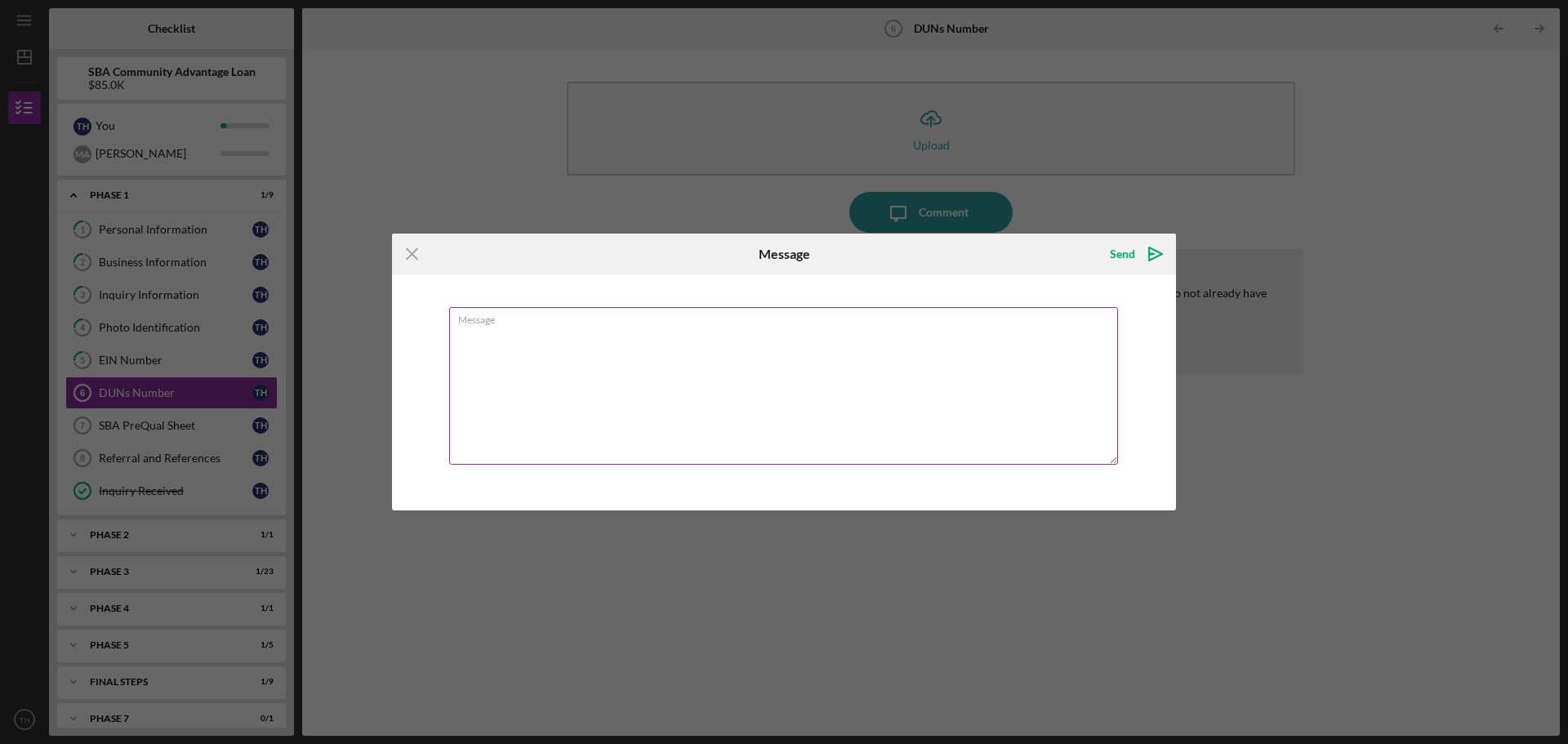
click at [816, 340] on textarea "Message" at bounding box center [784, 386] width 669 height 158
type textarea "0040032213 Weblink is dead"
click at [1128, 250] on div "Send" at bounding box center [1122, 254] width 25 height 33
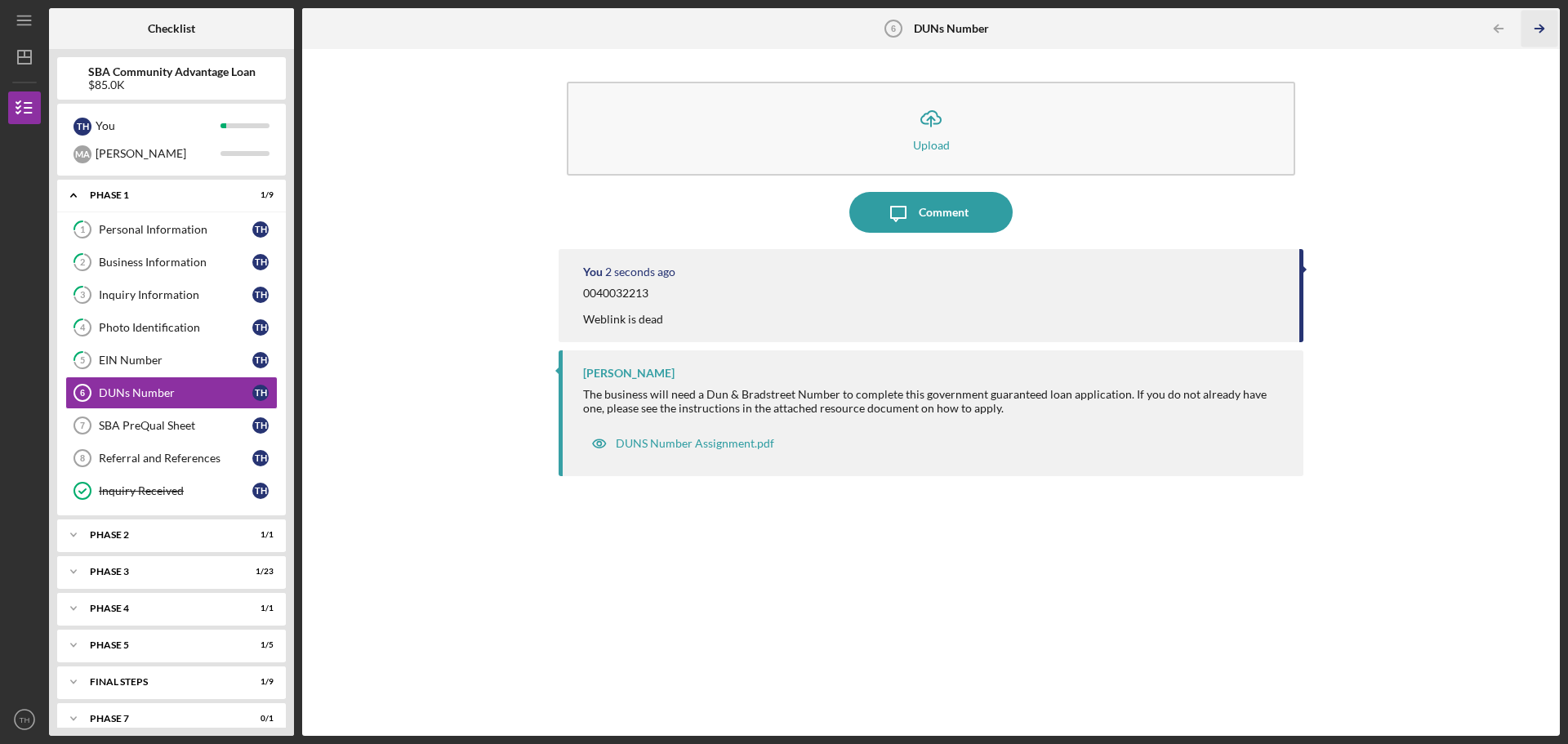
click at [1535, 29] on line "button" at bounding box center [1539, 29] width 8 height 0
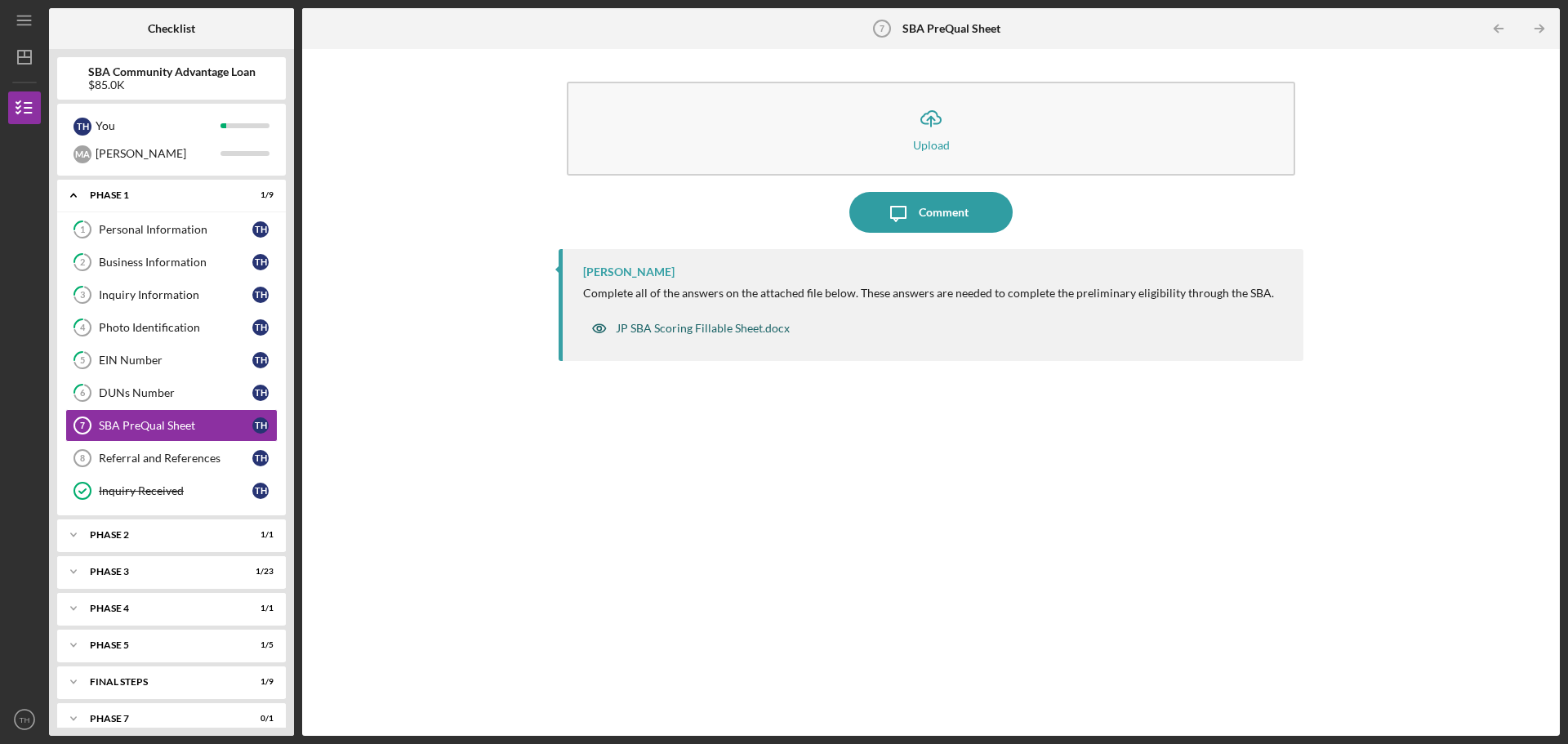
click at [712, 324] on div "JP SBA Scoring Fillable Sheet.docx" at bounding box center [703, 328] width 174 height 13
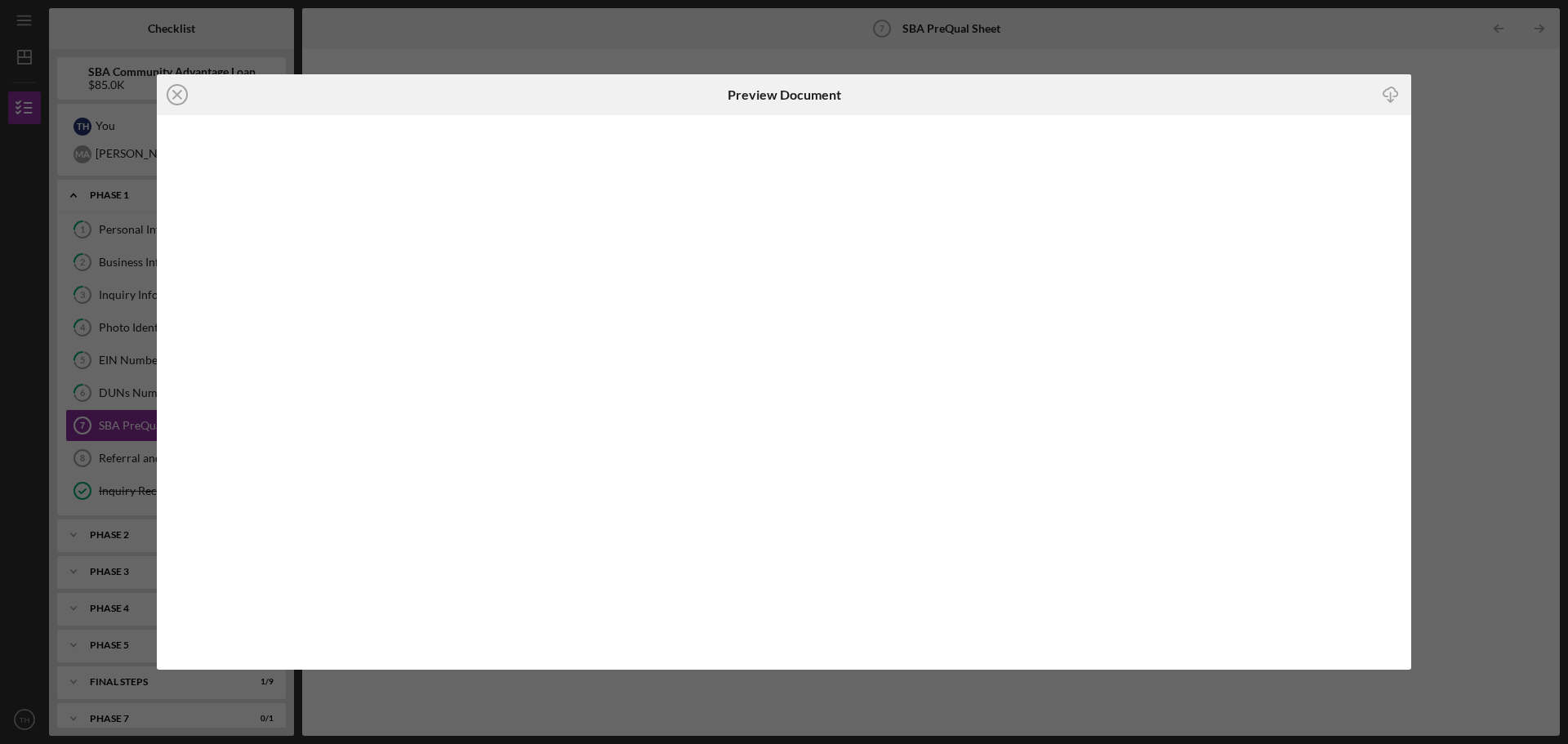
click at [1391, 95] on line "button" at bounding box center [1391, 96] width 0 height 9
click at [173, 93] on icon "Icon/Close" at bounding box center [177, 94] width 41 height 41
